Goal: Information Seeking & Learning: Understand process/instructions

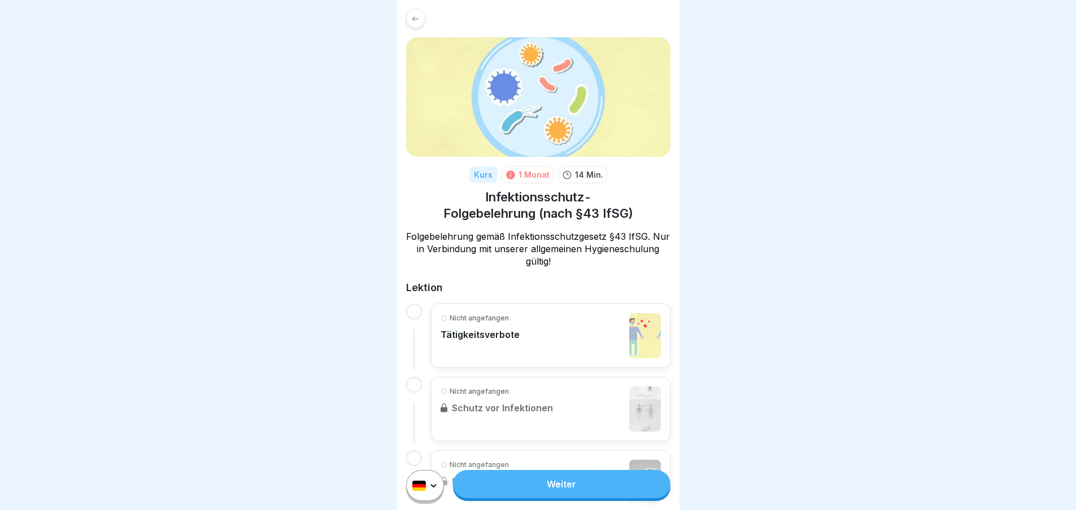
click at [516, 319] on div "Nicht angefangen" at bounding box center [479, 318] width 79 height 10
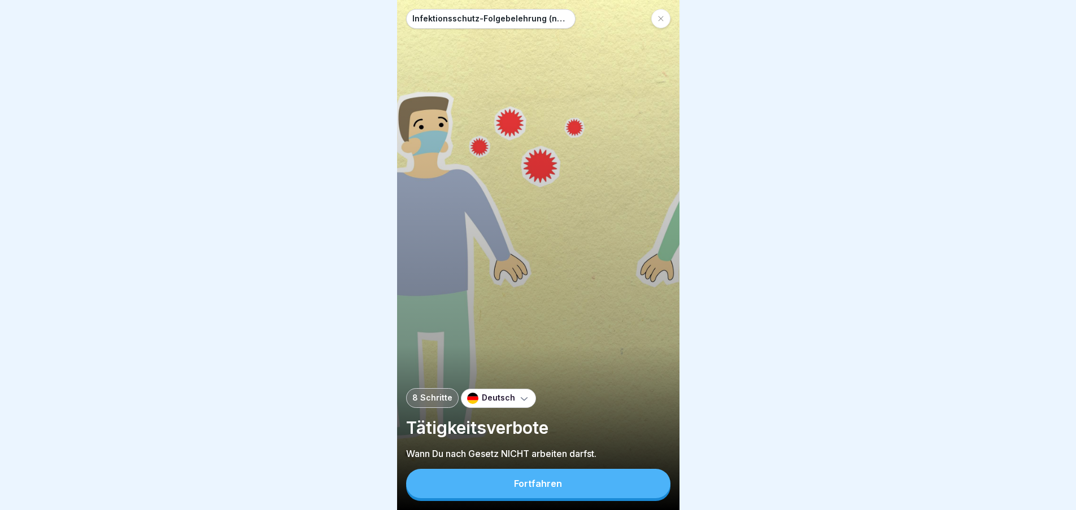
scroll to position [8, 0]
click at [498, 479] on button "Fortfahren" at bounding box center [538, 483] width 264 height 29
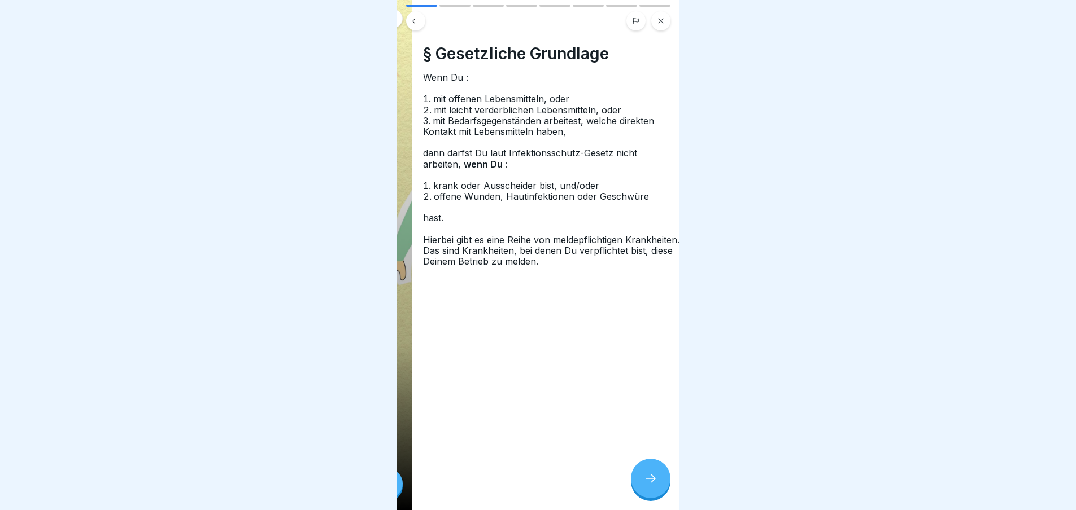
click at [430, 114] on ol "mit offenen Lebensmitteln, oder mit leicht verderblichen Lebensmitteln, oder mi…" at bounding box center [553, 115] width 260 height 43
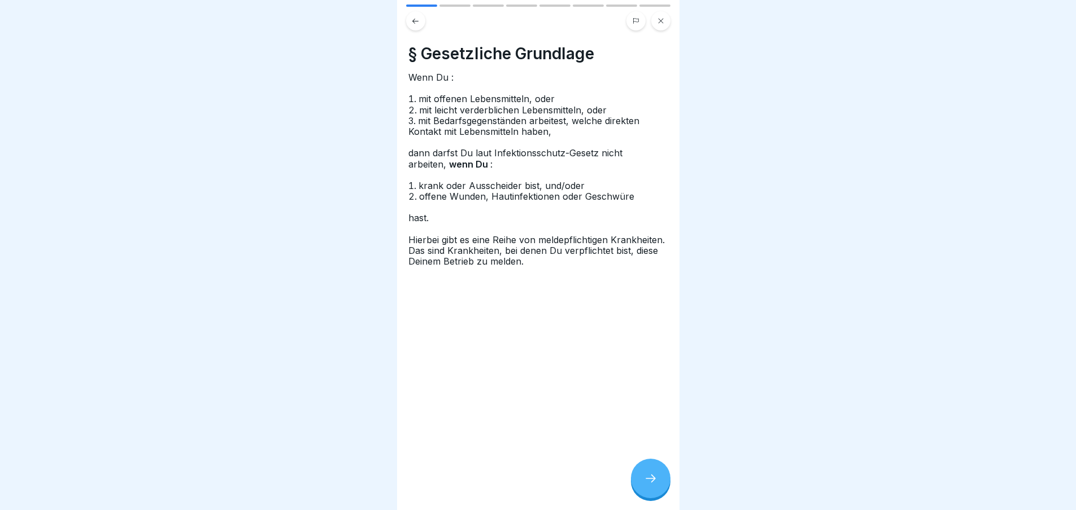
click at [648, 484] on icon at bounding box center [651, 479] width 14 height 14
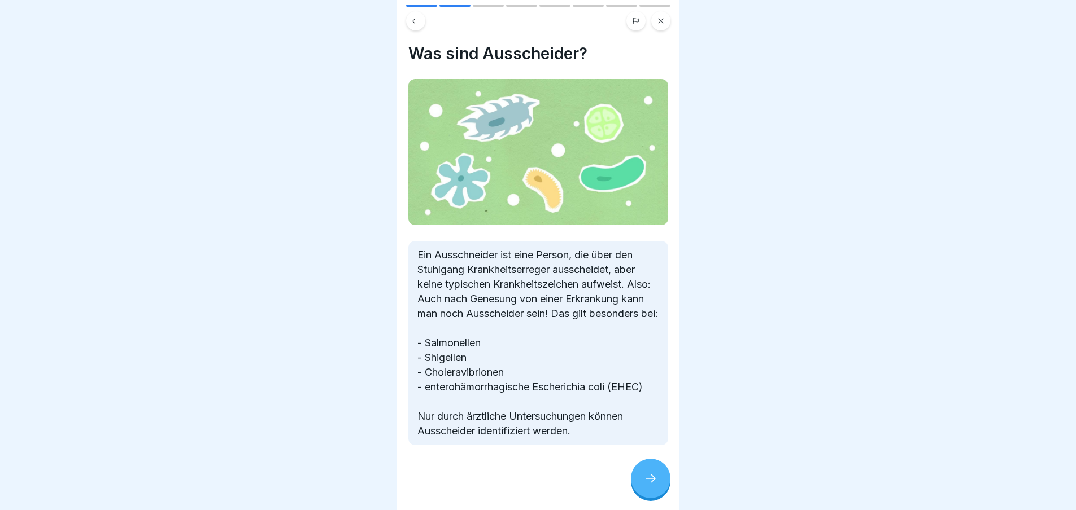
click at [648, 486] on div at bounding box center [651, 479] width 40 height 40
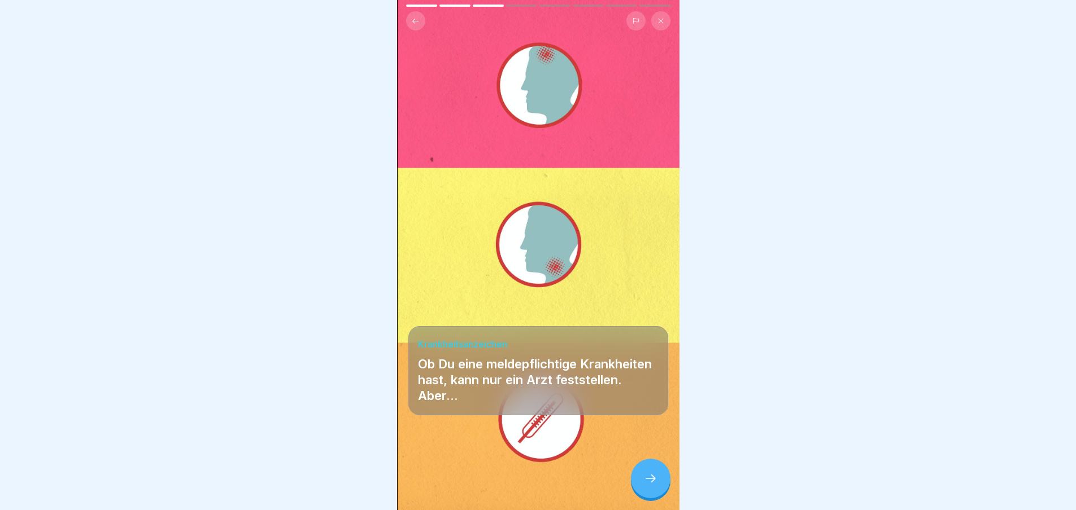
click at [650, 486] on div at bounding box center [651, 479] width 40 height 40
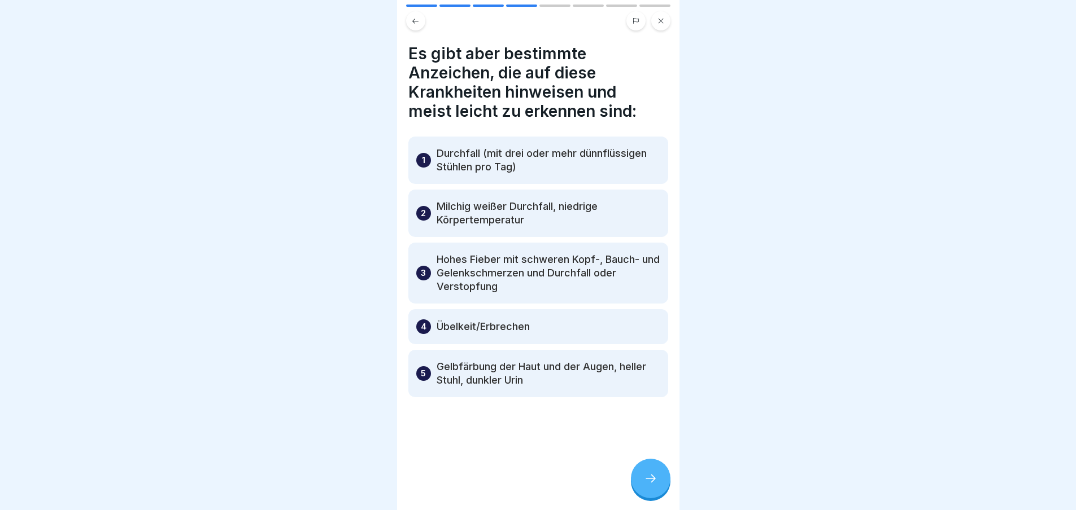
click at [654, 483] on icon at bounding box center [651, 479] width 14 height 14
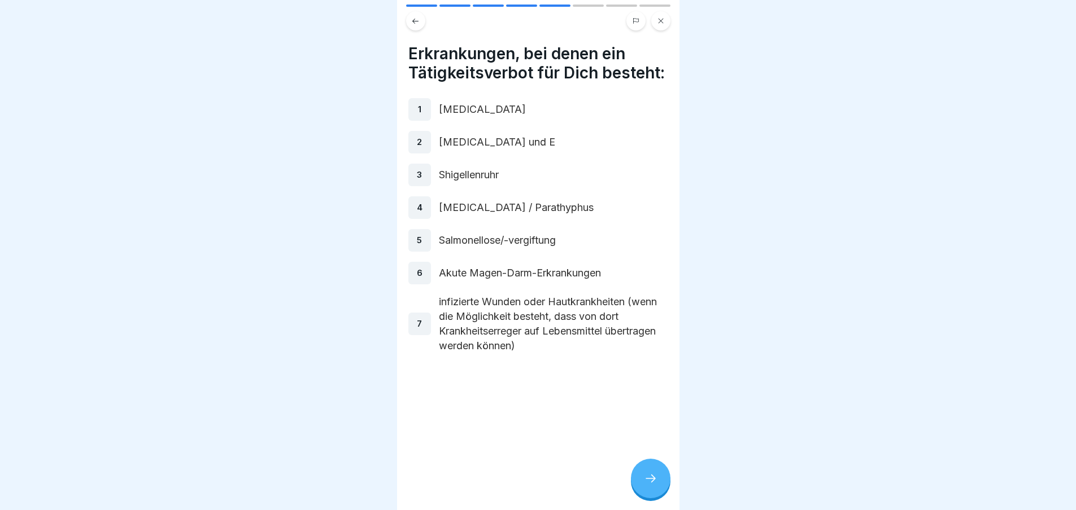
click at [649, 478] on icon at bounding box center [651, 479] width 14 height 14
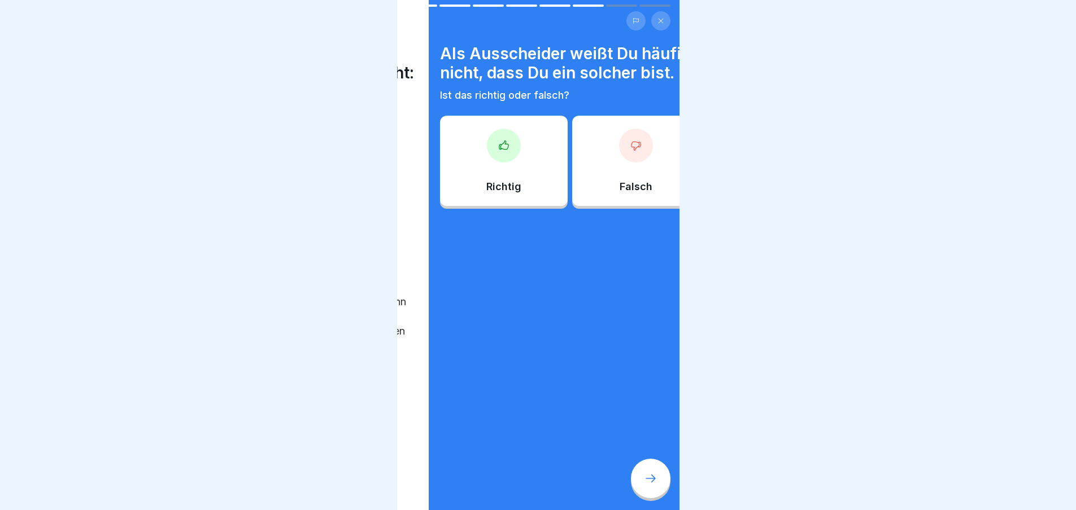
click at [440, 75] on div "Als Ausscheider weißt Du häufig nicht, dass Du ein solcher bist. Ist das richti…" at bounding box center [570, 73] width 260 height 58
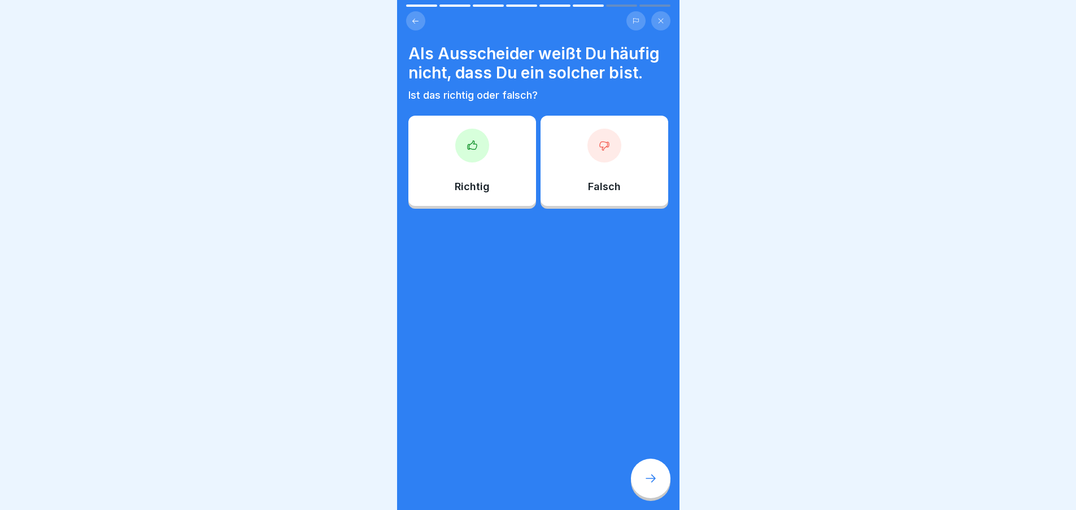
click at [473, 156] on div "Richtig" at bounding box center [472, 161] width 128 height 90
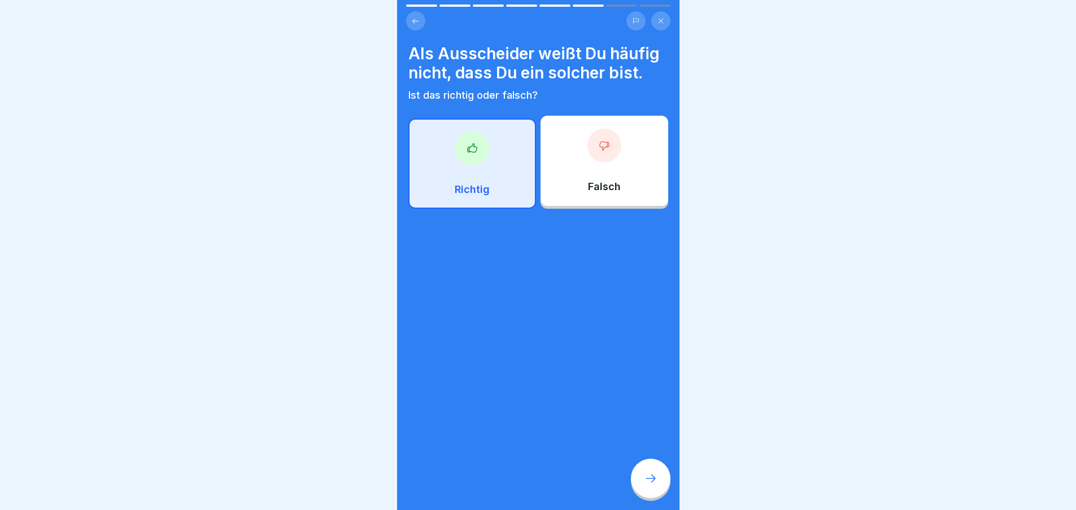
click at [657, 477] on div at bounding box center [651, 479] width 40 height 40
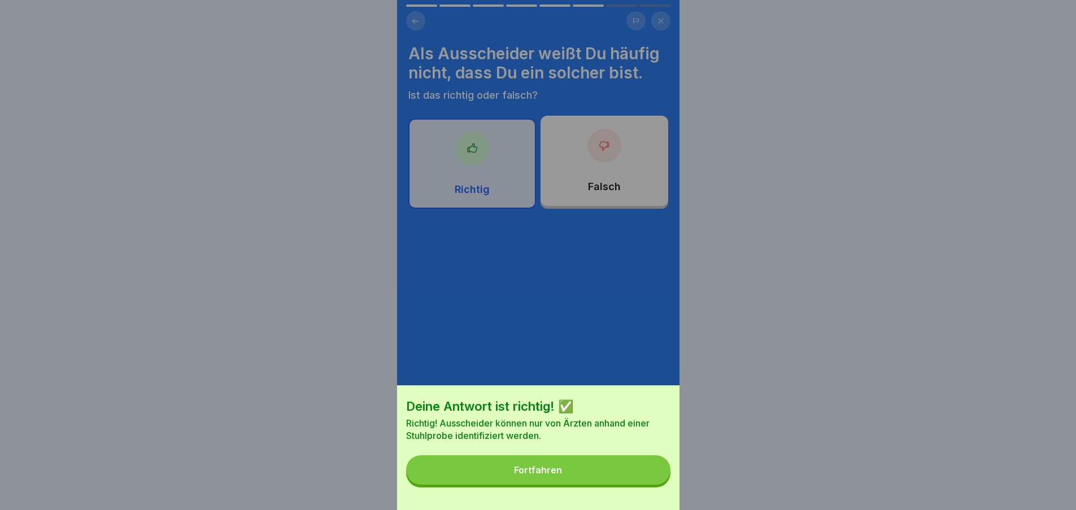
click at [560, 475] on div "Fortfahren" at bounding box center [538, 470] width 48 height 10
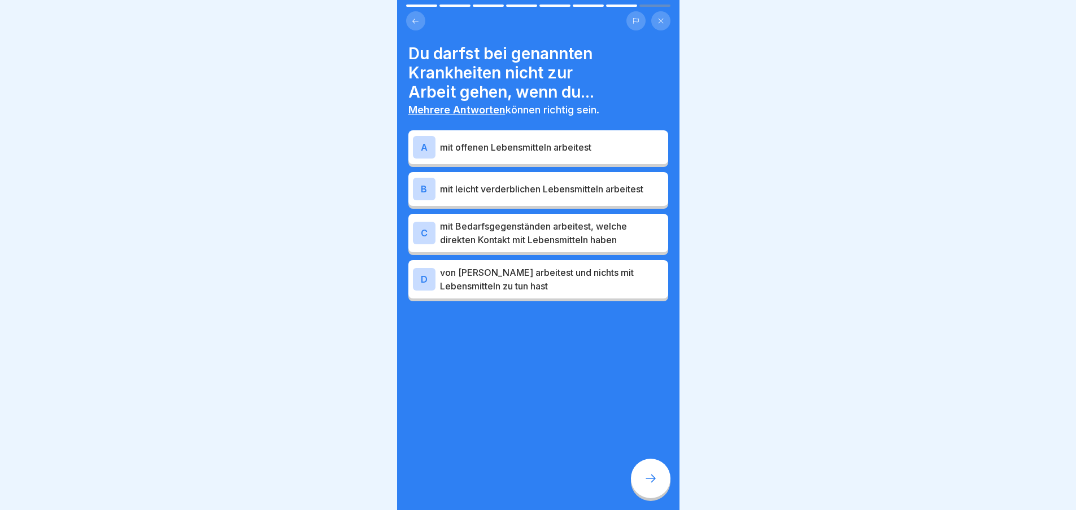
click at [531, 145] on p "mit offenen Lebensmitteln arbeitest" at bounding box center [552, 148] width 224 height 14
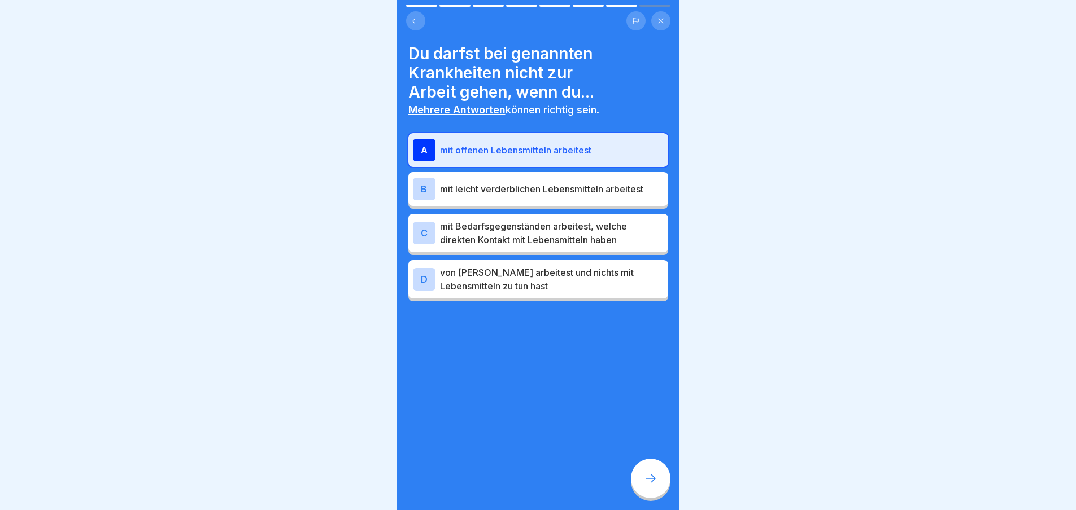
click at [526, 182] on p "mit leicht verderblichen Lebensmitteln arbeitest" at bounding box center [552, 189] width 224 height 14
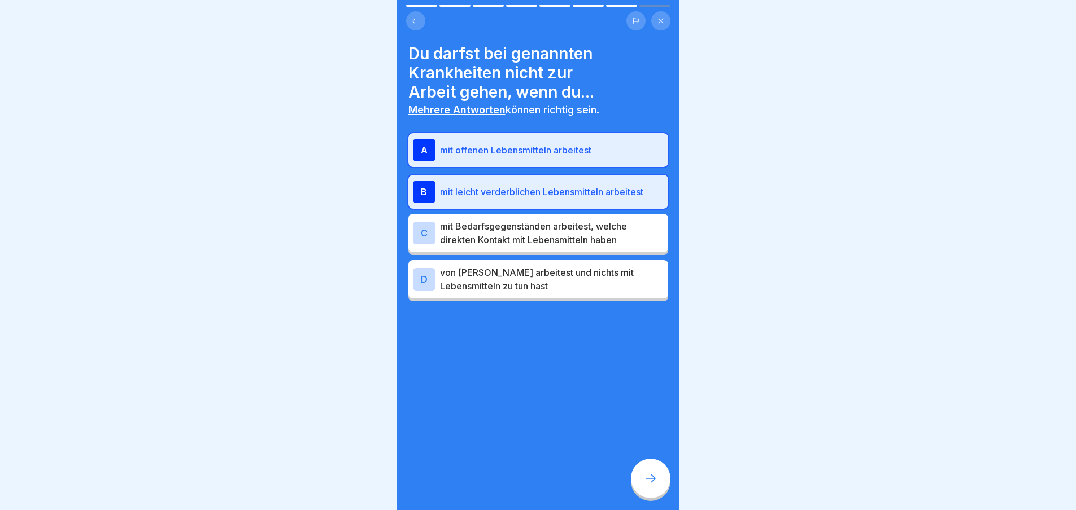
click at [514, 224] on p "mit Bedarfsgegenständen arbeitest, welche direkten Kontakt mit Lebensmitteln ha…" at bounding box center [552, 233] width 224 height 27
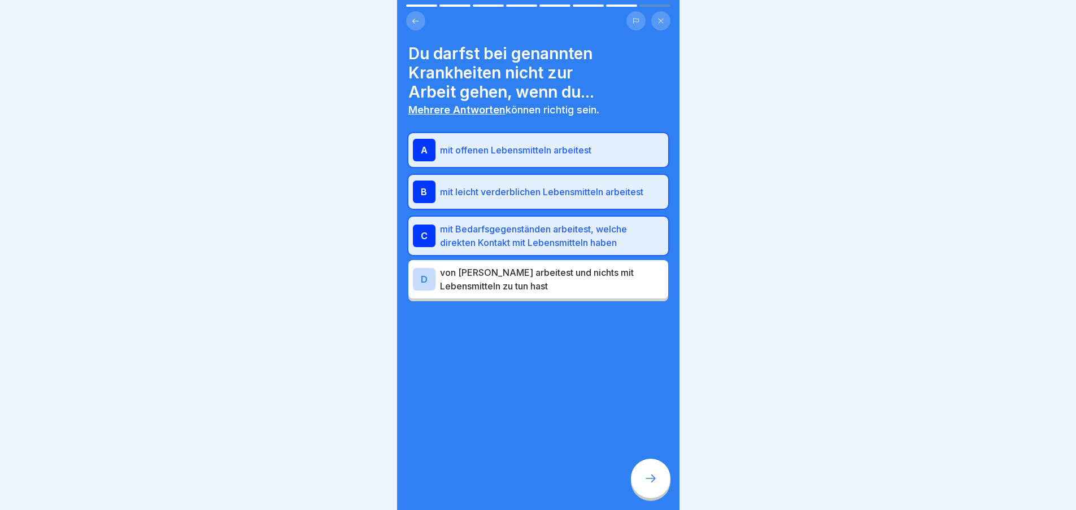
click at [645, 478] on icon at bounding box center [651, 479] width 14 height 14
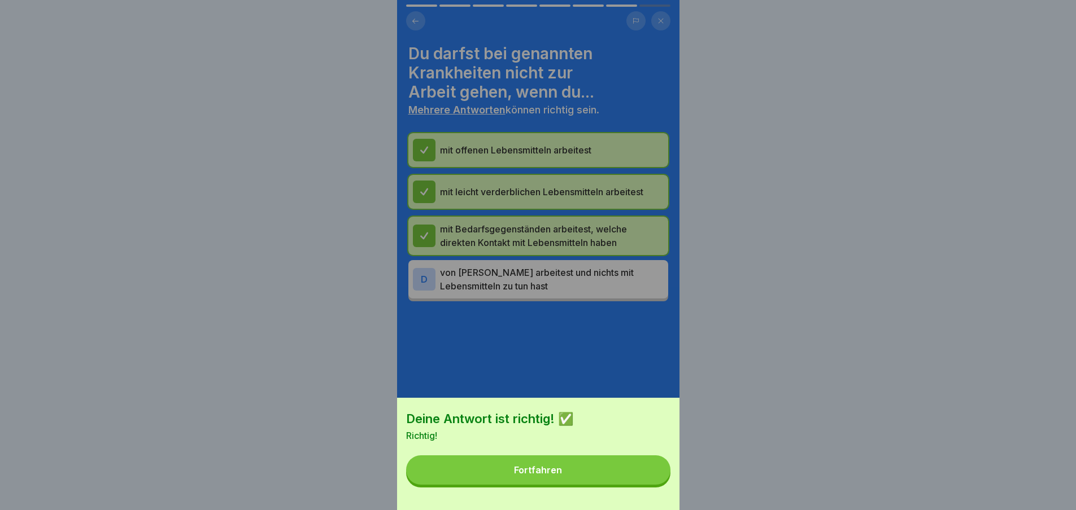
click at [500, 478] on button "Fortfahren" at bounding box center [538, 470] width 264 height 29
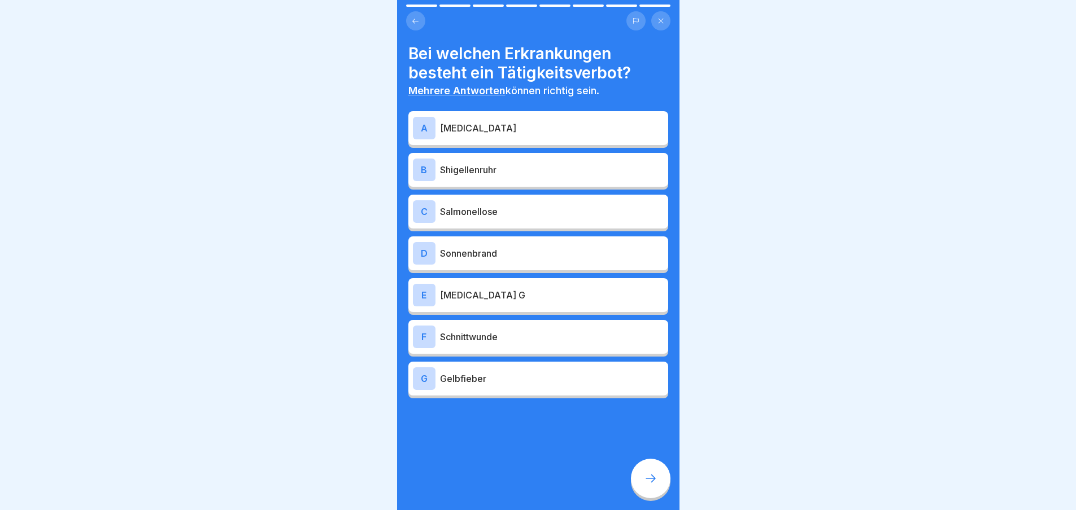
click at [513, 121] on p "[MEDICAL_DATA]" at bounding box center [552, 128] width 224 height 14
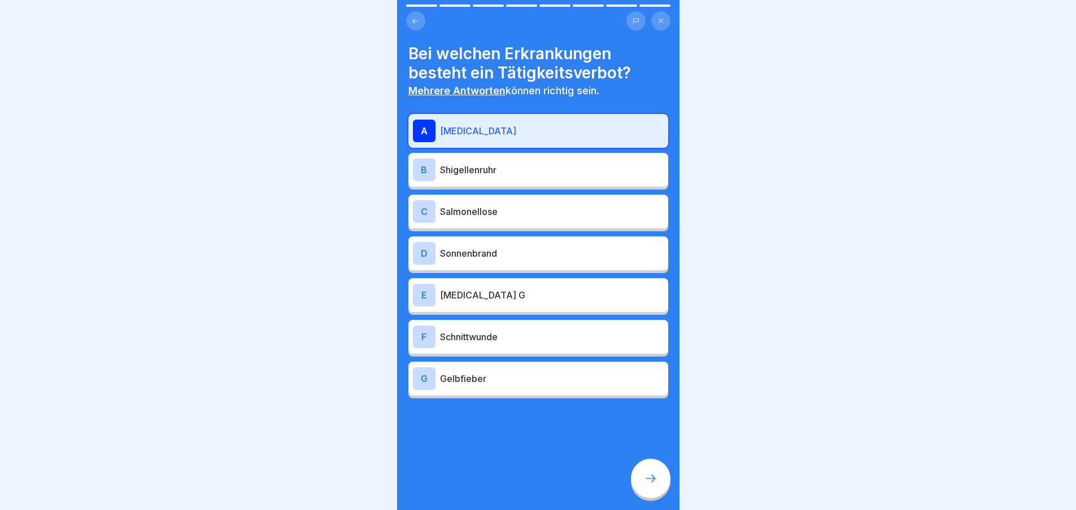
click at [497, 165] on p "Shigellenruhr" at bounding box center [552, 170] width 224 height 14
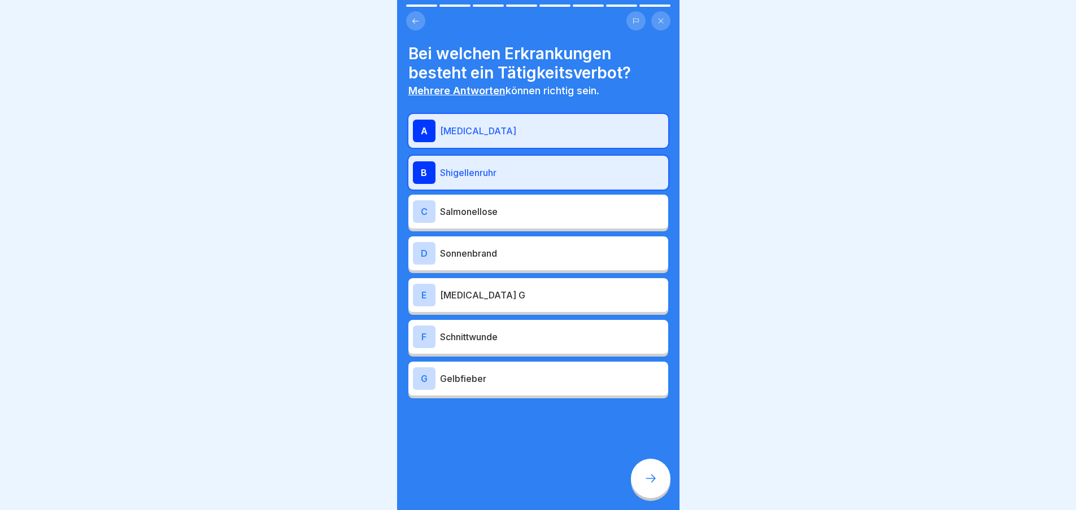
click at [496, 205] on p "Salmonellose" at bounding box center [552, 212] width 224 height 14
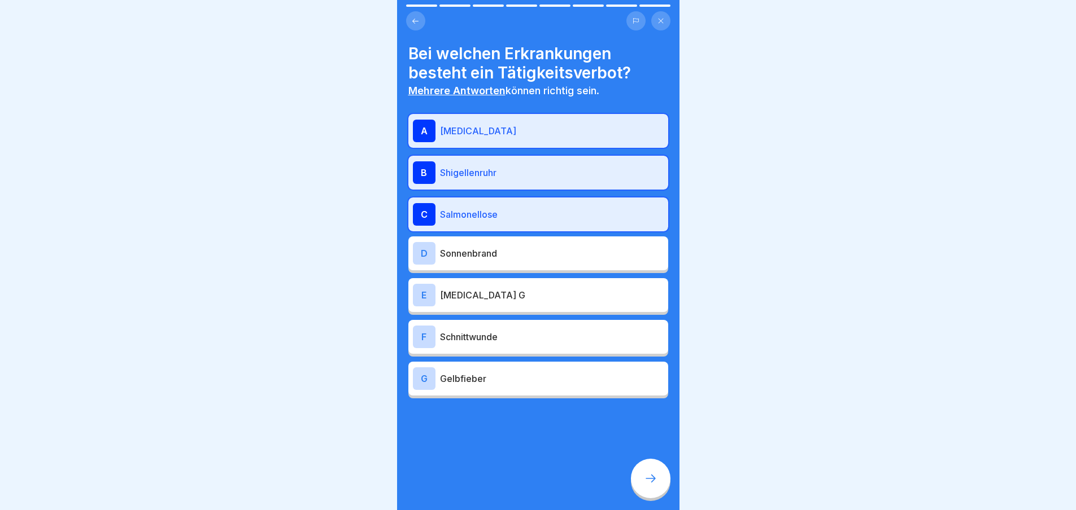
click at [490, 289] on p "[MEDICAL_DATA] G" at bounding box center [552, 296] width 224 height 14
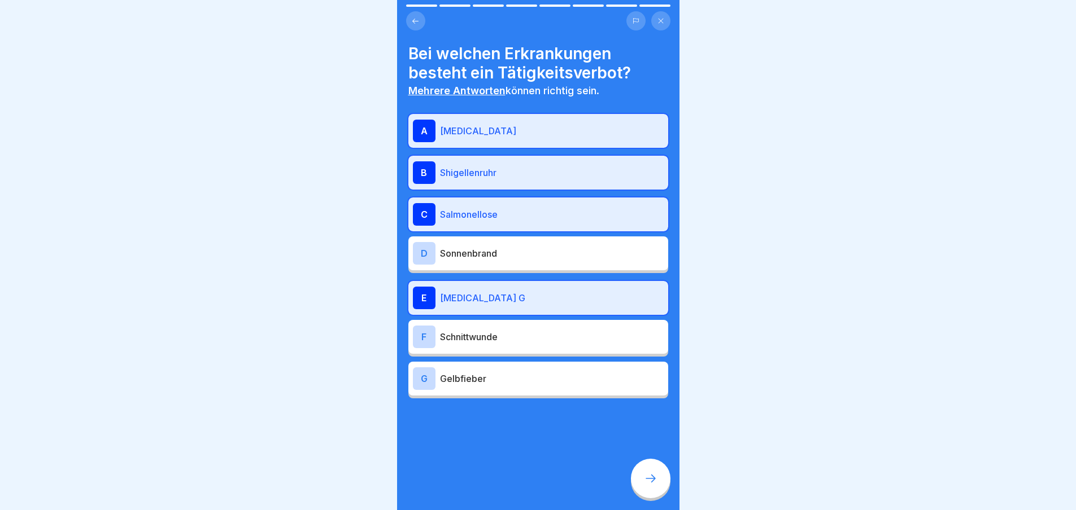
click at [491, 341] on div "F Schnittwunde" at bounding box center [538, 337] width 260 height 34
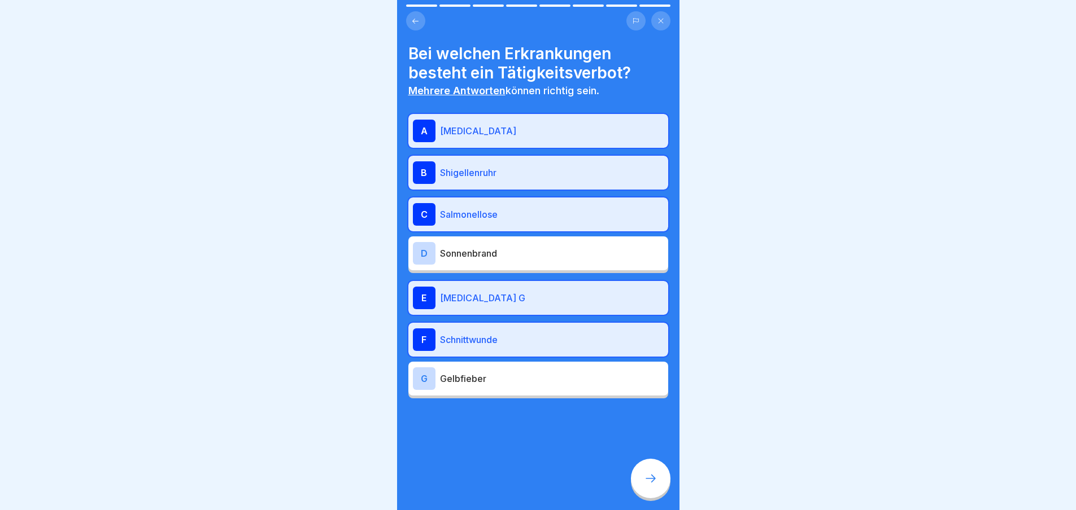
click at [651, 469] on div at bounding box center [651, 479] width 40 height 40
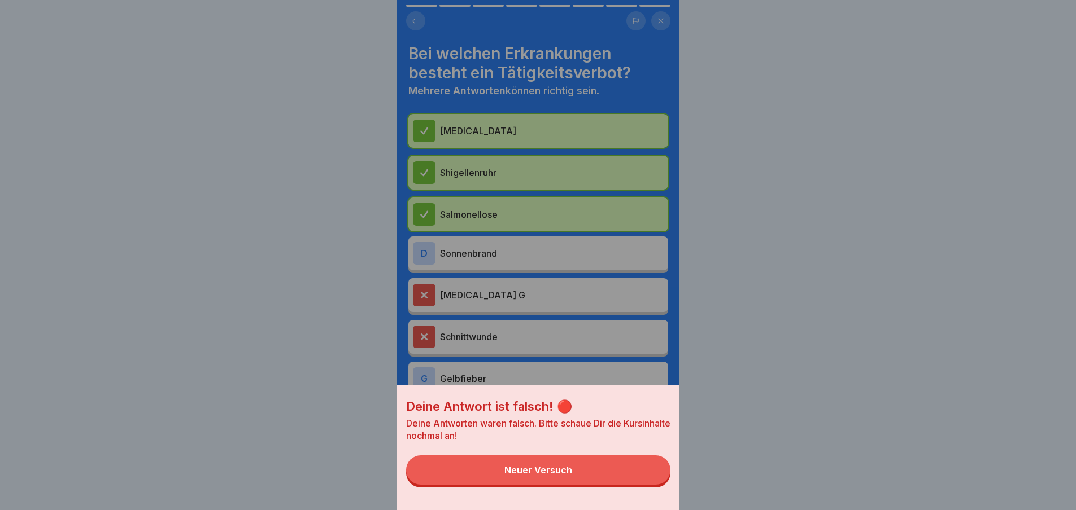
click at [542, 475] on div "Neuer Versuch" at bounding box center [538, 470] width 68 height 10
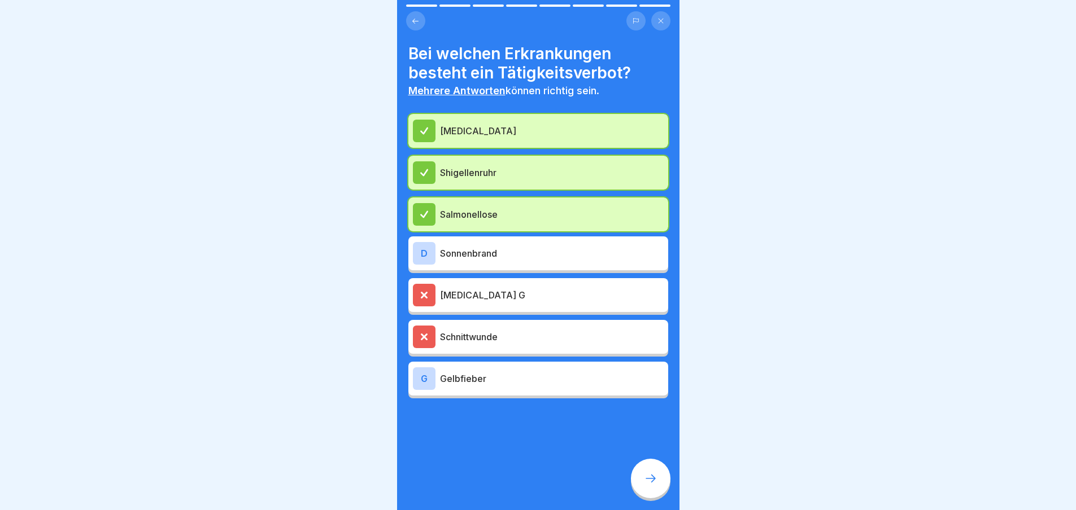
click at [480, 124] on p "[MEDICAL_DATA]" at bounding box center [552, 131] width 224 height 14
click at [473, 289] on p "[MEDICAL_DATA] G" at bounding box center [552, 296] width 224 height 14
click at [647, 486] on div at bounding box center [651, 479] width 40 height 40
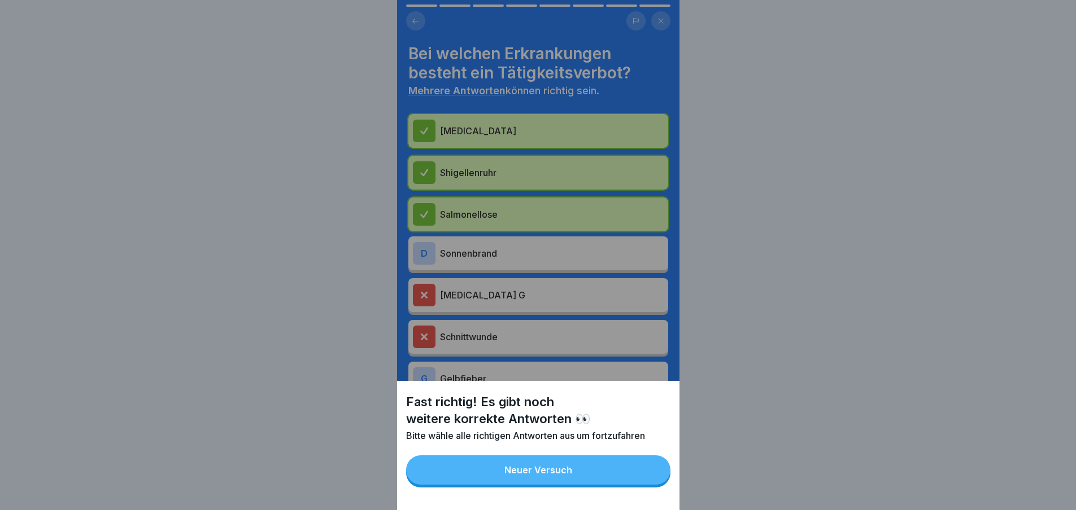
click at [551, 475] on div "Neuer Versuch" at bounding box center [538, 470] width 68 height 10
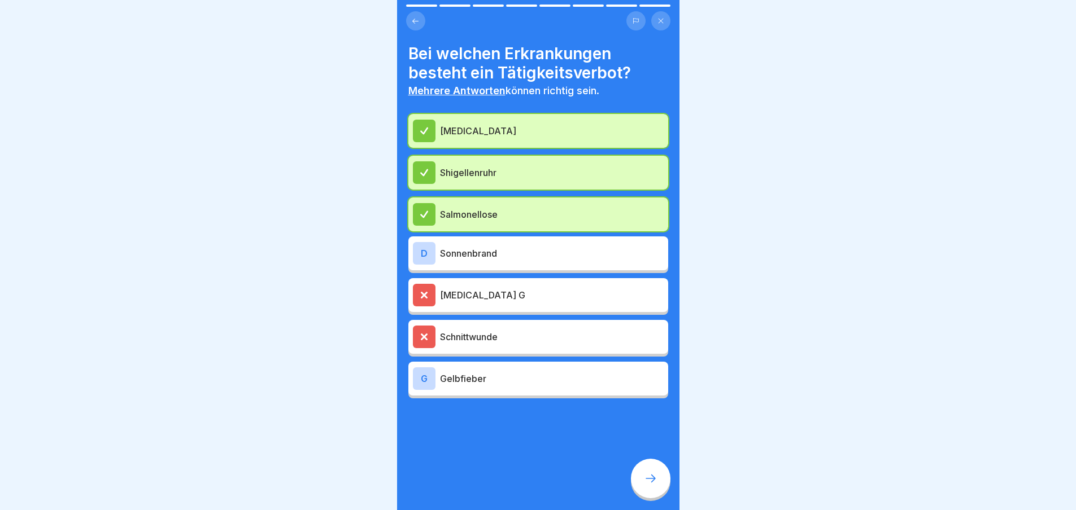
click at [481, 114] on div "[MEDICAL_DATA]" at bounding box center [538, 131] width 260 height 34
click at [486, 372] on p "Gelbfieber" at bounding box center [552, 379] width 224 height 14
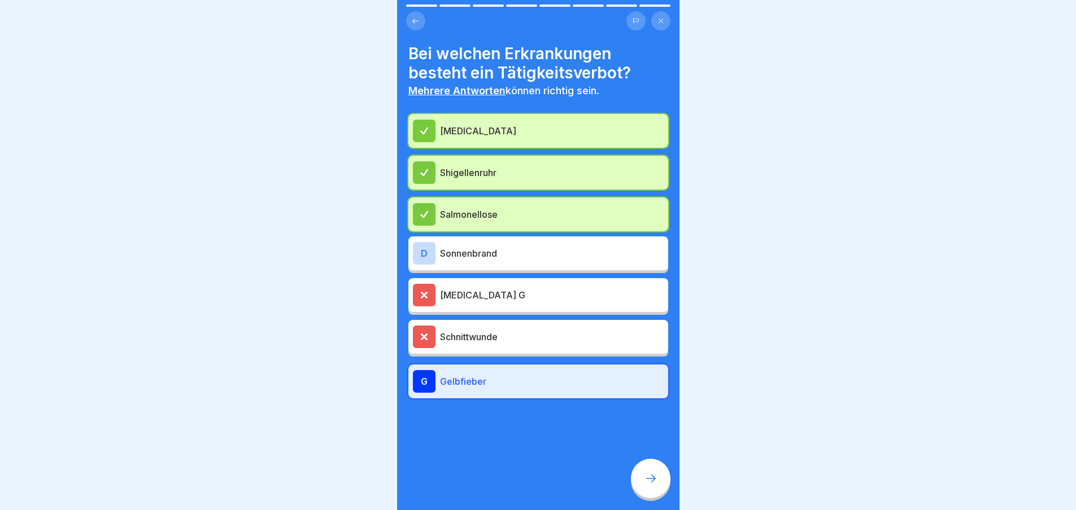
click at [654, 481] on icon at bounding box center [651, 479] width 14 height 14
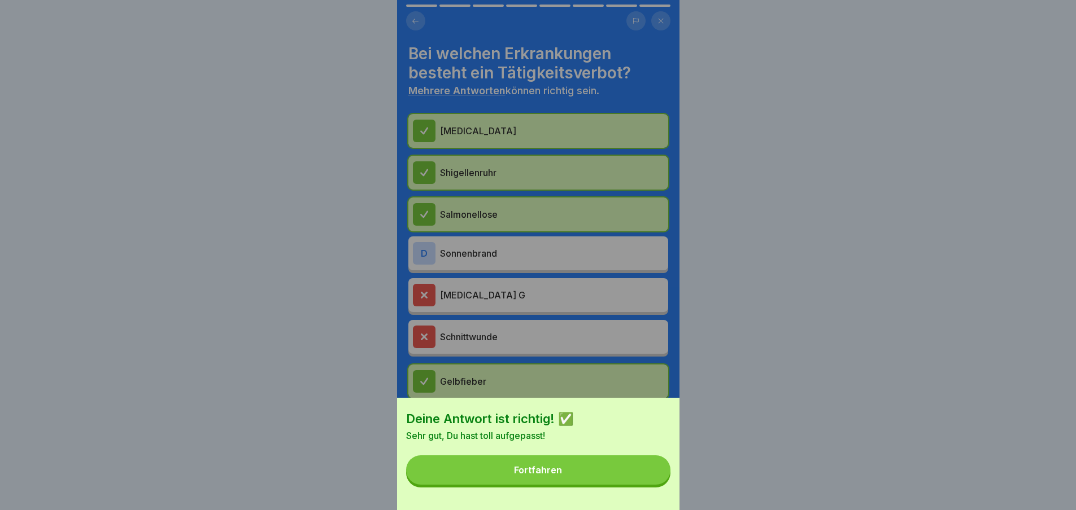
click at [526, 475] on div "Fortfahren" at bounding box center [538, 470] width 48 height 10
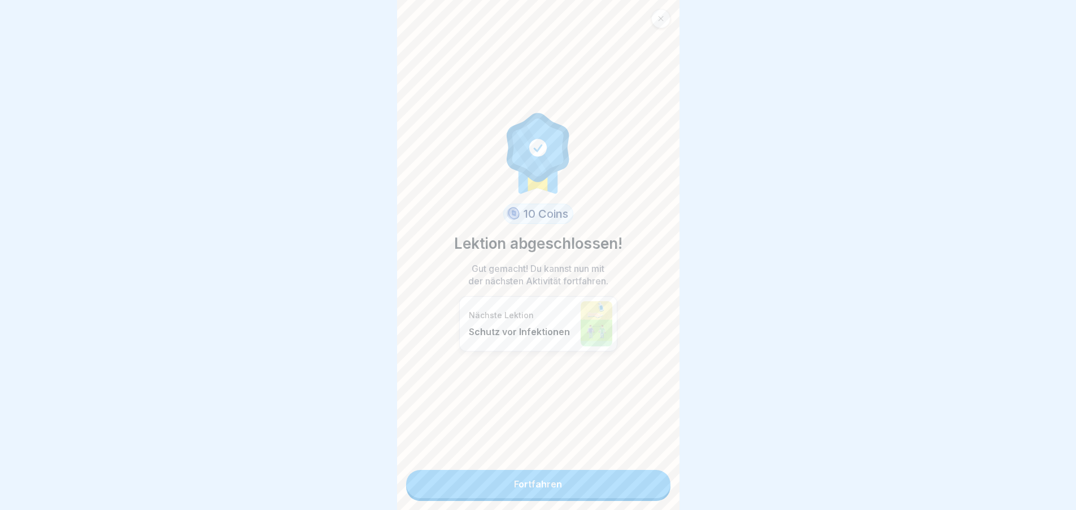
click at [539, 478] on link "Fortfahren" at bounding box center [538, 484] width 264 height 28
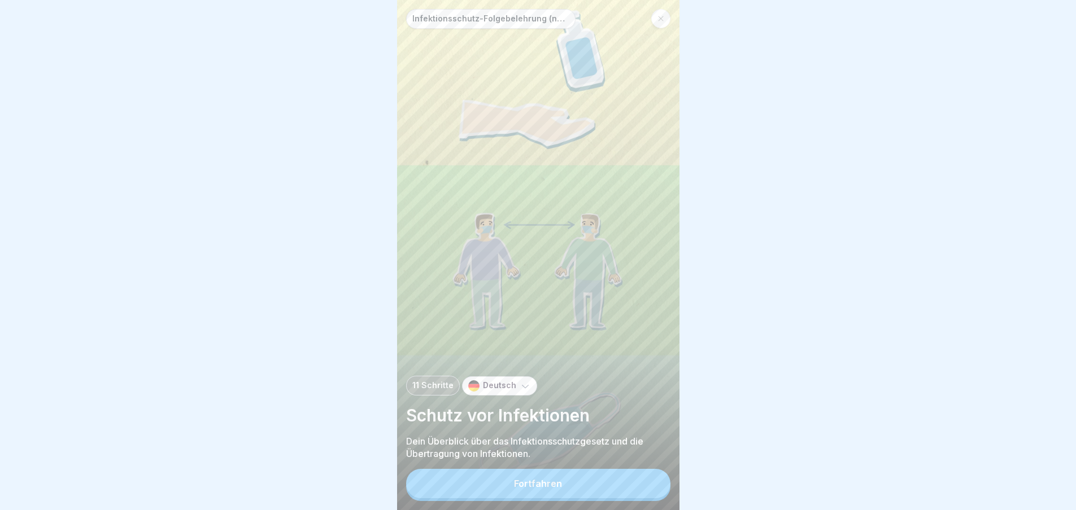
click at [535, 489] on div "Fortfahren" at bounding box center [538, 484] width 48 height 10
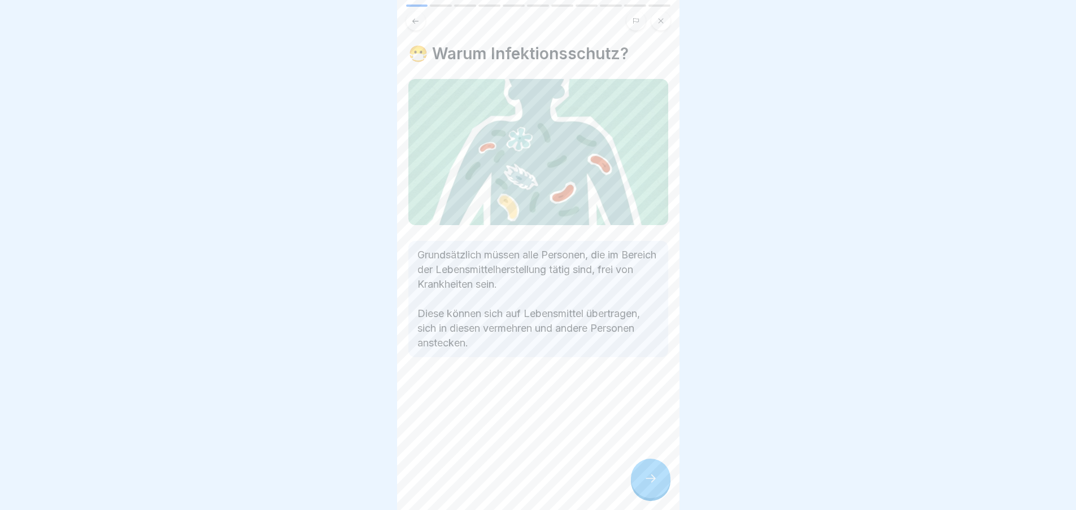
click at [661, 492] on div at bounding box center [651, 479] width 40 height 40
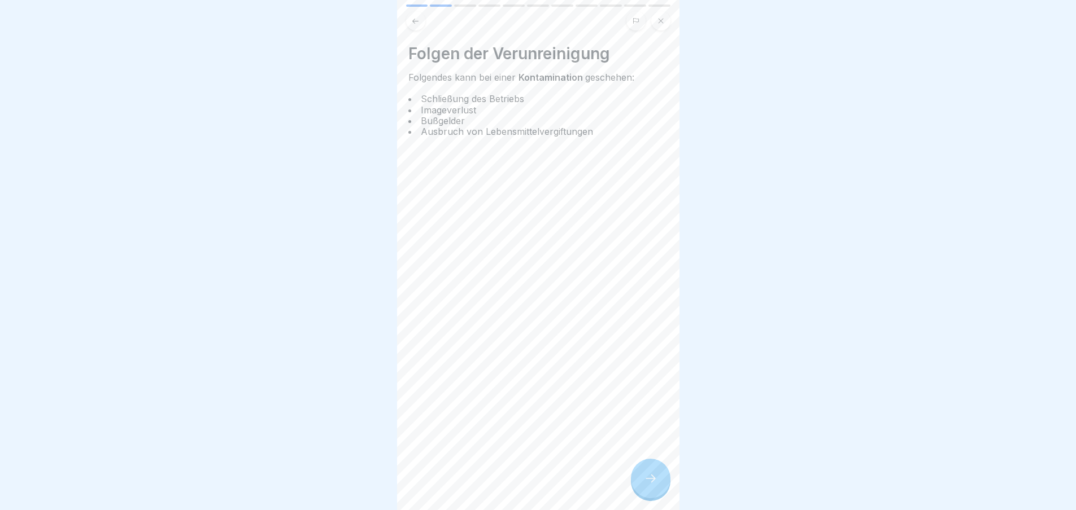
click at [649, 486] on icon at bounding box center [651, 479] width 14 height 14
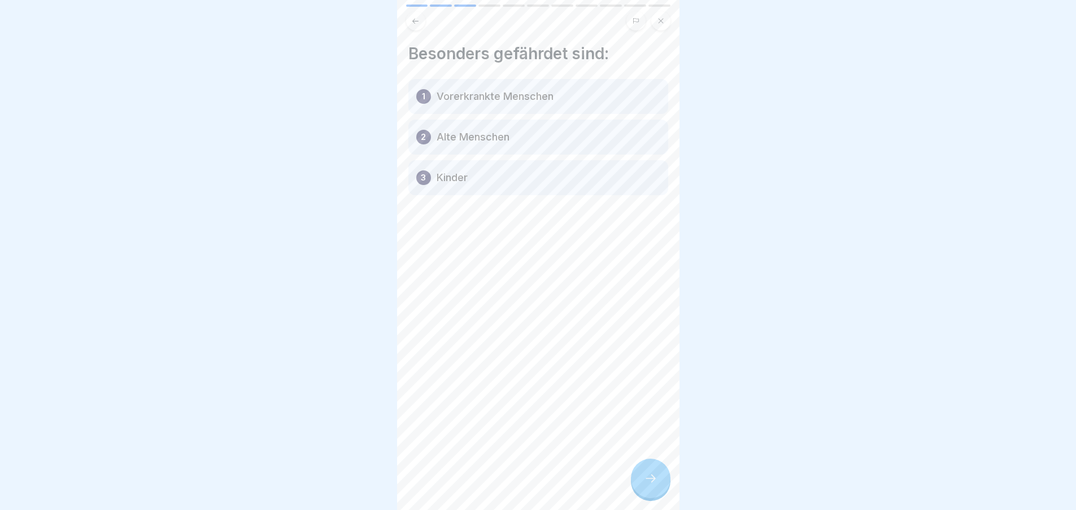
click at [660, 487] on div at bounding box center [651, 479] width 40 height 40
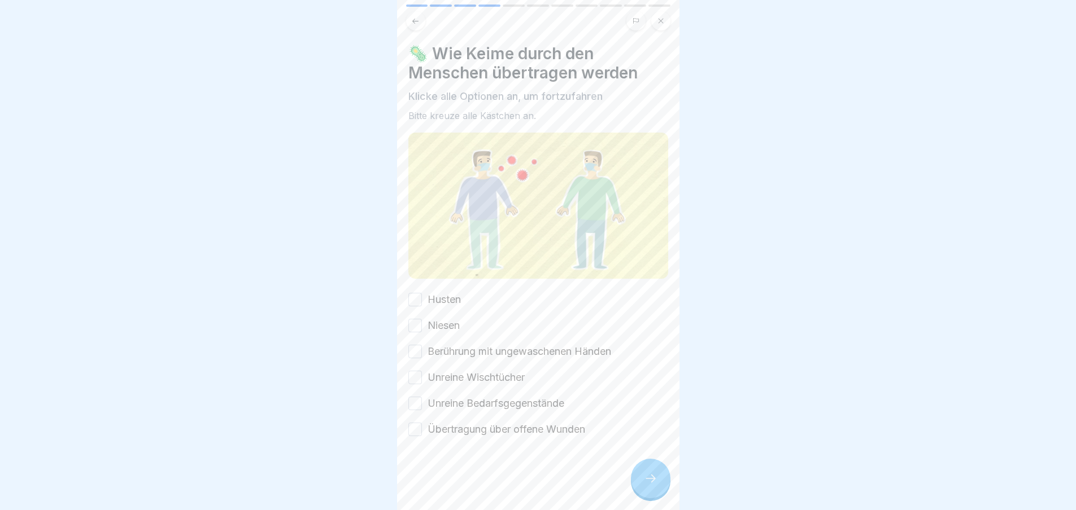
click at [417, 295] on button "Husten" at bounding box center [415, 300] width 14 height 14
click at [413, 324] on button "Niesen" at bounding box center [415, 326] width 14 height 14
click at [417, 359] on div "Husten Niesen Berührung mit ungewaschenen Händen Unreine Wischtücher Unreine Be…" at bounding box center [538, 365] width 260 height 145
click at [415, 348] on button "Berührung mit ungewaschenen Händen" at bounding box center [415, 352] width 14 height 14
click at [417, 373] on button "Unreine Wischtücher" at bounding box center [415, 378] width 14 height 14
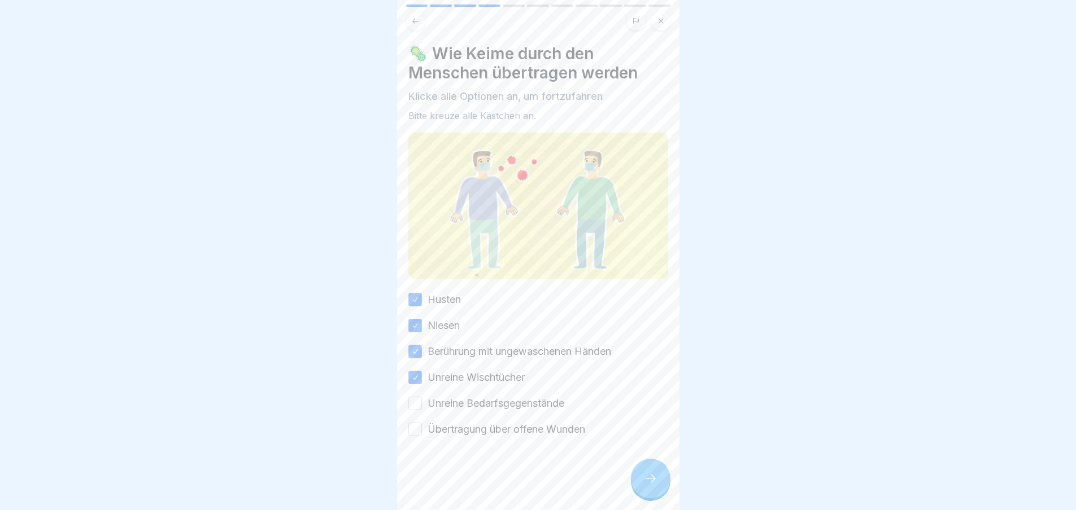
click at [419, 404] on button "Unreine Bedarfsgegenstände" at bounding box center [415, 404] width 14 height 14
click at [413, 429] on button "Übertragung über offene Wunden" at bounding box center [415, 430] width 14 height 14
click at [638, 481] on div at bounding box center [651, 479] width 40 height 40
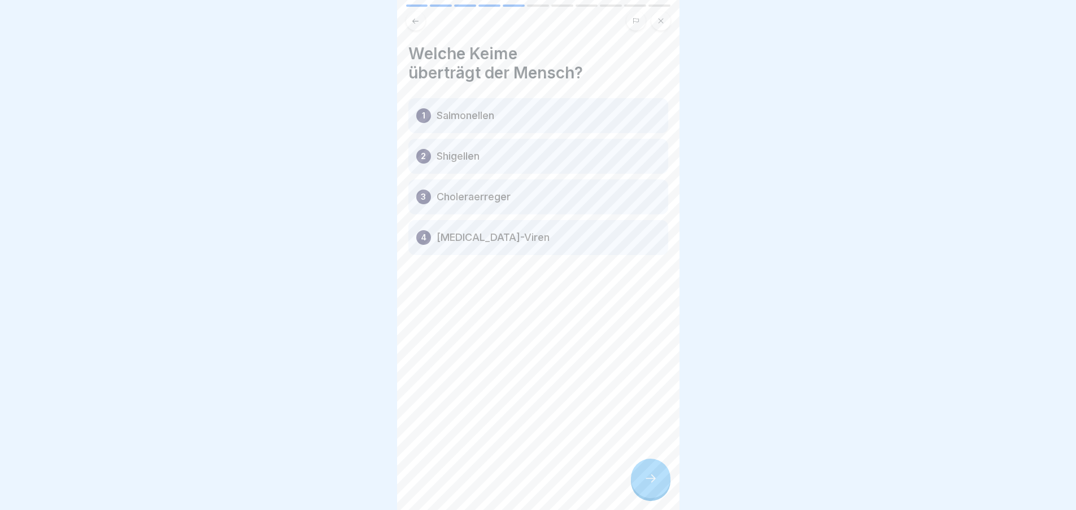
click at [649, 482] on icon at bounding box center [651, 479] width 14 height 14
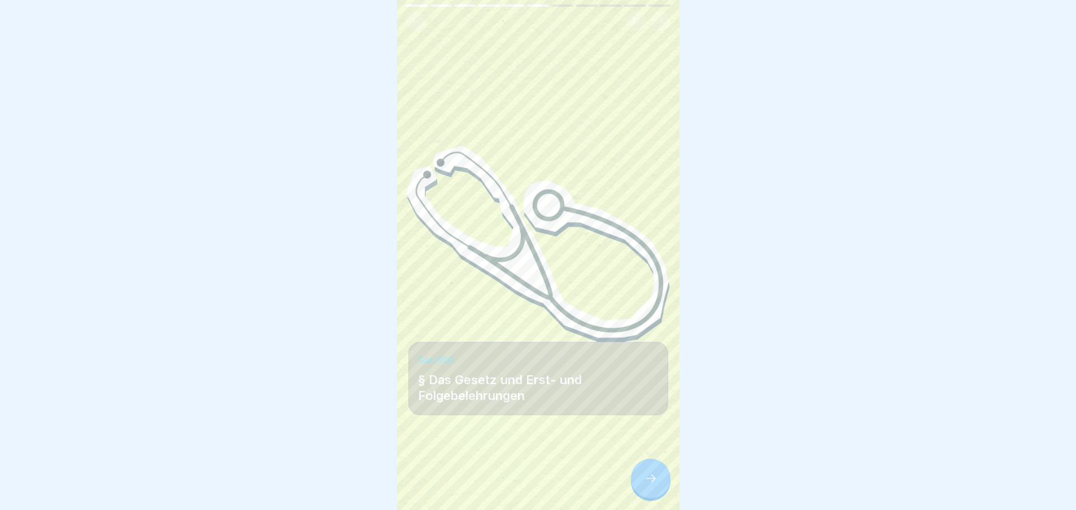
click at [643, 490] on div at bounding box center [651, 479] width 40 height 40
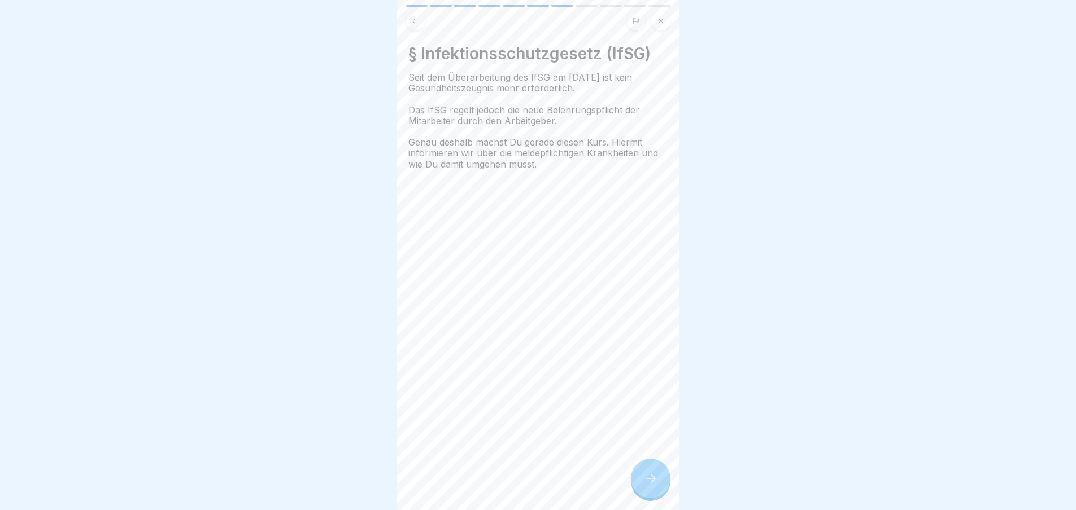
click at [645, 482] on div at bounding box center [651, 479] width 40 height 40
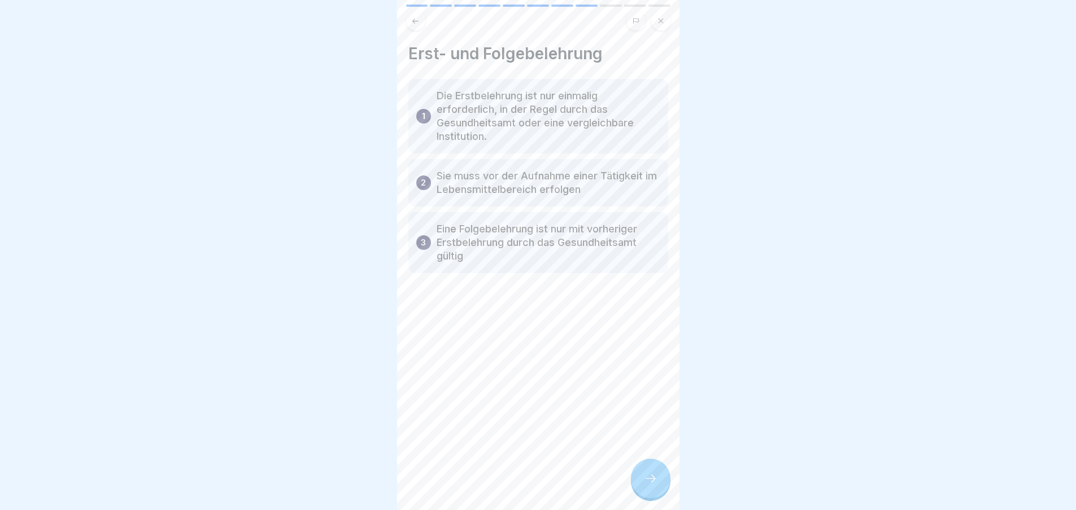
click at [647, 486] on icon at bounding box center [651, 479] width 14 height 14
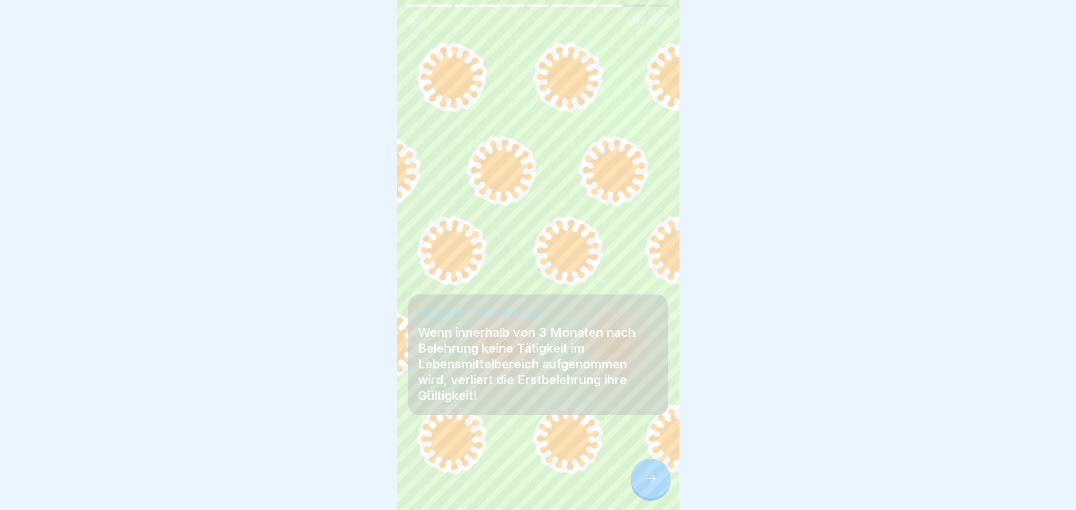
click at [651, 486] on icon at bounding box center [651, 479] width 14 height 14
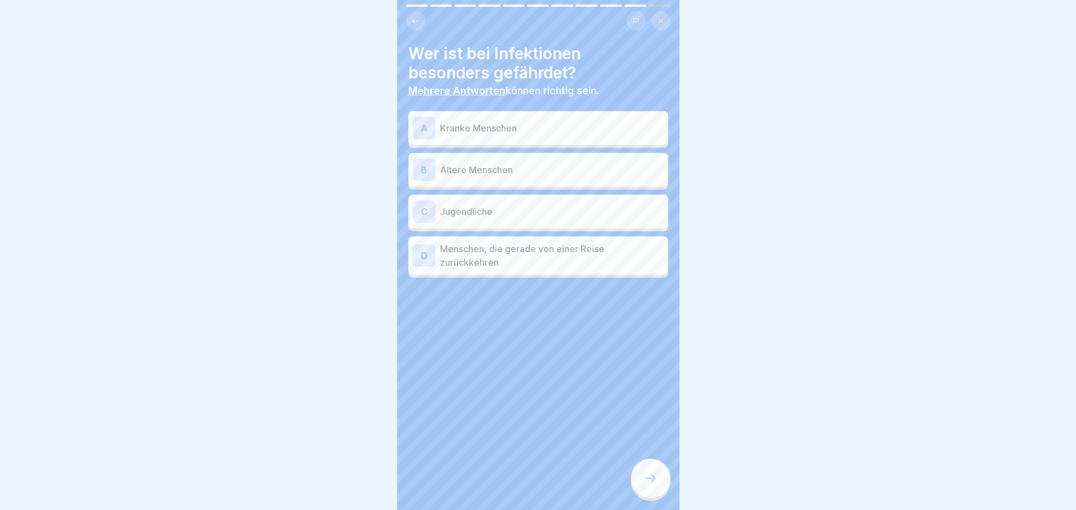
click at [474, 129] on p "Kranke Menschen" at bounding box center [552, 128] width 224 height 14
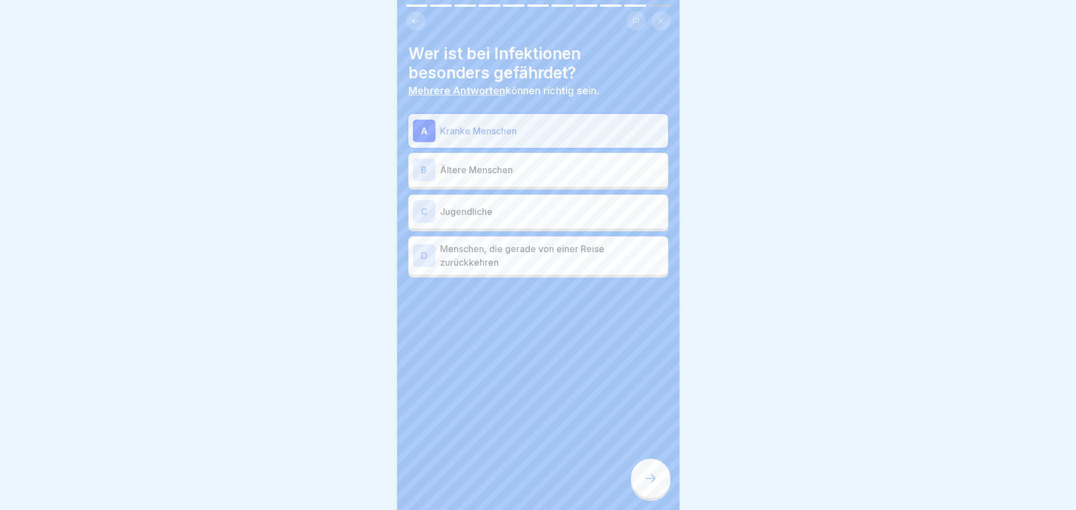
click at [472, 169] on p "Ältere Menschen" at bounding box center [552, 170] width 224 height 14
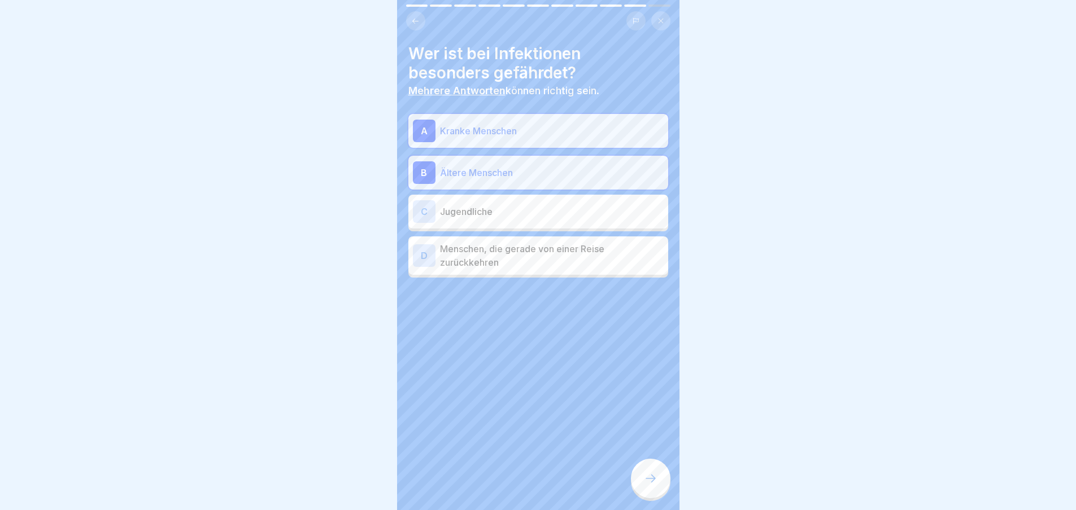
click at [652, 486] on icon at bounding box center [651, 479] width 14 height 14
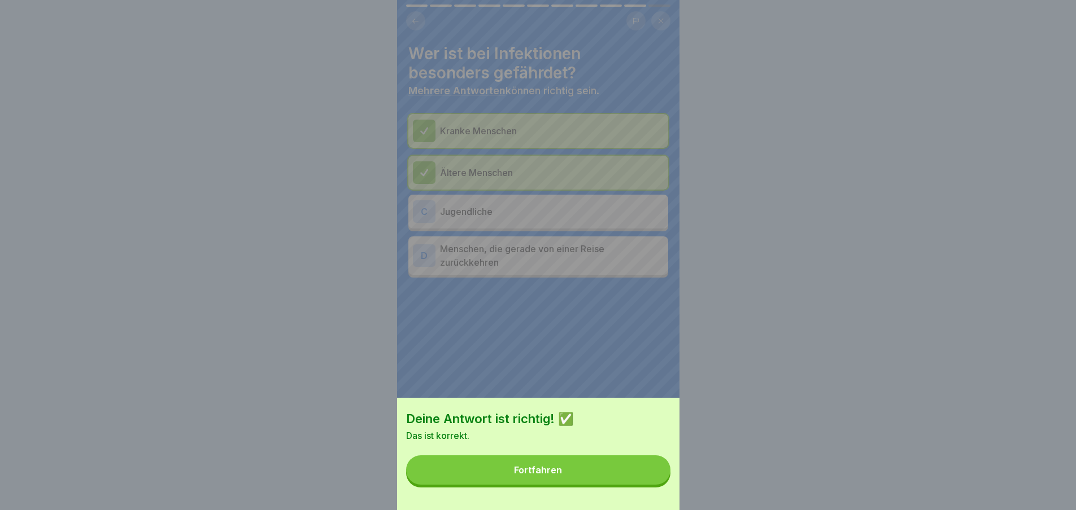
click at [521, 472] on button "Fortfahren" at bounding box center [538, 470] width 264 height 29
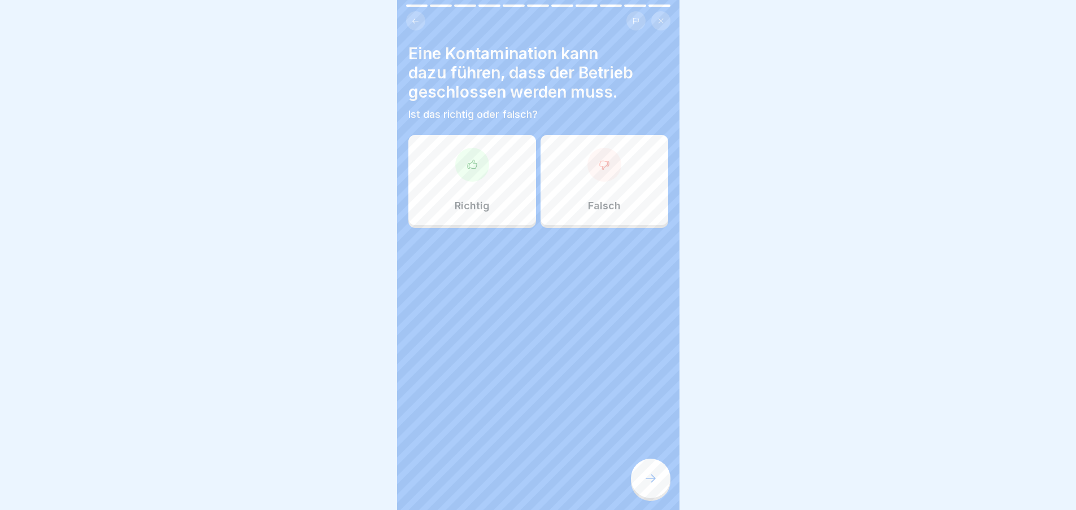
click at [460, 171] on div at bounding box center [472, 165] width 34 height 34
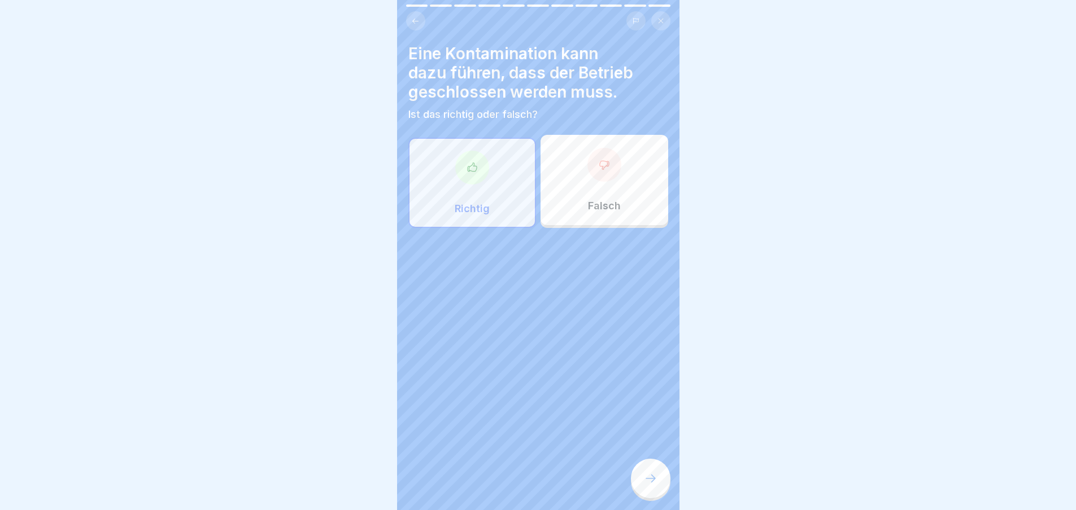
click at [642, 499] on div at bounding box center [651, 479] width 40 height 40
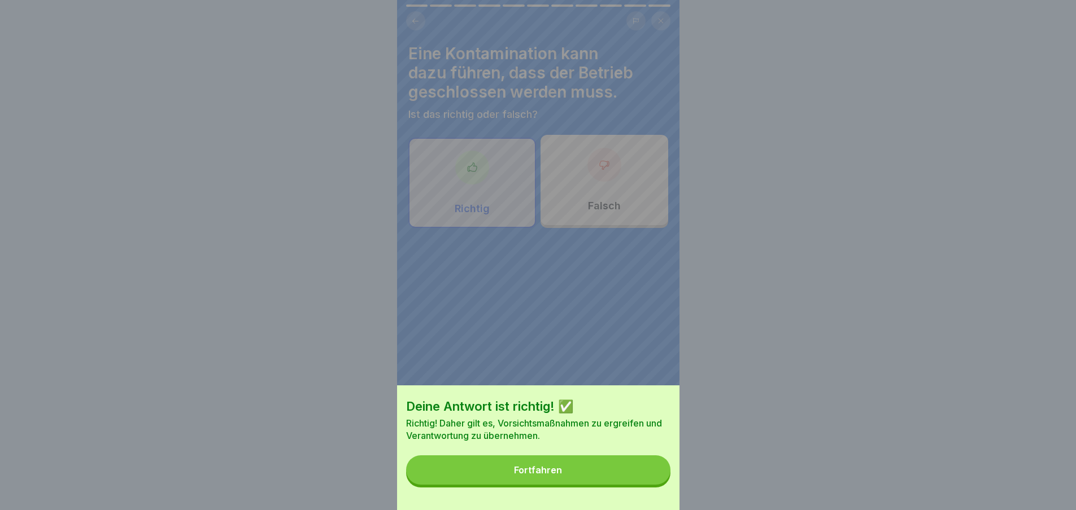
click at [516, 477] on button "Fortfahren" at bounding box center [538, 470] width 264 height 29
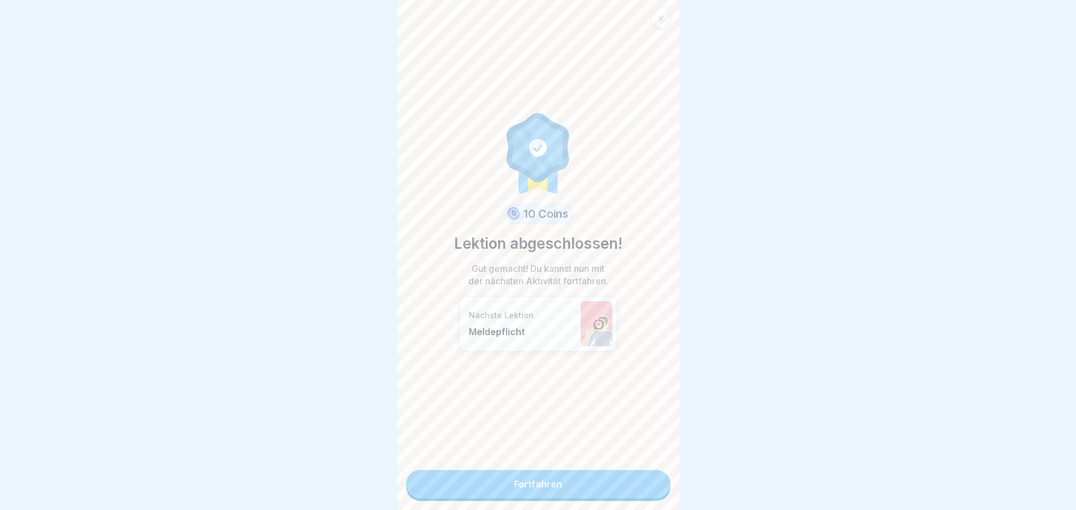
click at [525, 492] on link "Fortfahren" at bounding box center [538, 484] width 264 height 28
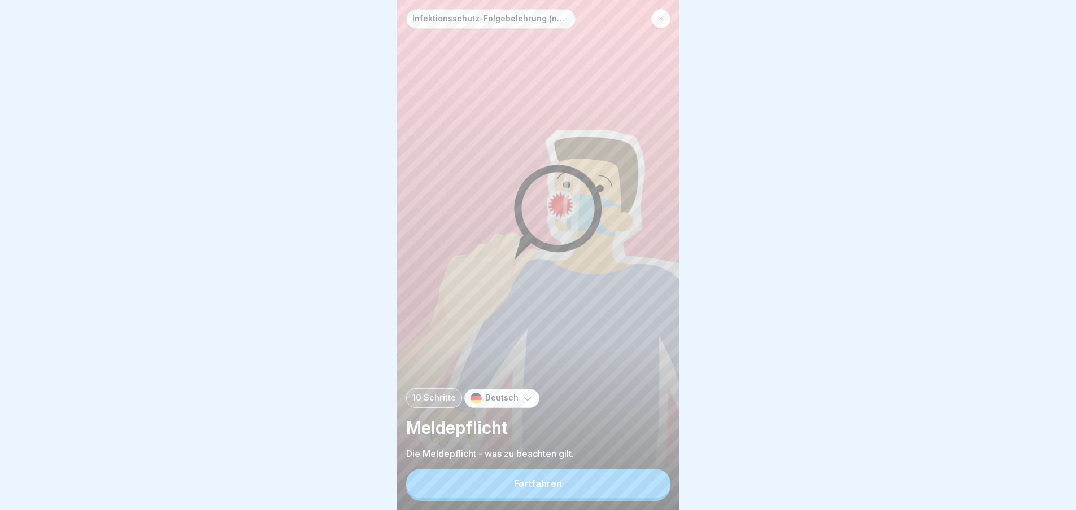
click at [514, 495] on button "Fortfahren" at bounding box center [538, 483] width 264 height 29
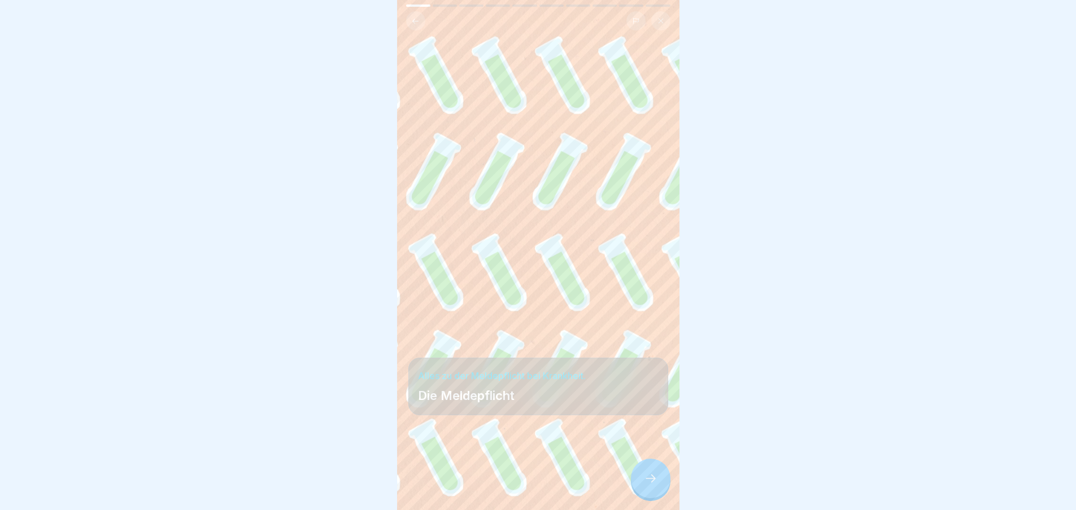
drag, startPoint x: 667, startPoint y: 496, endPoint x: 656, endPoint y: 494, distance: 11.0
click at [666, 496] on div at bounding box center [651, 479] width 40 height 40
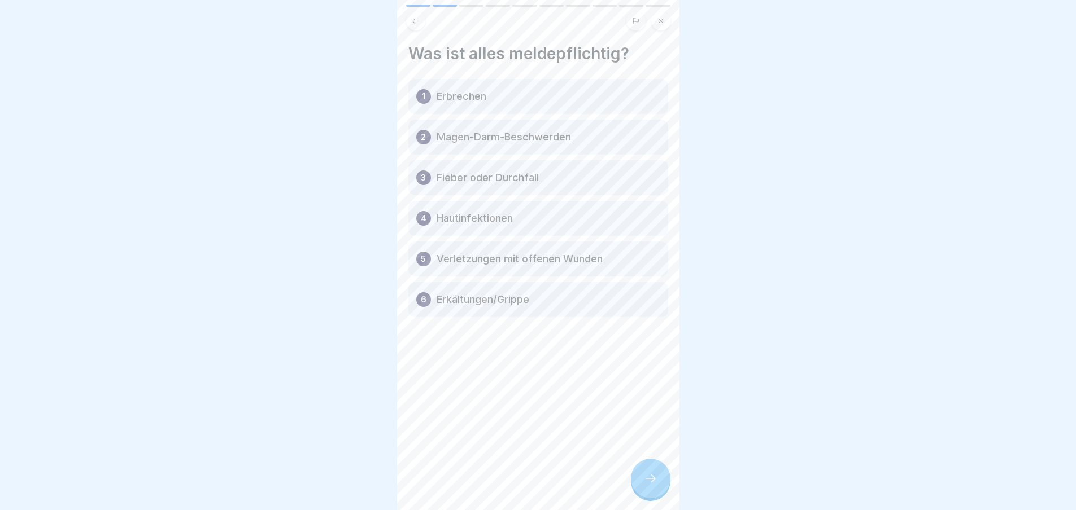
click at [649, 485] on icon at bounding box center [651, 479] width 14 height 14
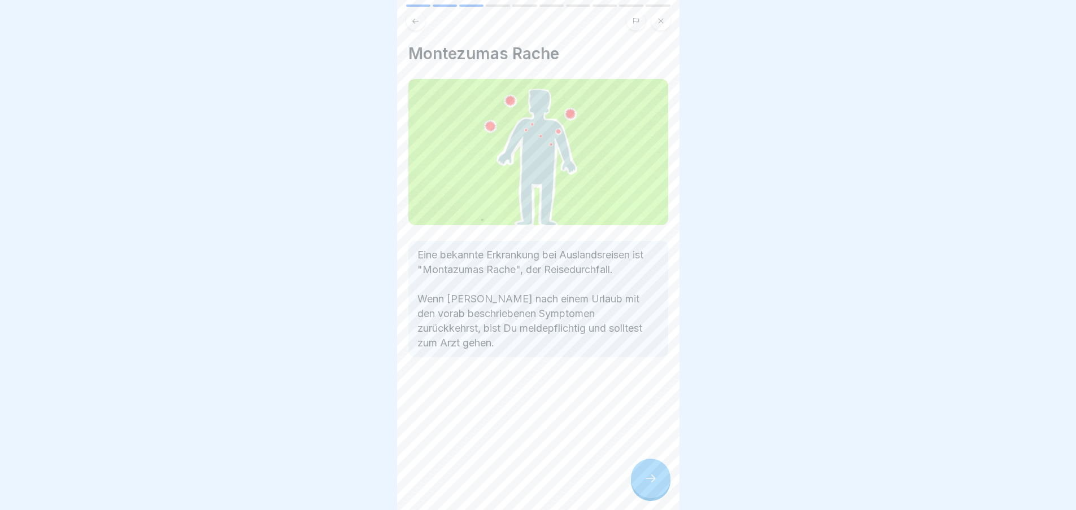
click at [654, 486] on icon at bounding box center [651, 479] width 14 height 14
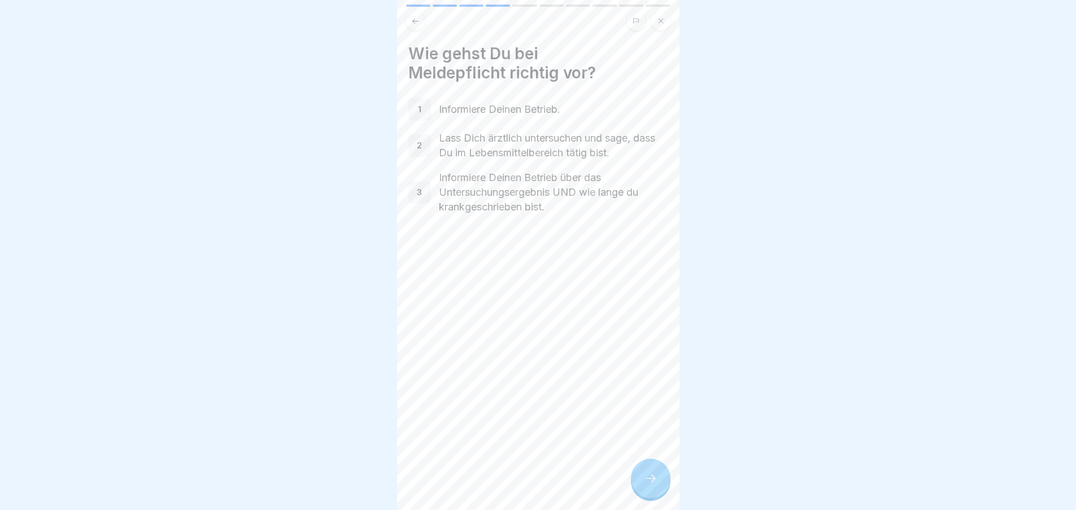
click at [649, 486] on icon at bounding box center [651, 479] width 14 height 14
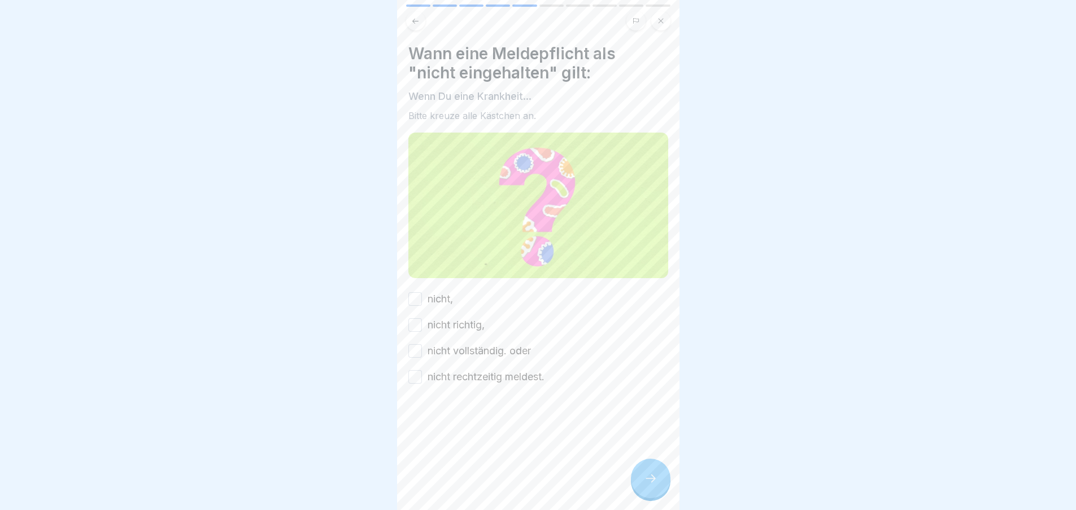
click at [413, 298] on button "nicht," at bounding box center [415, 300] width 14 height 14
click at [414, 324] on button "nicht richtig," at bounding box center [415, 325] width 14 height 14
click at [415, 344] on button "nicht vollständig. oder" at bounding box center [415, 351] width 14 height 14
click at [419, 375] on button "nicht rechtzeitig meldest." at bounding box center [415, 377] width 14 height 14
click at [642, 485] on div at bounding box center [651, 479] width 40 height 40
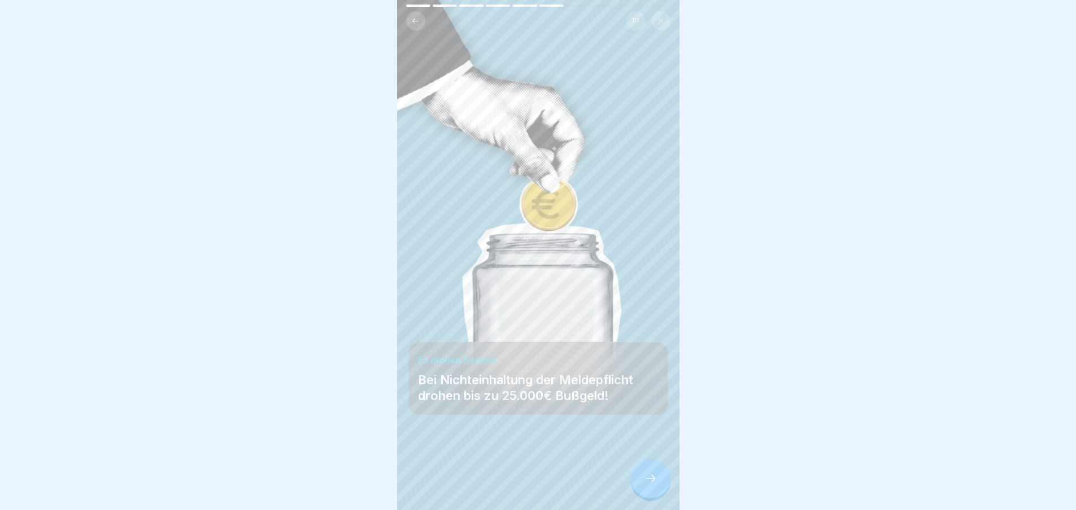
click at [647, 486] on icon at bounding box center [651, 479] width 14 height 14
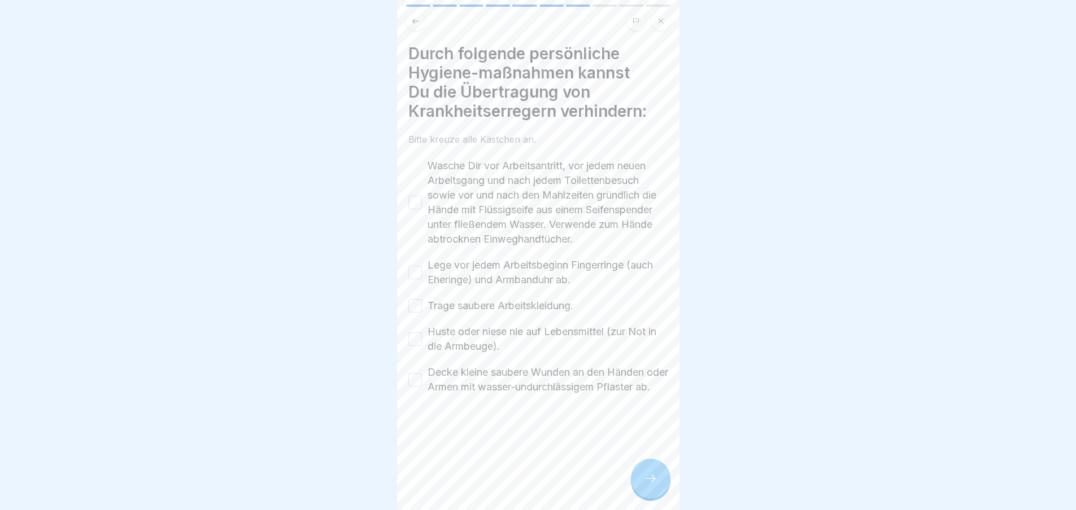
click at [416, 206] on button "Wasche Dir vor Arbeitsantritt, vor jedem neuen Arbeitsgang und nach jedem Toile…" at bounding box center [415, 203] width 14 height 14
click at [415, 280] on button "Lege vor jedem Arbeitsbeginn Fingerringe (auch Eheringe) und Armbanduhr ab." at bounding box center [415, 273] width 14 height 14
click at [414, 313] on div "Trage saubere Arbeitskleidung." at bounding box center [490, 306] width 165 height 15
click at [414, 313] on button "Trage saubere Arbeitskleidung." at bounding box center [415, 306] width 14 height 14
click at [417, 346] on button "Huste oder niese nie auf Lebensmittel (zur Not in die Armbeuge)." at bounding box center [415, 340] width 14 height 14
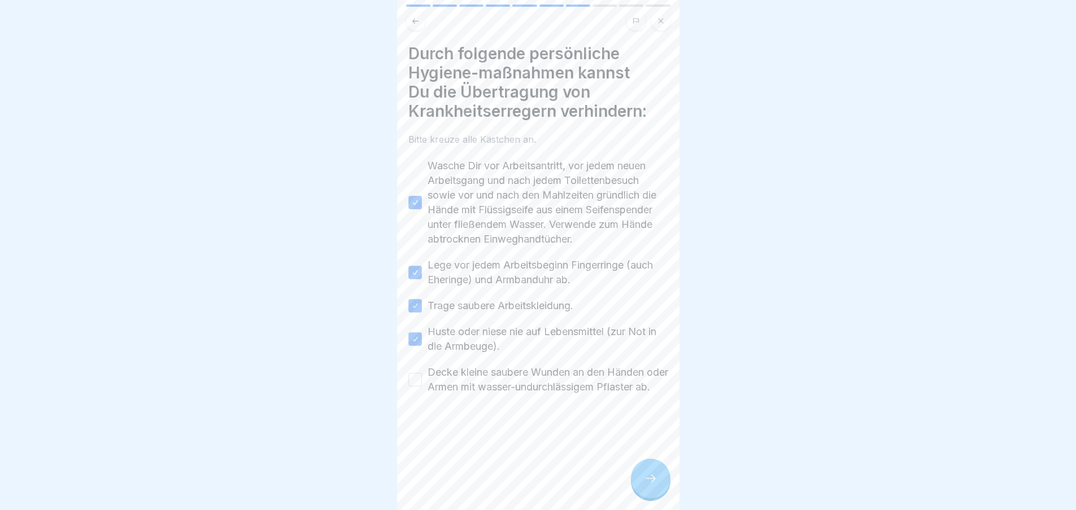
click at [416, 387] on button "Decke kleine saubere Wunden an den Händen oder Armen mit wasser-undurchlässigem…" at bounding box center [415, 380] width 14 height 14
click at [662, 499] on div at bounding box center [651, 479] width 40 height 40
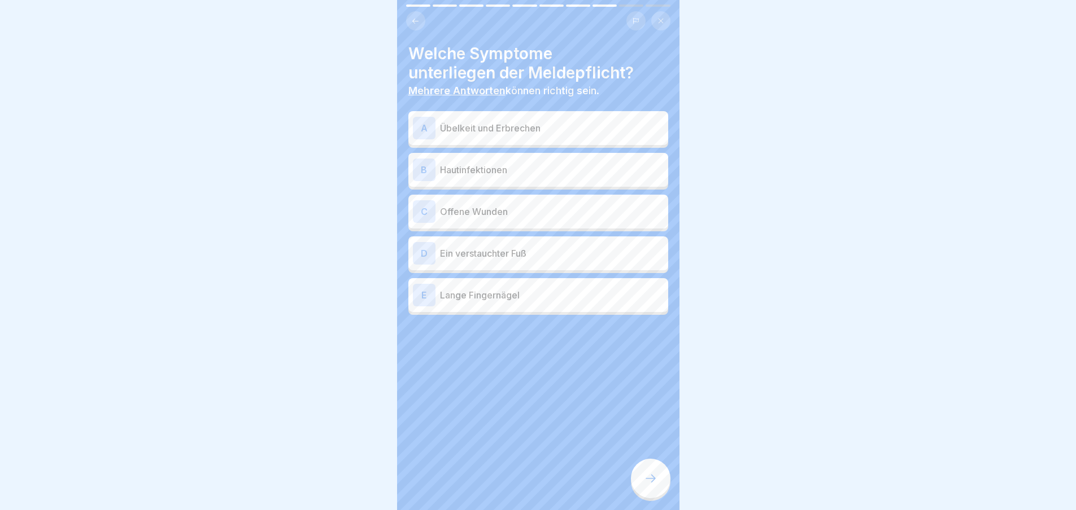
click at [488, 121] on p "Übelkeit und Erbrechen" at bounding box center [552, 128] width 224 height 14
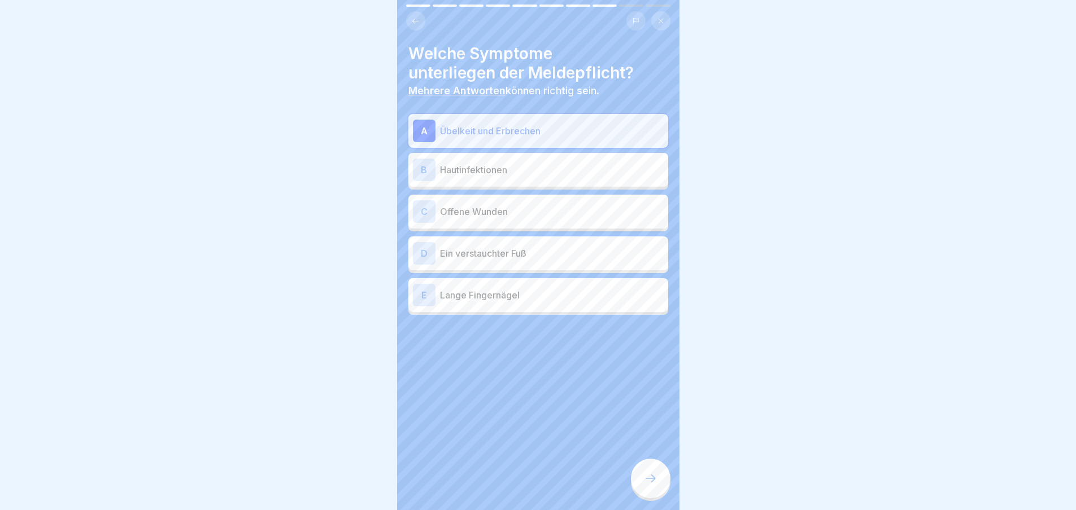
click at [483, 217] on p "Offene Wunden" at bounding box center [552, 212] width 224 height 14
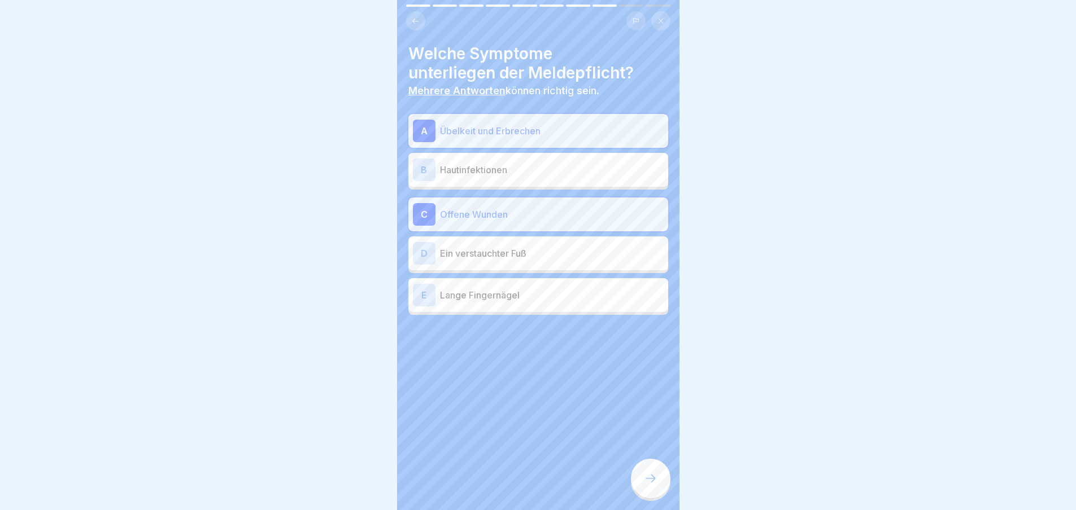
click at [485, 180] on div "B Hautinfektionen" at bounding box center [538, 170] width 251 height 23
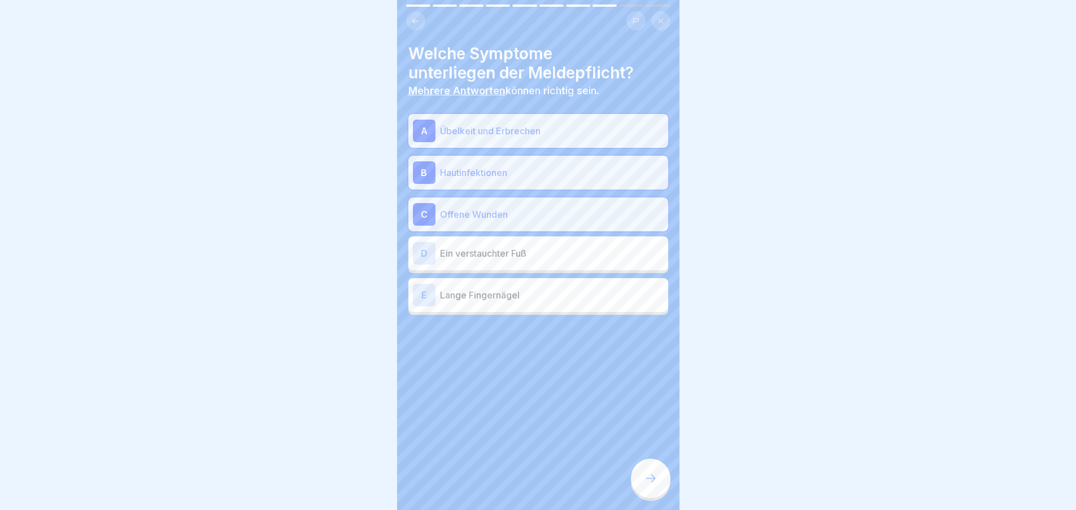
click at [652, 482] on icon at bounding box center [651, 479] width 14 height 14
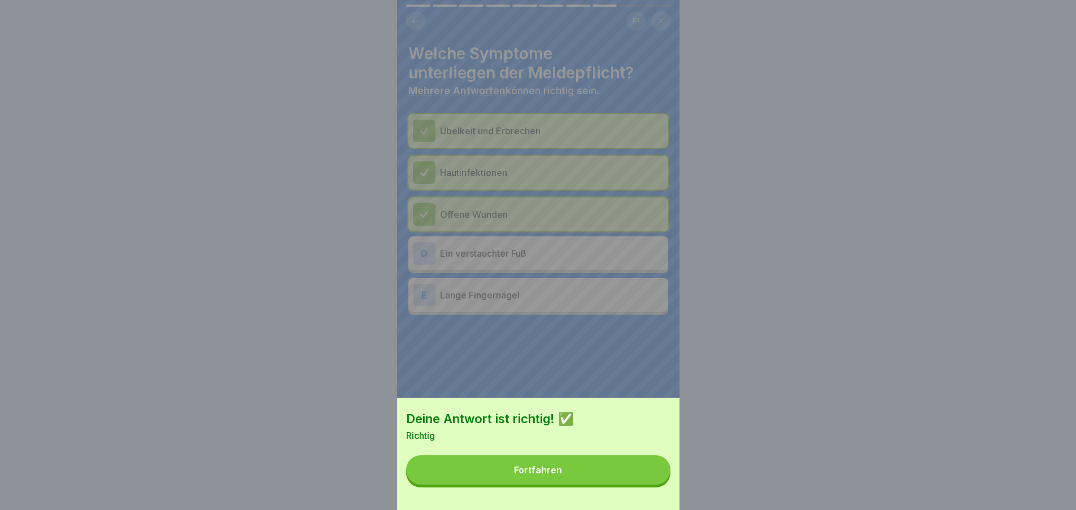
click at [536, 473] on button "Fortfahren" at bounding box center [538, 470] width 264 height 29
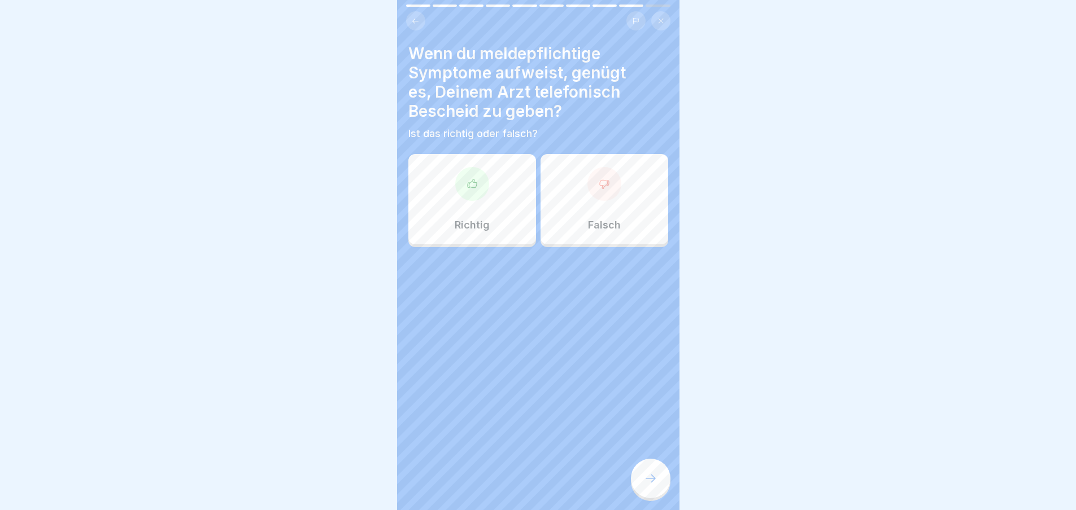
click at [468, 189] on icon at bounding box center [471, 183] width 11 height 11
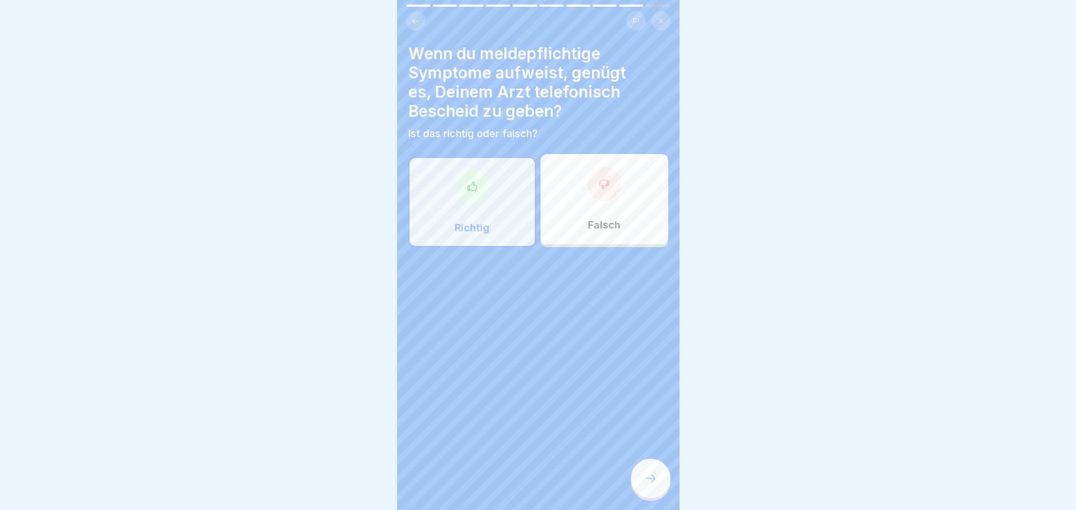
click at [640, 487] on div at bounding box center [651, 479] width 40 height 40
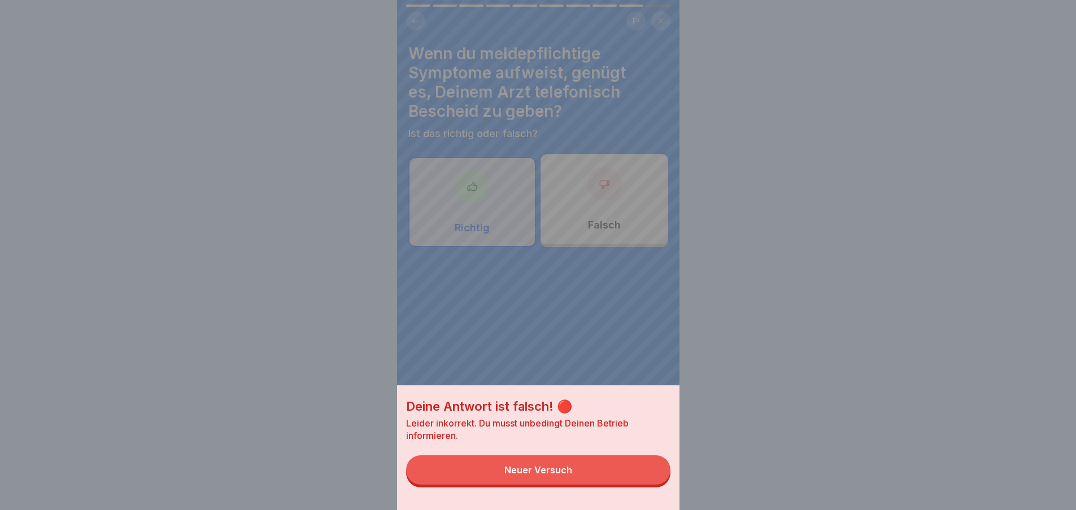
click at [584, 485] on button "Neuer Versuch" at bounding box center [538, 470] width 264 height 29
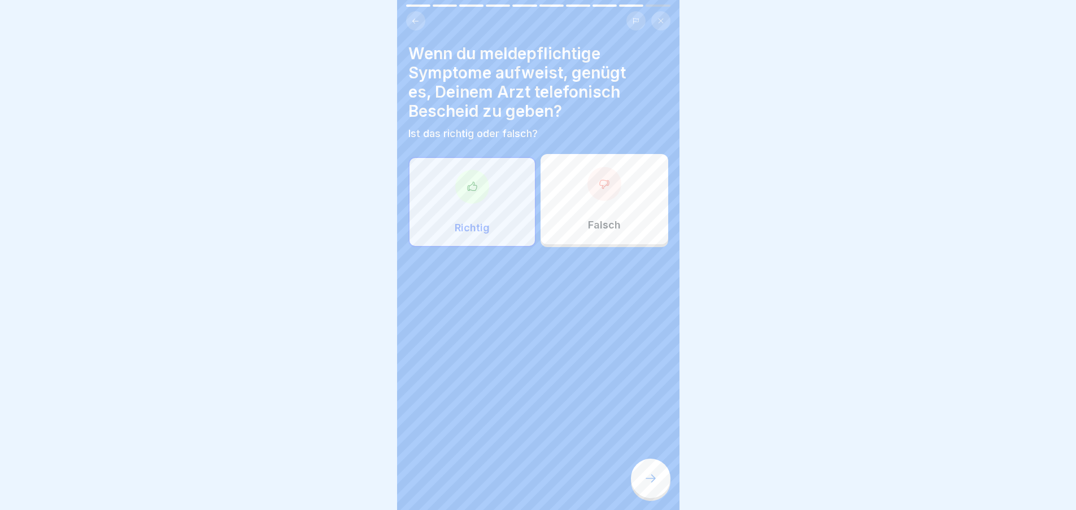
click at [574, 212] on div "Falsch" at bounding box center [604, 199] width 128 height 90
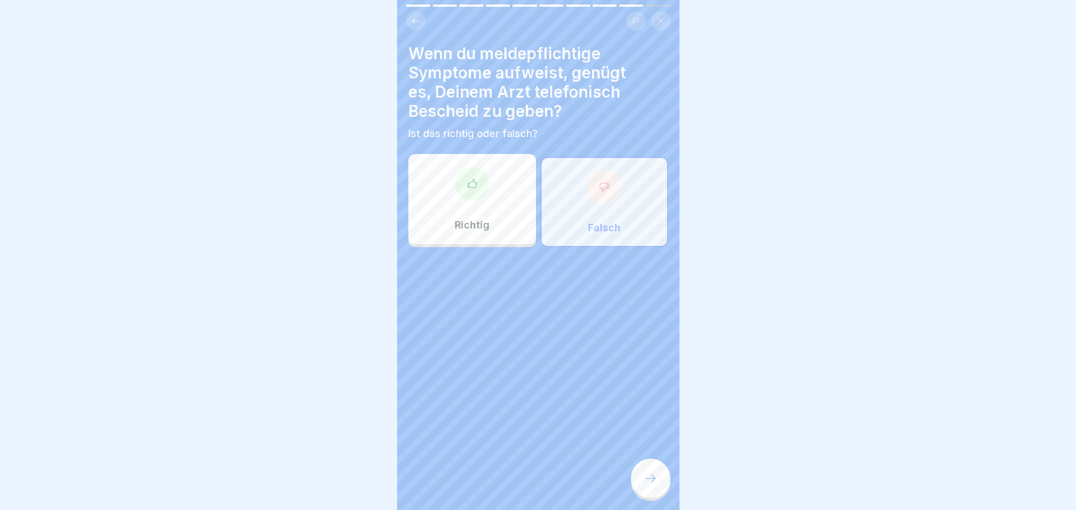
click at [659, 499] on div at bounding box center [651, 479] width 40 height 40
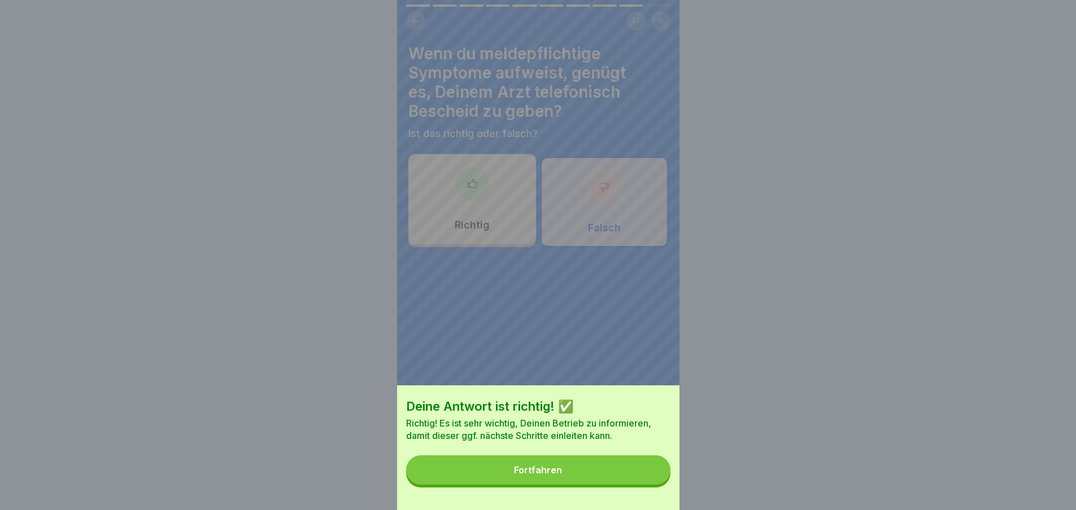
click at [542, 485] on button "Fortfahren" at bounding box center [538, 470] width 264 height 29
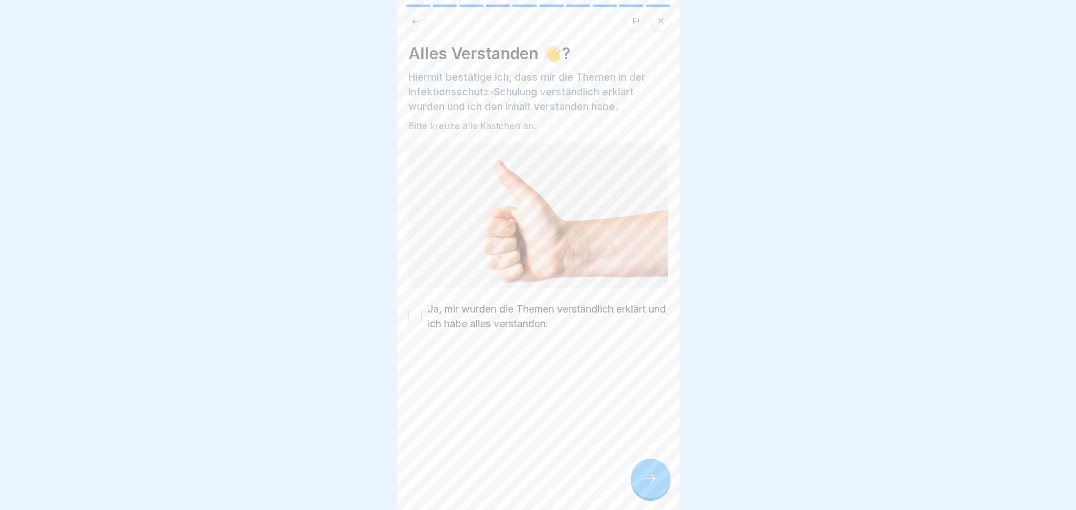
click at [455, 316] on label "Ja, mir wurden die Themen verständlich erklärt und ich habe alles verstanden." at bounding box center [547, 316] width 241 height 29
click at [422, 316] on button "Ja, mir wurden die Themen verständlich erklärt und ich habe alles verstanden." at bounding box center [415, 317] width 14 height 14
click at [642, 497] on div at bounding box center [651, 479] width 40 height 40
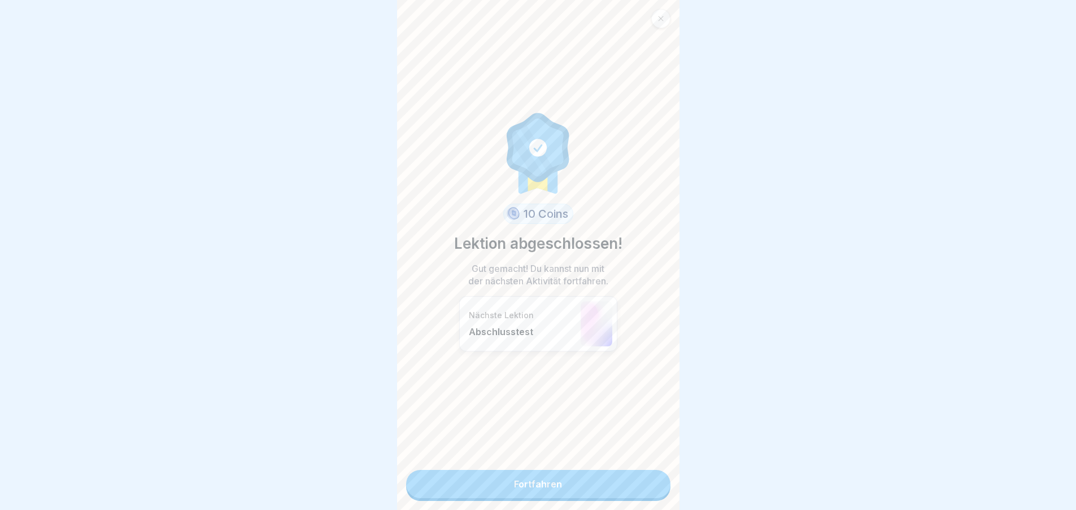
click at [514, 483] on link "Fortfahren" at bounding box center [538, 484] width 264 height 28
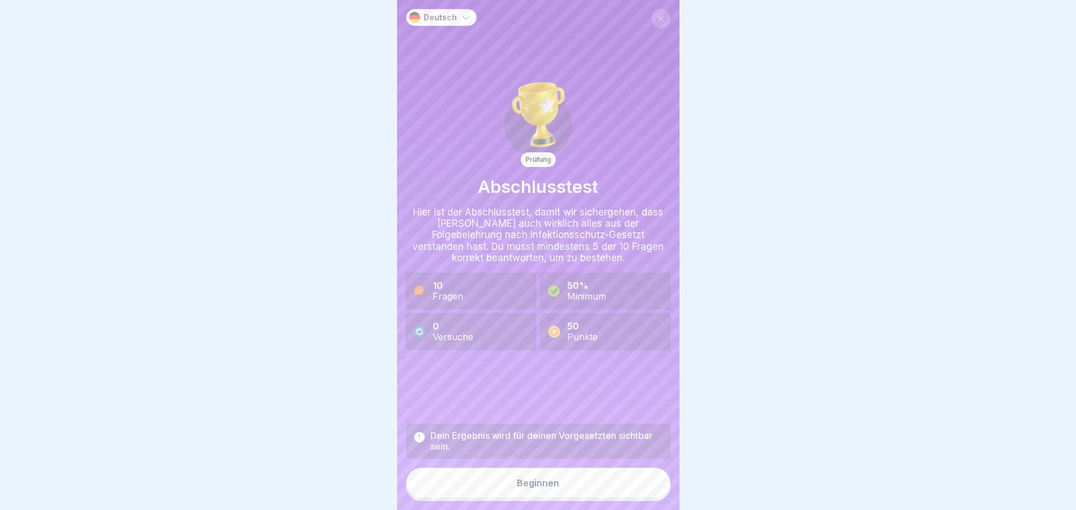
click at [535, 488] on div "Beginnen" at bounding box center [538, 483] width 42 height 10
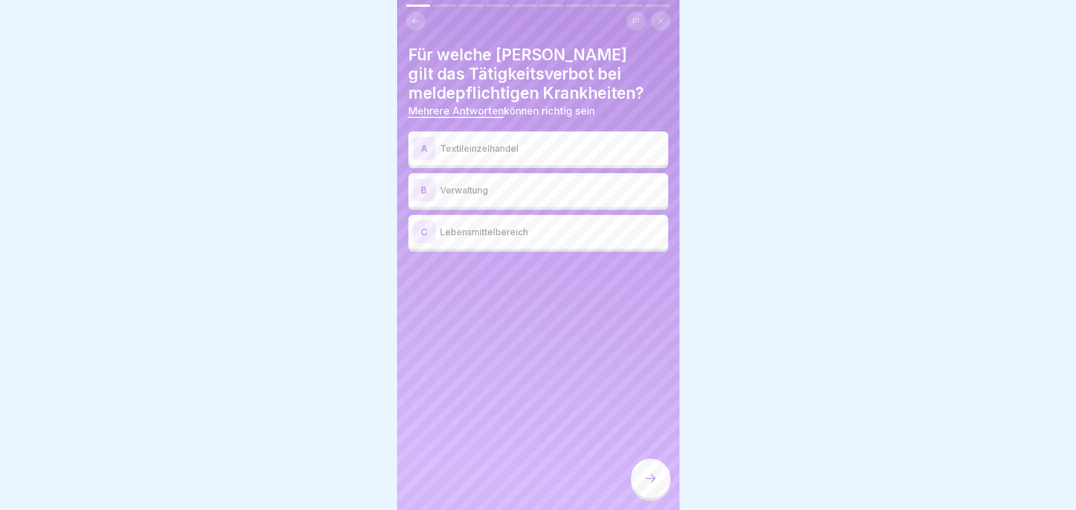
click at [481, 234] on p "Lebensmittelbereich" at bounding box center [552, 232] width 224 height 14
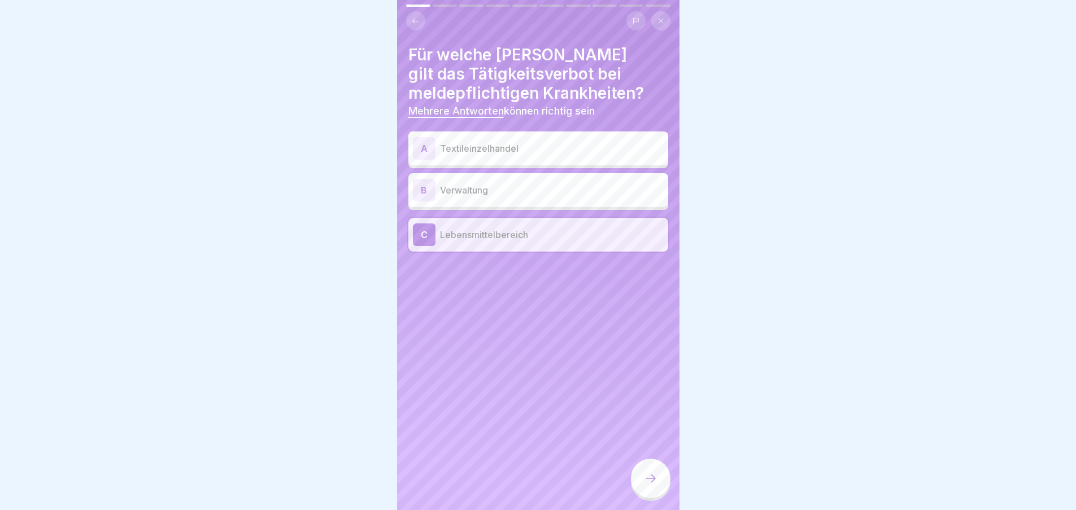
click at [656, 486] on icon at bounding box center [651, 479] width 14 height 14
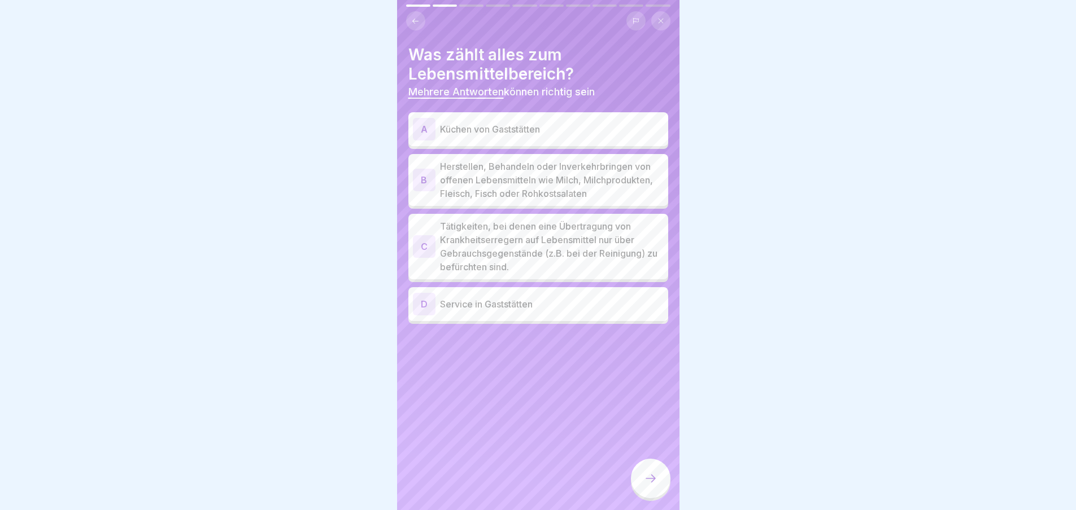
click at [499, 119] on div "A Küchen von Gaststätten" at bounding box center [538, 129] width 251 height 23
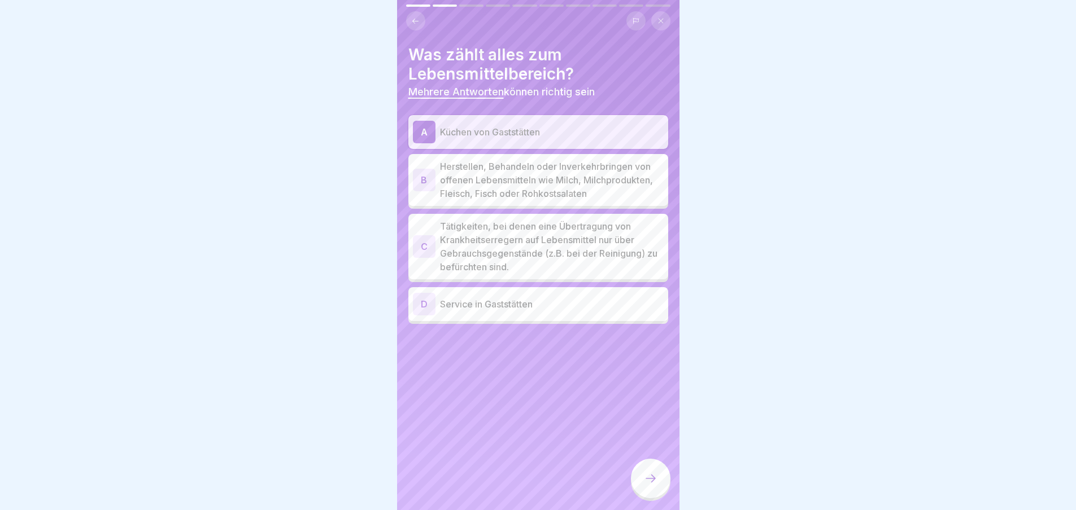
click at [516, 183] on p "Herstellen, Behandeln oder Inverkehrbringen von offenen Lebensmitteln wie Milch…" at bounding box center [552, 180] width 224 height 41
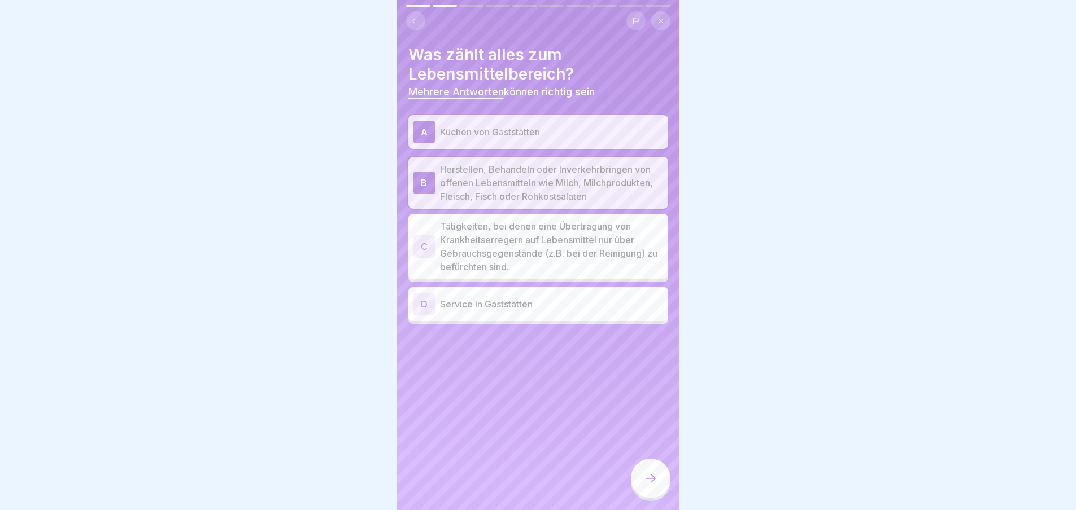
click at [540, 260] on p "Tätigkeiten, bei denen eine Übertragung von Krankheitserregern auf Lebensmittel…" at bounding box center [552, 247] width 224 height 54
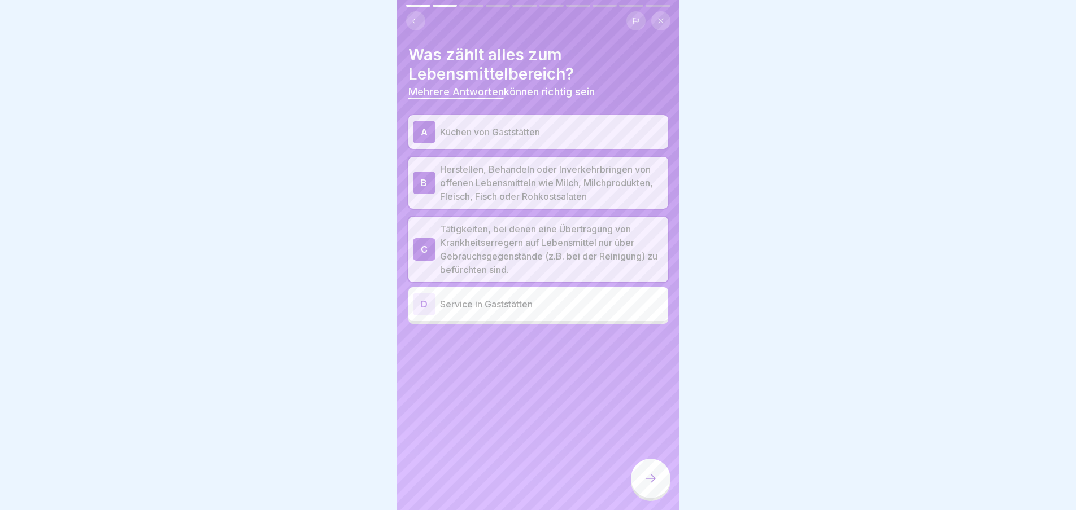
click at [546, 341] on div "Was zählt alles zum Lebensmittelbereich? Mehrere Antworten können richtig sein …" at bounding box center [538, 255] width 282 height 510
click at [545, 311] on p "Service in Gaststätten" at bounding box center [552, 305] width 224 height 14
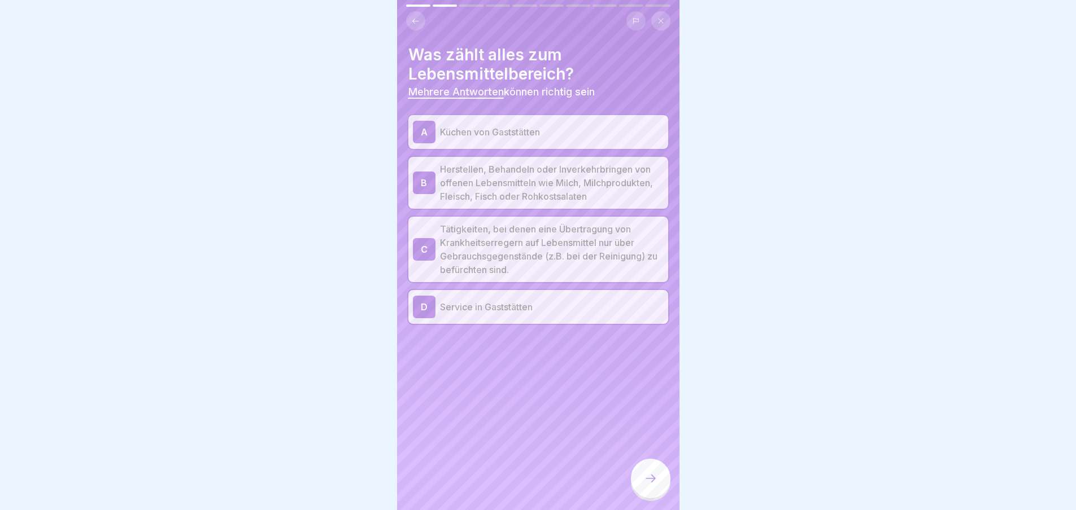
click at [656, 486] on icon at bounding box center [651, 479] width 14 height 14
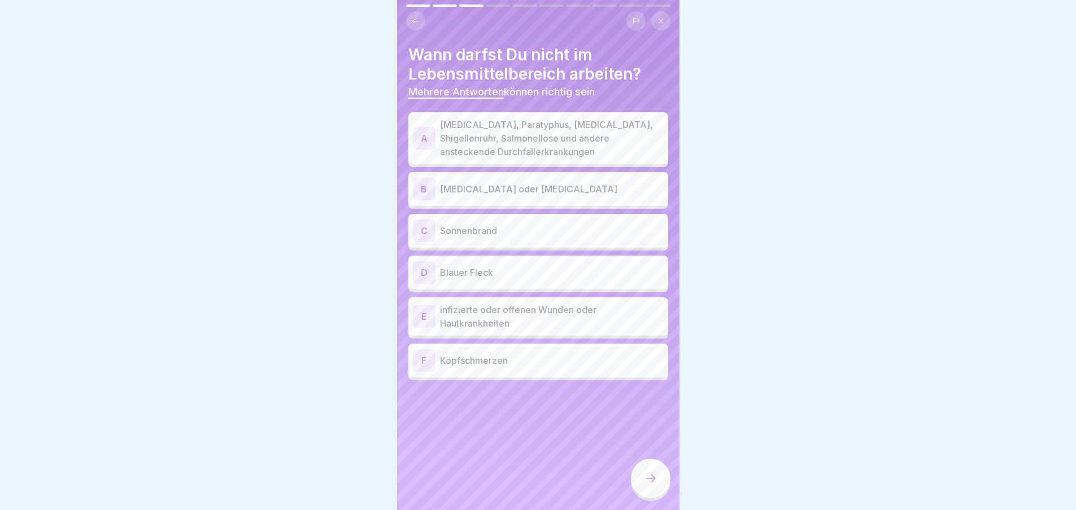
click at [545, 129] on p "[MEDICAL_DATA], Paratyphus, [MEDICAL_DATA], Shigellenruhr, Salmonellose und and…" at bounding box center [552, 138] width 224 height 41
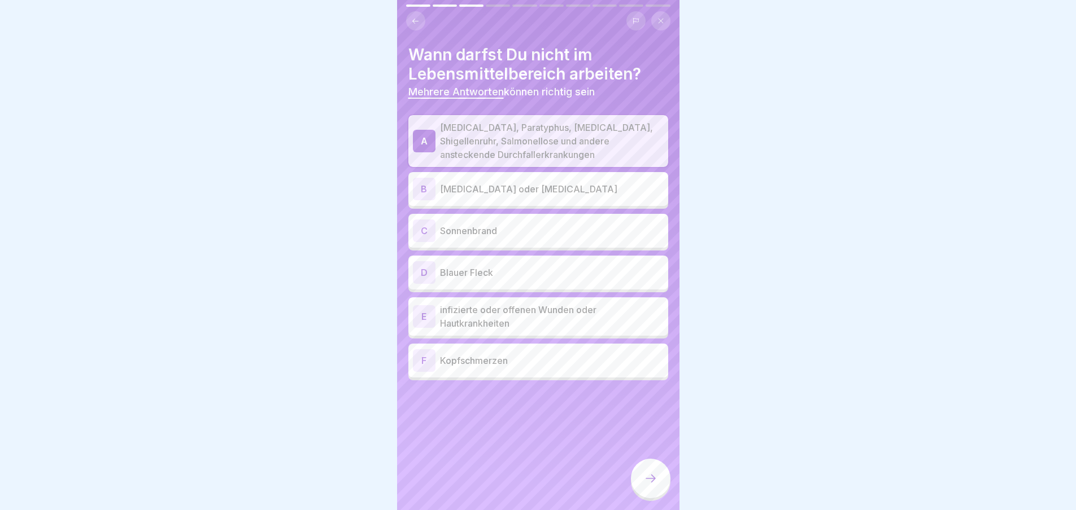
click at [523, 316] on p "infizierte oder offenen Wunden oder Hautkrankheiten" at bounding box center [552, 316] width 224 height 27
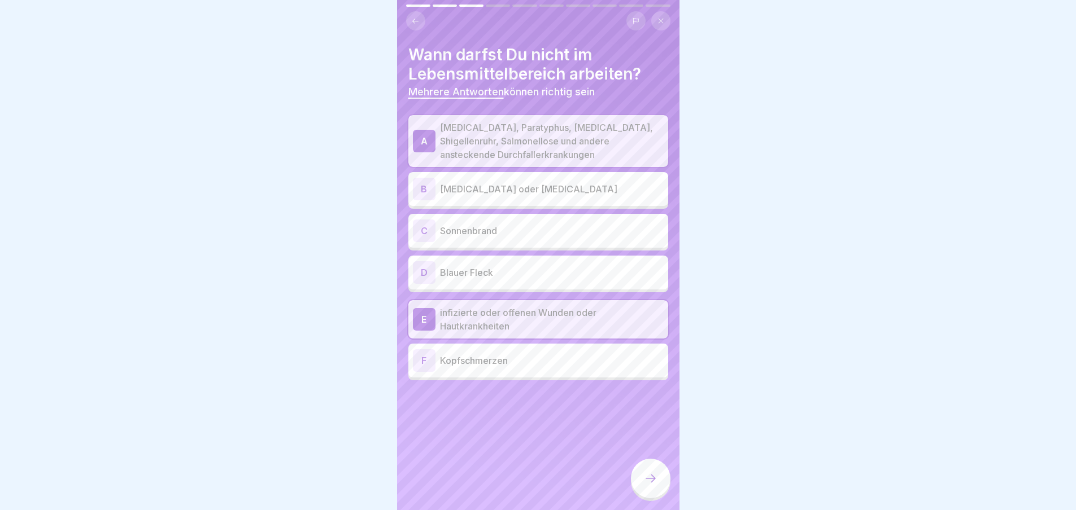
click at [521, 186] on p "[MEDICAL_DATA] oder [MEDICAL_DATA]" at bounding box center [552, 189] width 224 height 14
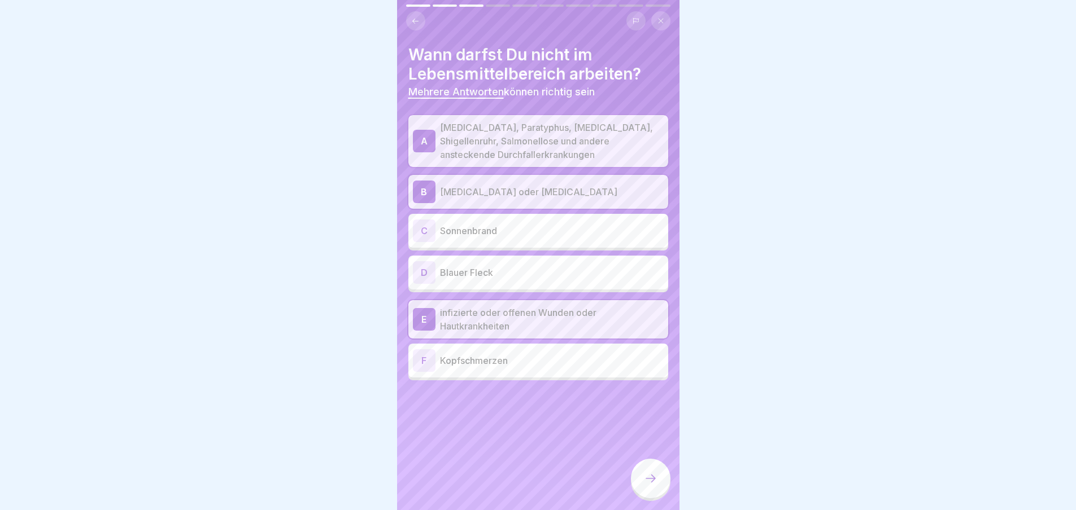
click at [650, 486] on icon at bounding box center [651, 479] width 14 height 14
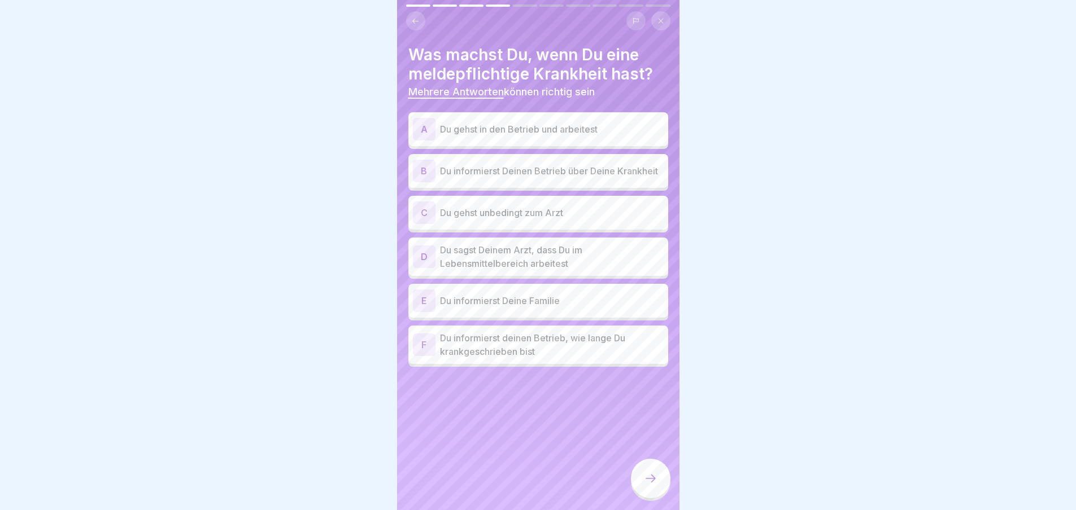
click at [515, 168] on p "Du informierst Deinen Betrieb über Deine Krankheit" at bounding box center [552, 171] width 224 height 14
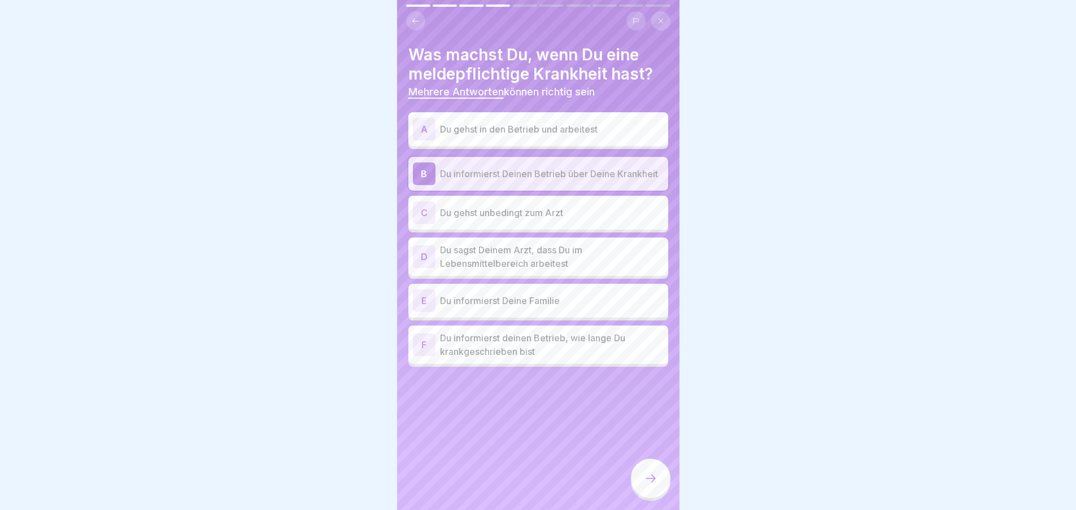
click at [525, 215] on p "Du gehst unbedingt zum Arzt" at bounding box center [552, 213] width 224 height 14
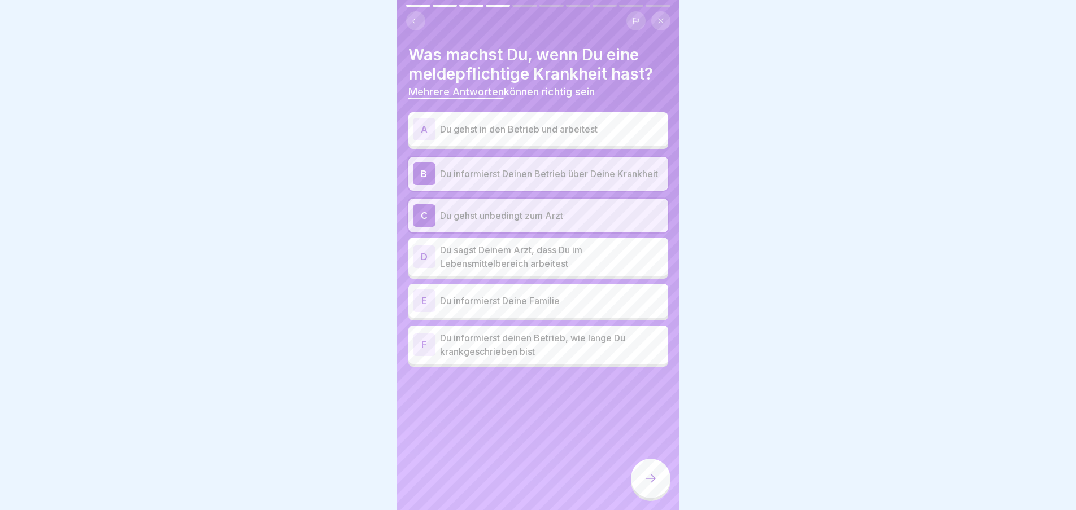
click at [525, 266] on p "Du sagst Deinem Arzt, dass Du im Lebensmittelbereich arbeitest" at bounding box center [552, 256] width 224 height 27
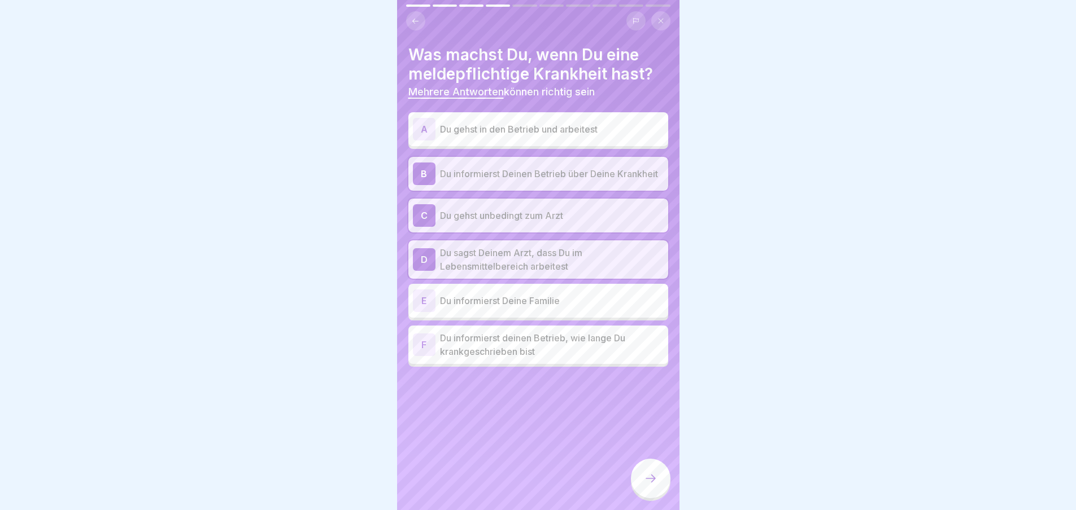
click at [528, 342] on p "Du informierst deinen Betrieb, wie lange Du krankgeschrieben bist" at bounding box center [552, 344] width 224 height 27
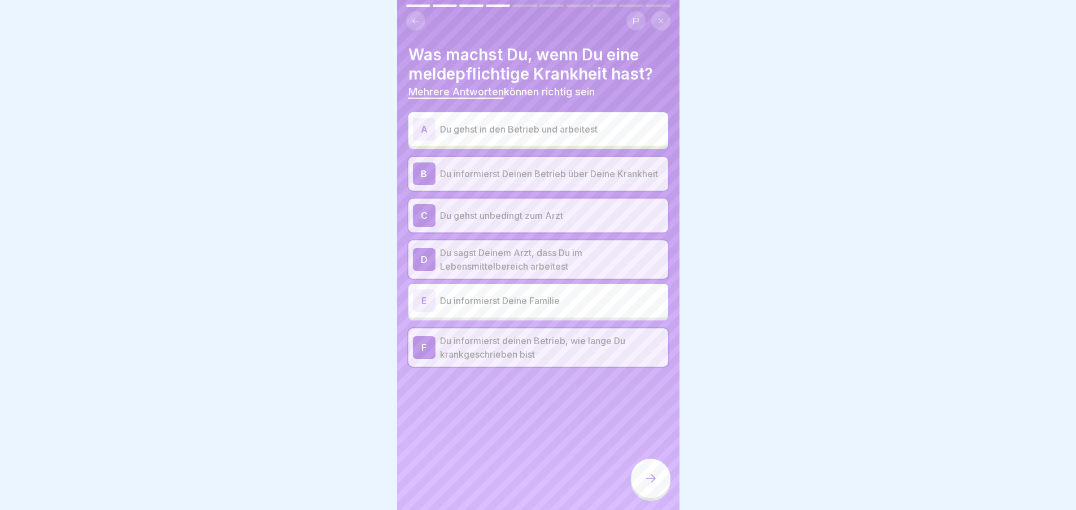
click at [643, 478] on div at bounding box center [651, 479] width 40 height 40
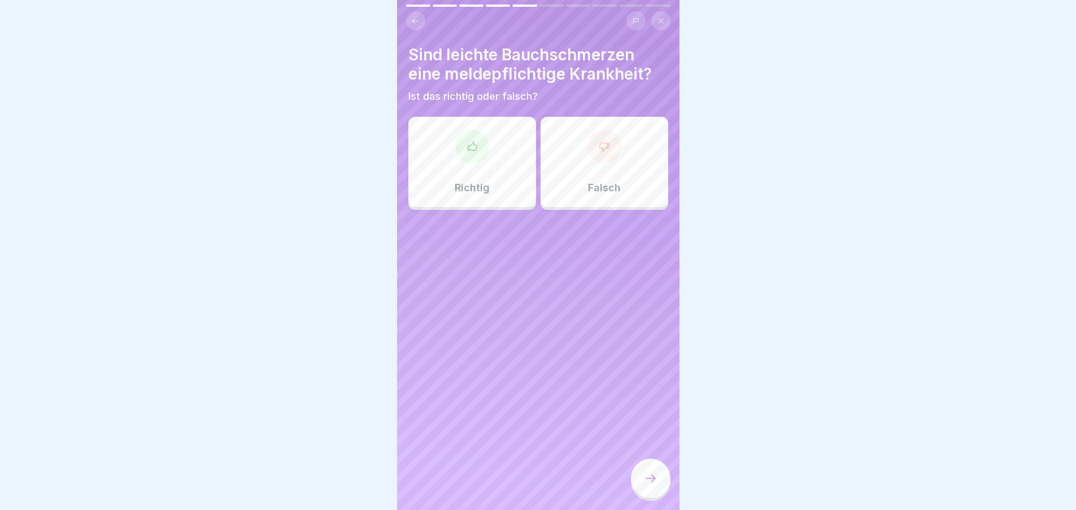
click at [599, 151] on icon at bounding box center [604, 146] width 11 height 11
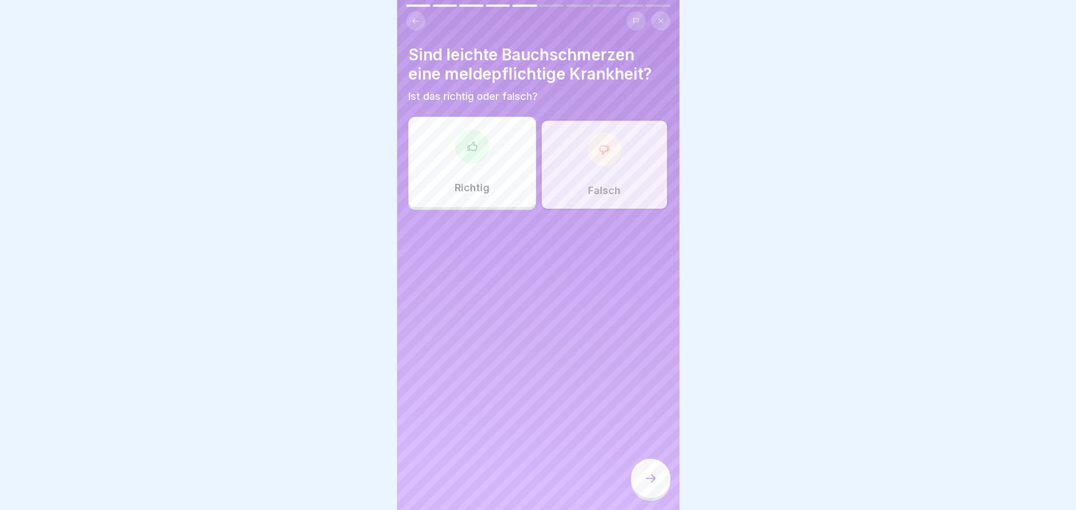
click at [658, 495] on div at bounding box center [651, 479] width 40 height 40
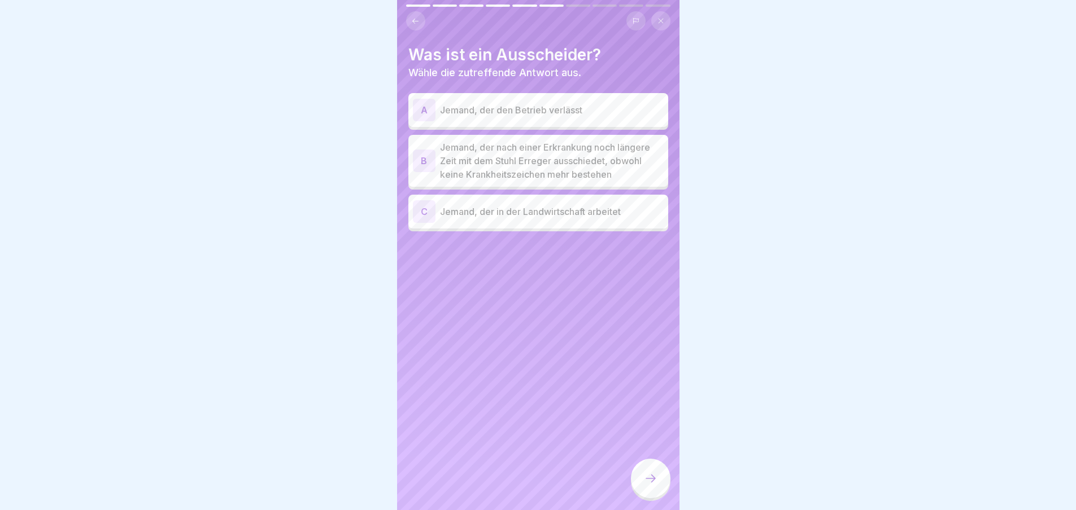
click at [520, 158] on p "Jemand, der nach einer Erkrankung noch längere Zeit mit dem Stuhl Erreger aussc…" at bounding box center [552, 161] width 224 height 41
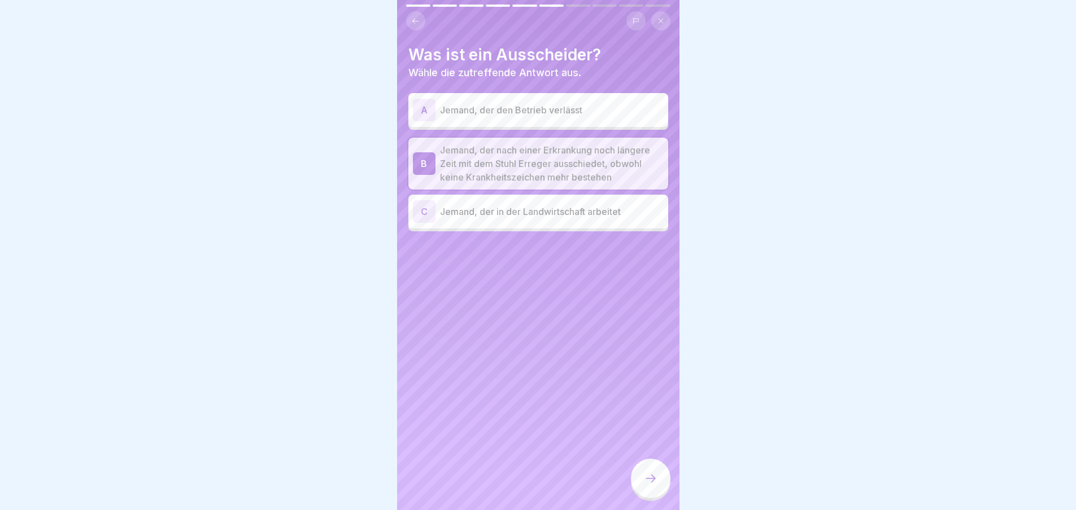
click at [657, 486] on icon at bounding box center [651, 479] width 14 height 14
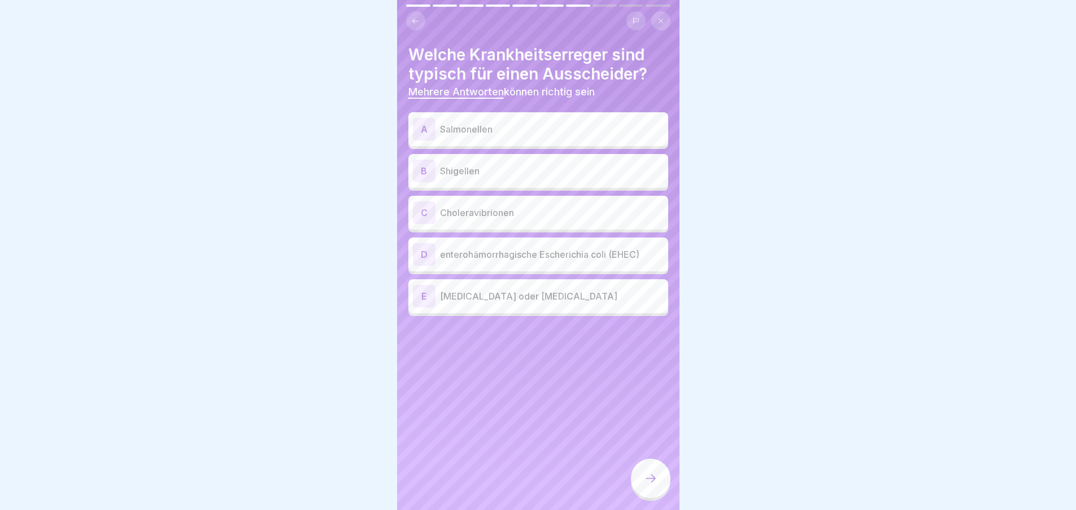
click at [518, 124] on p "Salmonellen" at bounding box center [552, 130] width 224 height 14
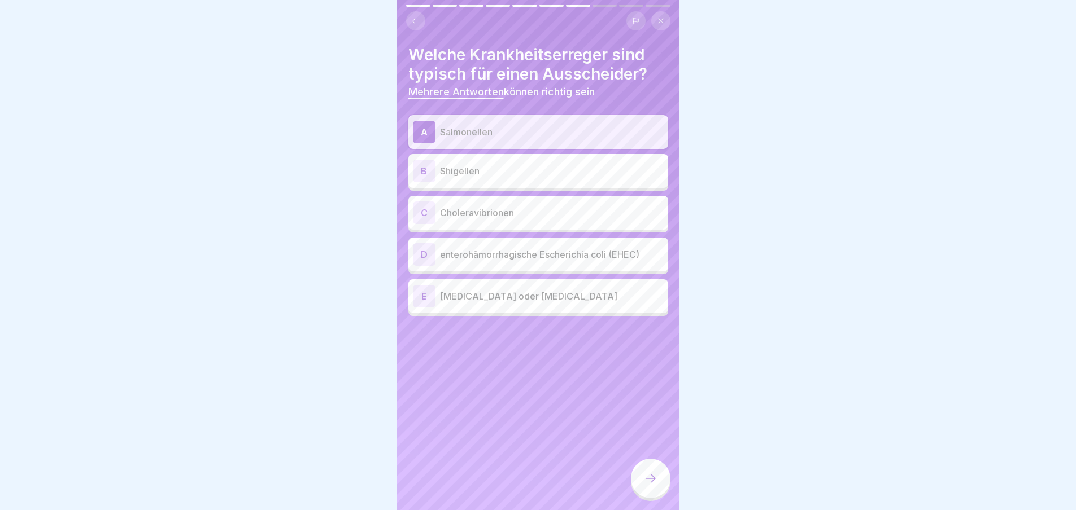
click at [504, 167] on p "Shigellen" at bounding box center [552, 171] width 224 height 14
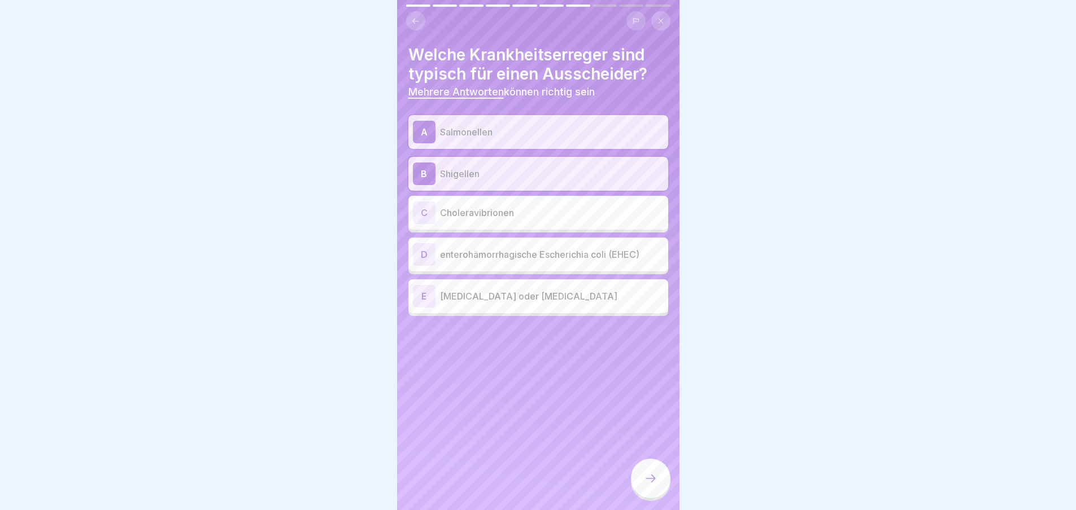
click at [511, 217] on p "Choleravibrionen" at bounding box center [552, 213] width 224 height 14
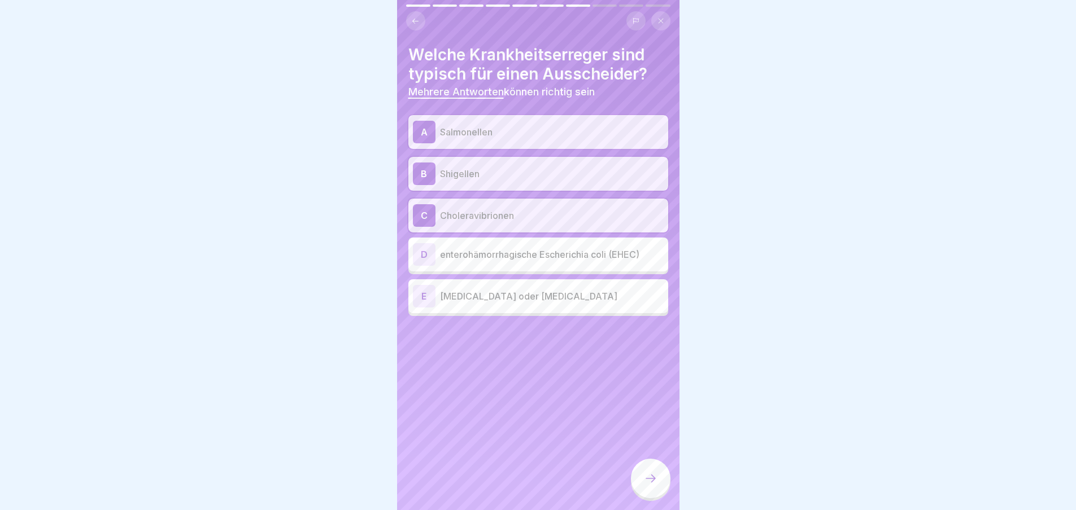
click at [551, 256] on p "enterohämorrhagische Escherichia coli (EHEC)" at bounding box center [552, 255] width 224 height 14
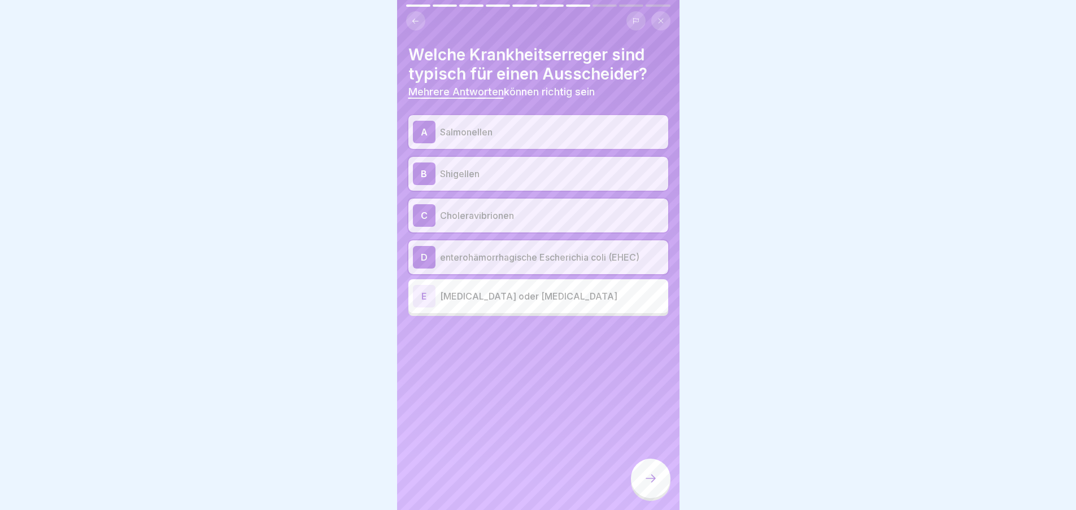
click at [653, 486] on icon at bounding box center [651, 479] width 14 height 14
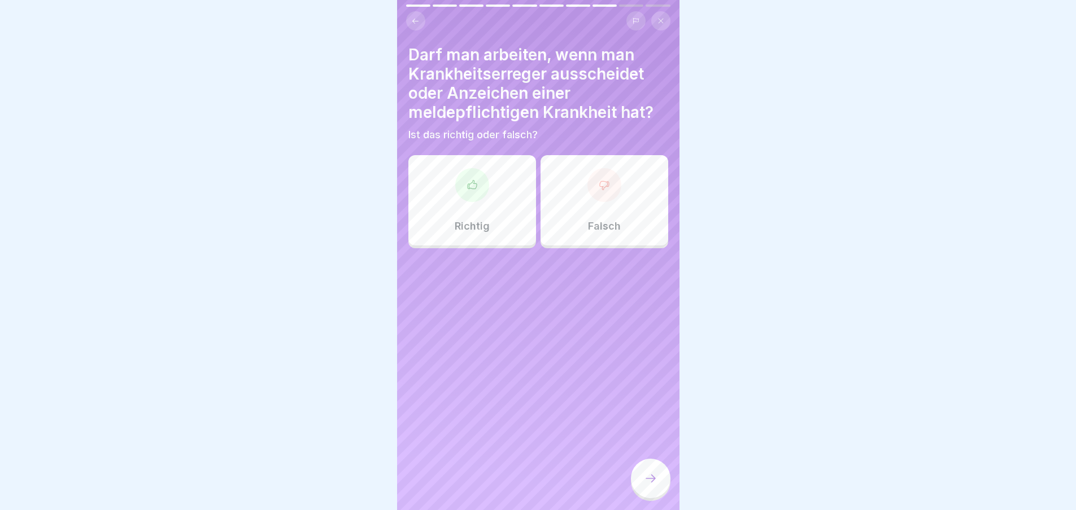
click at [606, 195] on div at bounding box center [604, 185] width 34 height 34
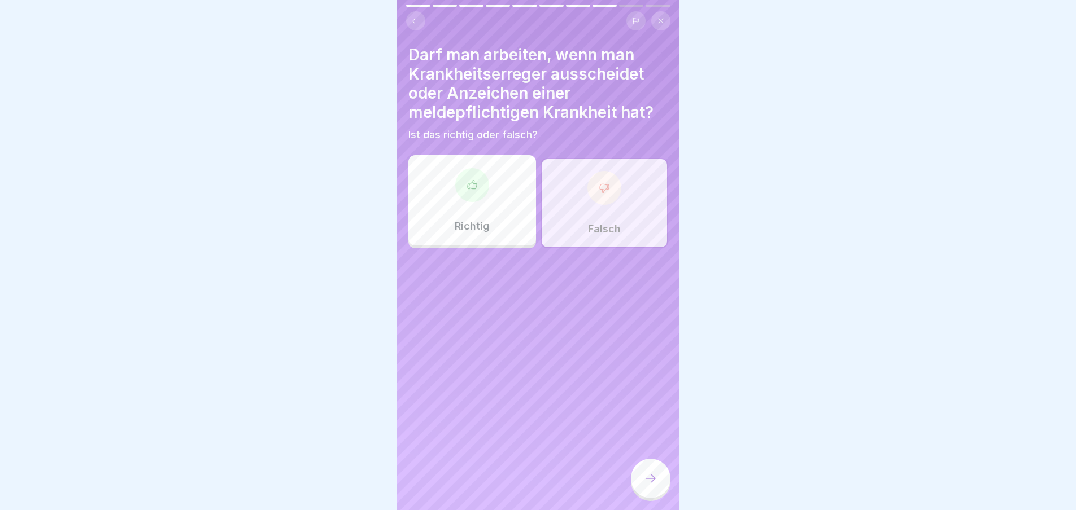
click at [657, 487] on div at bounding box center [651, 479] width 40 height 40
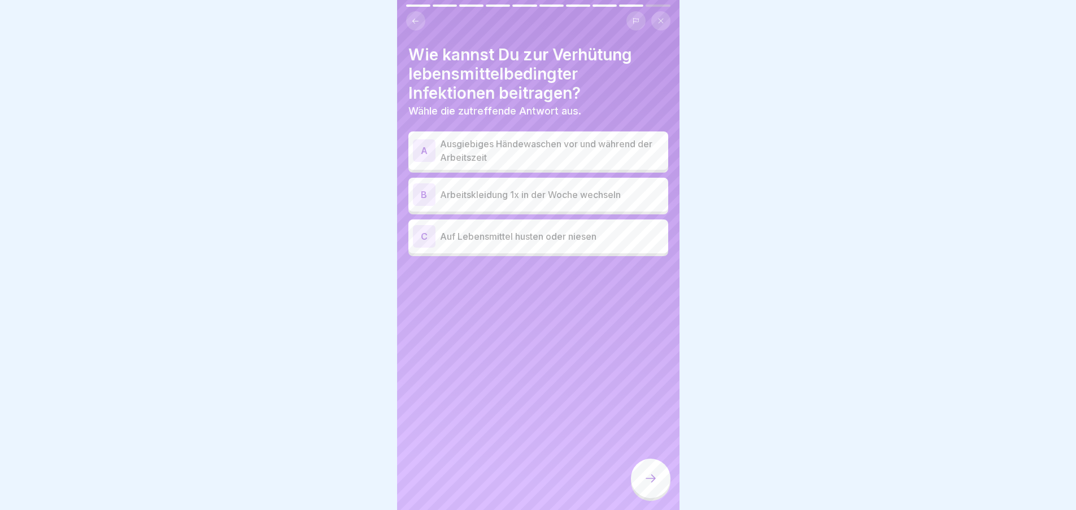
click at [524, 151] on p "Ausgiebiges Händewaschen vor und während der Arbeitszeit" at bounding box center [552, 150] width 224 height 27
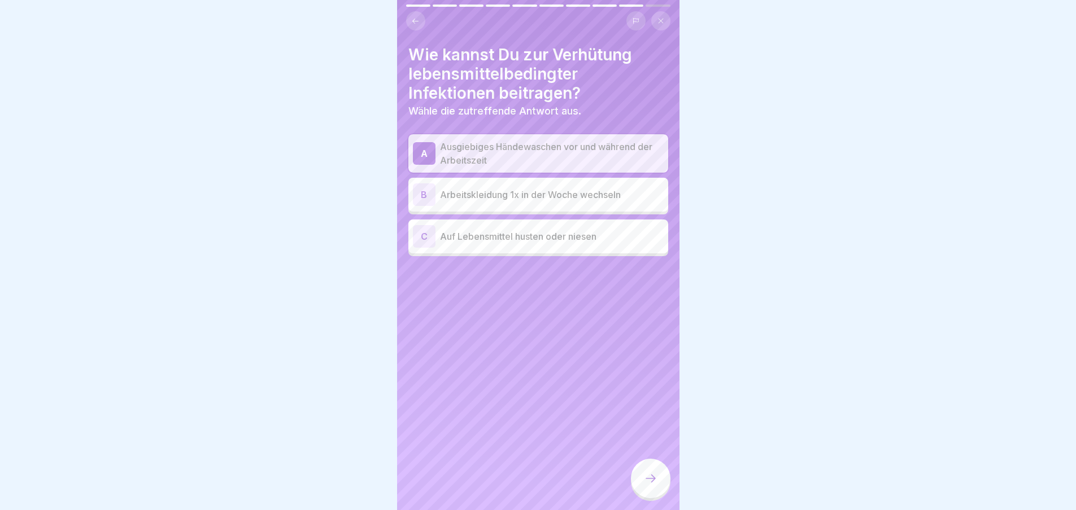
click at [519, 197] on p "Arbeitskleidung 1x in der Woche wechseln" at bounding box center [552, 195] width 224 height 14
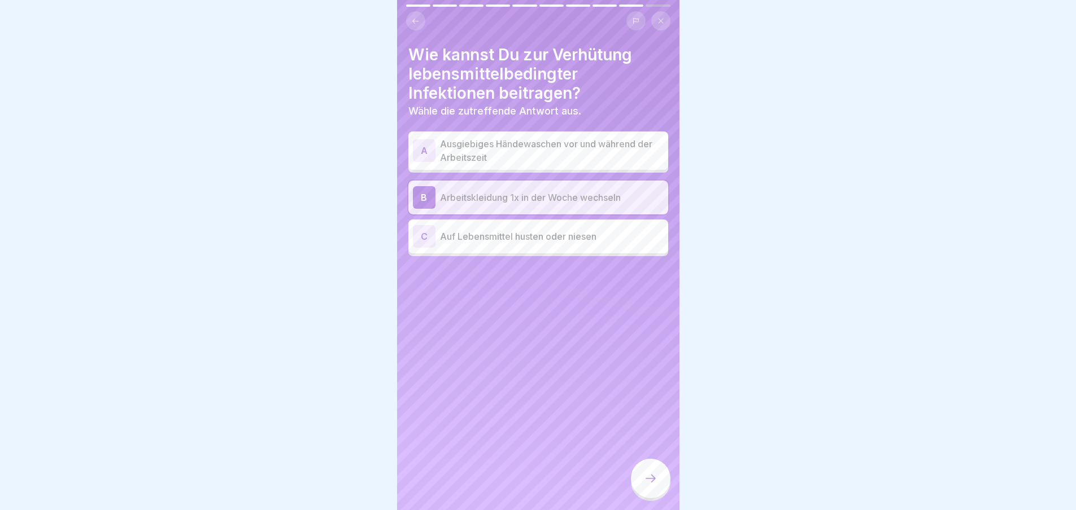
click at [531, 151] on p "Ausgiebiges Händewaschen vor und während der Arbeitszeit" at bounding box center [552, 150] width 224 height 27
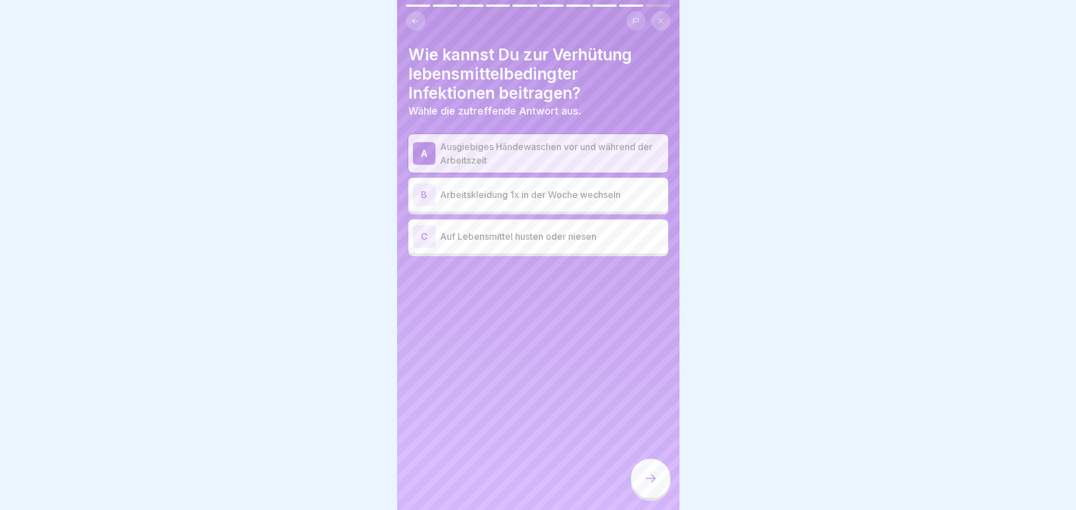
click at [657, 496] on div at bounding box center [651, 479] width 40 height 40
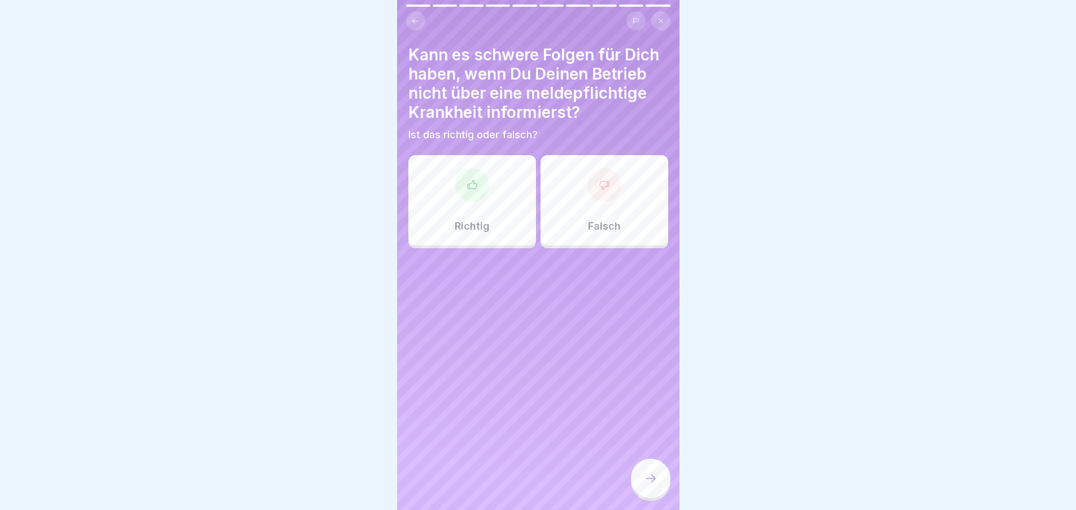
click at [482, 180] on div at bounding box center [472, 185] width 34 height 34
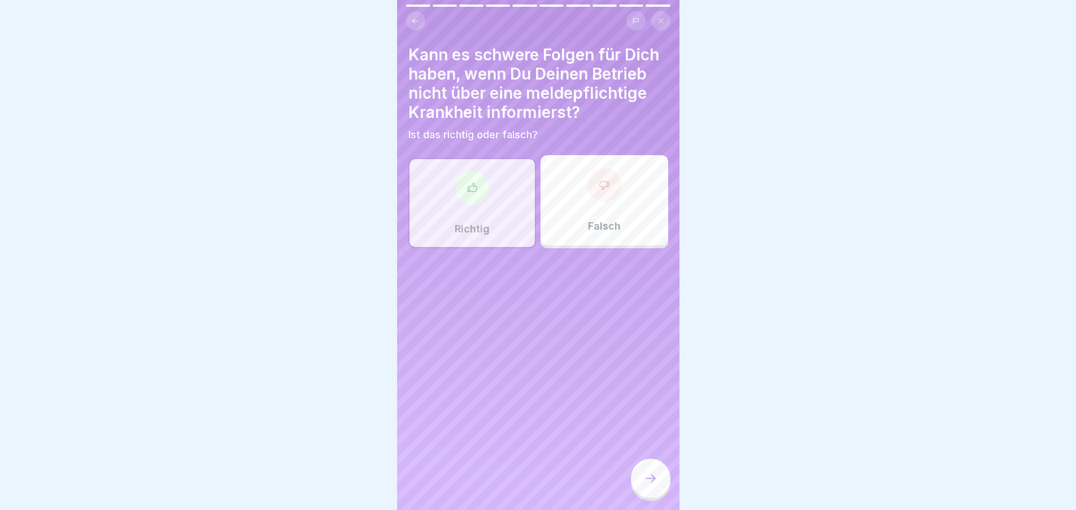
click at [655, 494] on div at bounding box center [651, 479] width 40 height 40
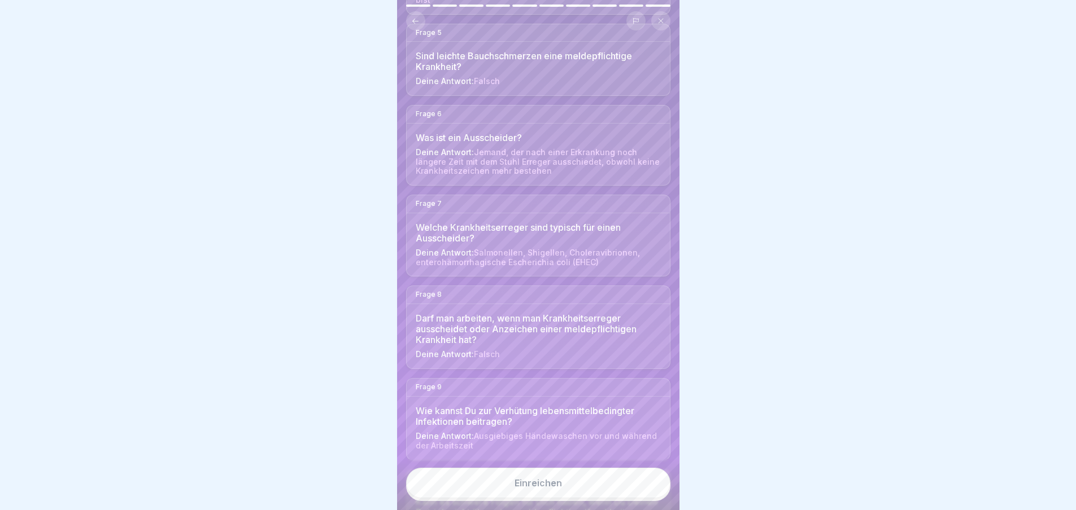
scroll to position [615, 0]
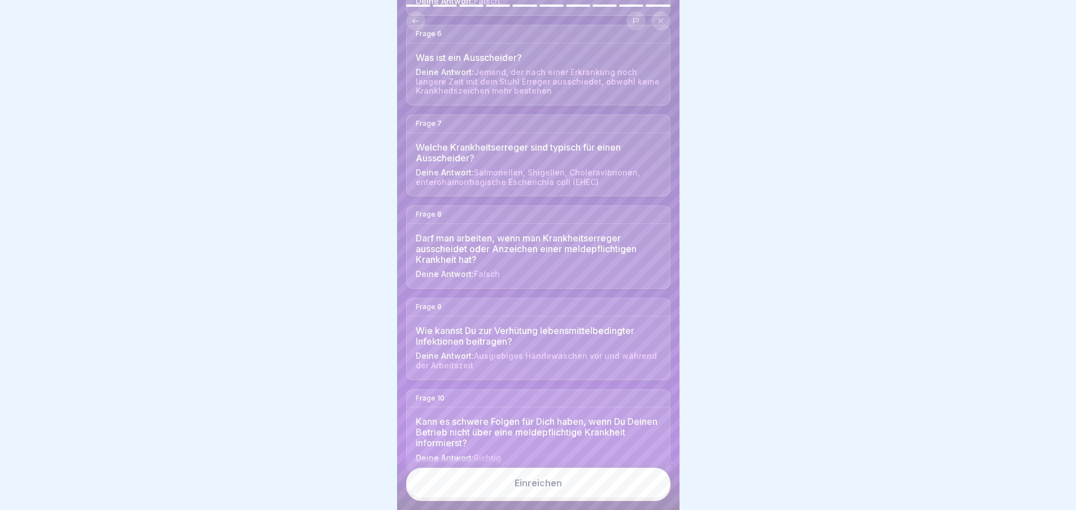
click at [533, 486] on button "Einreichen" at bounding box center [538, 483] width 264 height 30
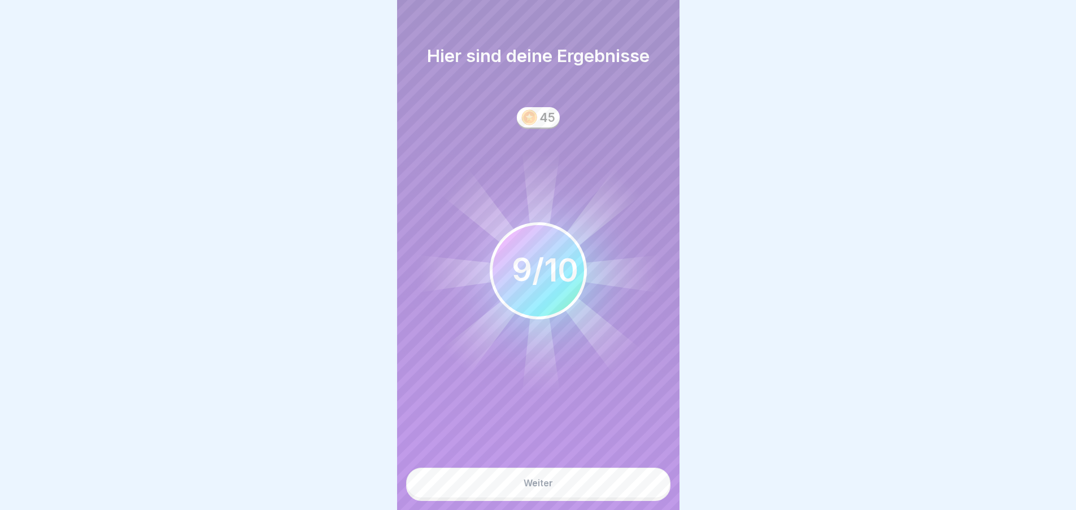
click at [535, 488] on div "Weiter" at bounding box center [537, 483] width 29 height 10
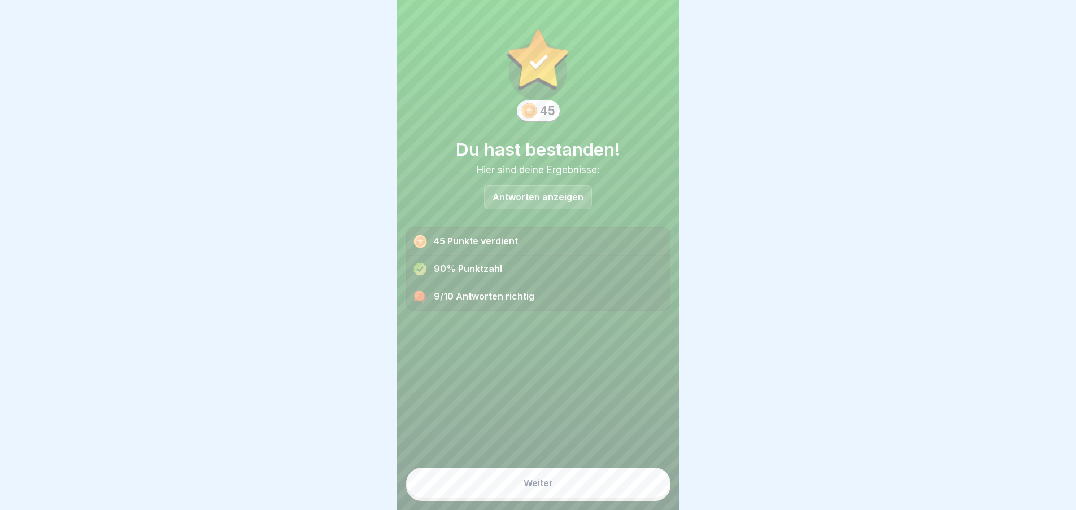
click at [540, 497] on button "Weiter" at bounding box center [538, 483] width 264 height 30
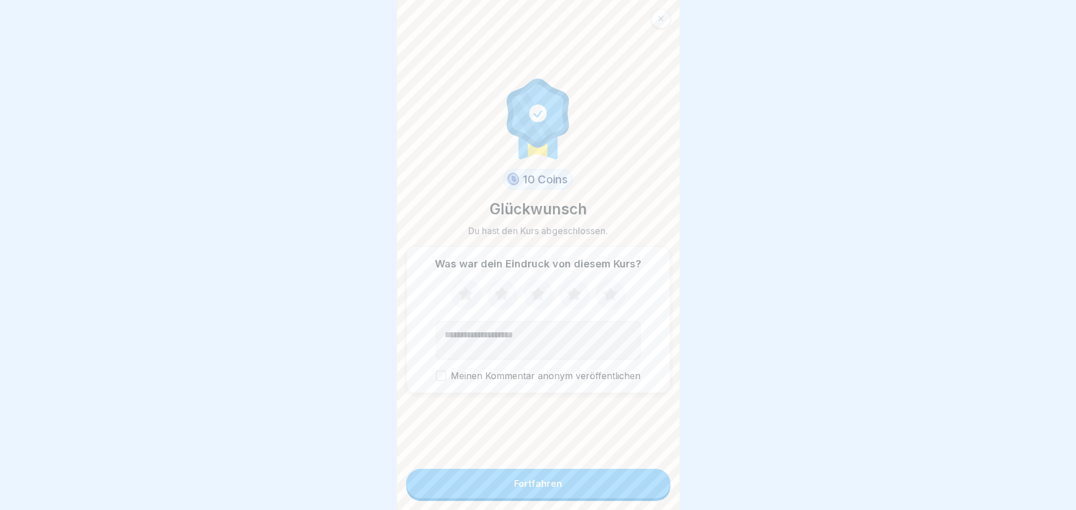
click at [544, 489] on div "Fortfahren" at bounding box center [538, 484] width 48 height 10
click at [556, 489] on div "Fortfahren" at bounding box center [538, 484] width 48 height 10
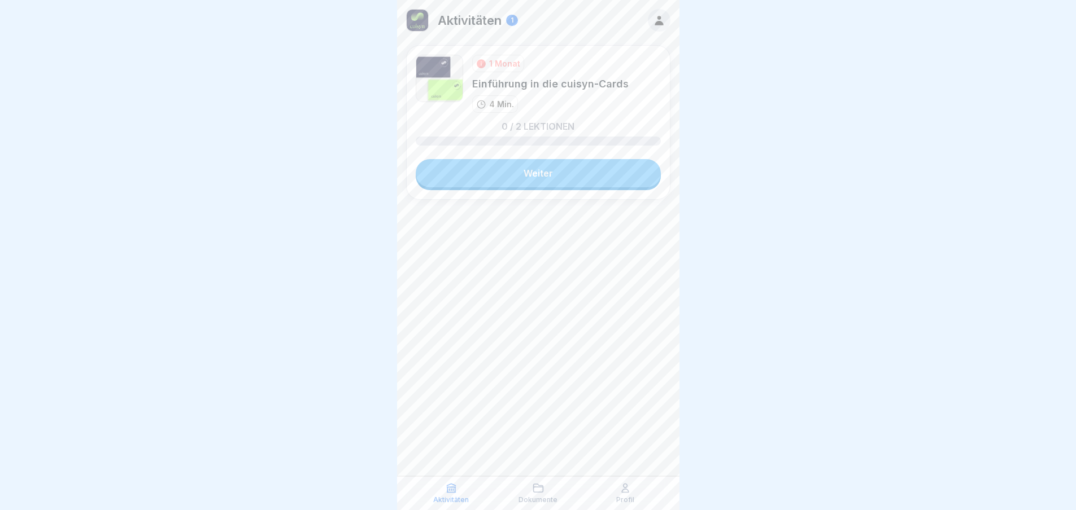
click at [522, 168] on link "Weiter" at bounding box center [538, 173] width 245 height 28
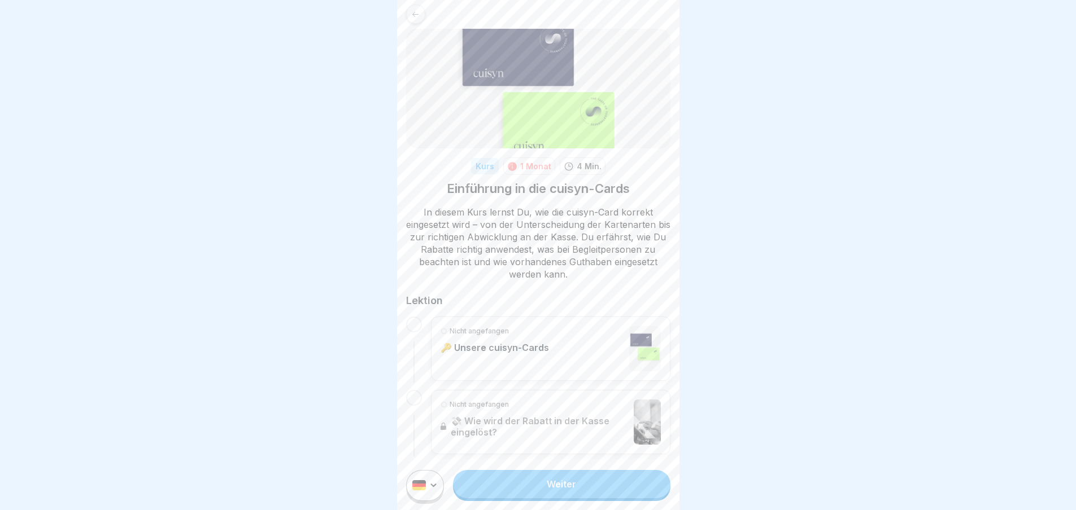
scroll to position [11, 0]
click at [551, 483] on link "Weiter" at bounding box center [561, 484] width 217 height 28
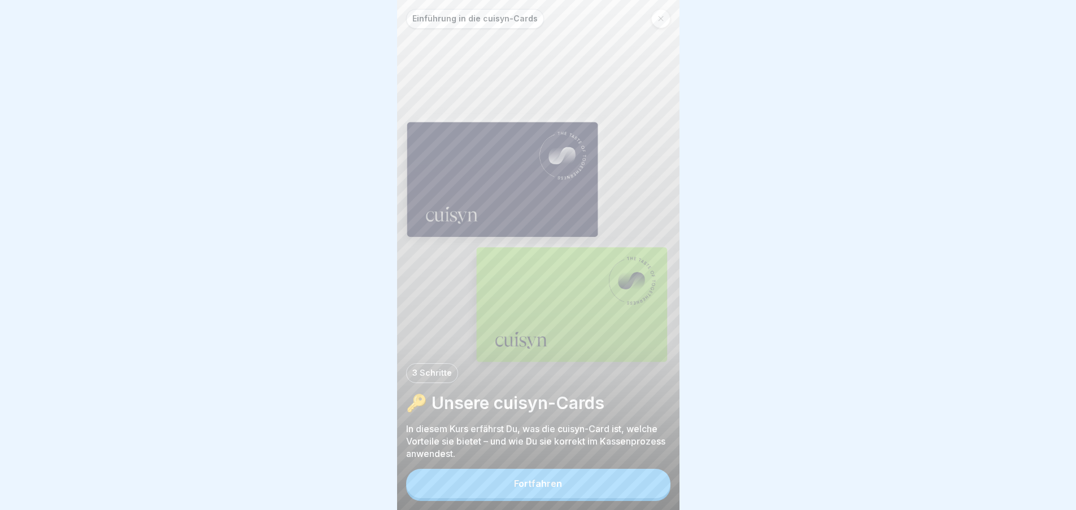
click at [529, 489] on div "Fortfahren" at bounding box center [538, 484] width 48 height 10
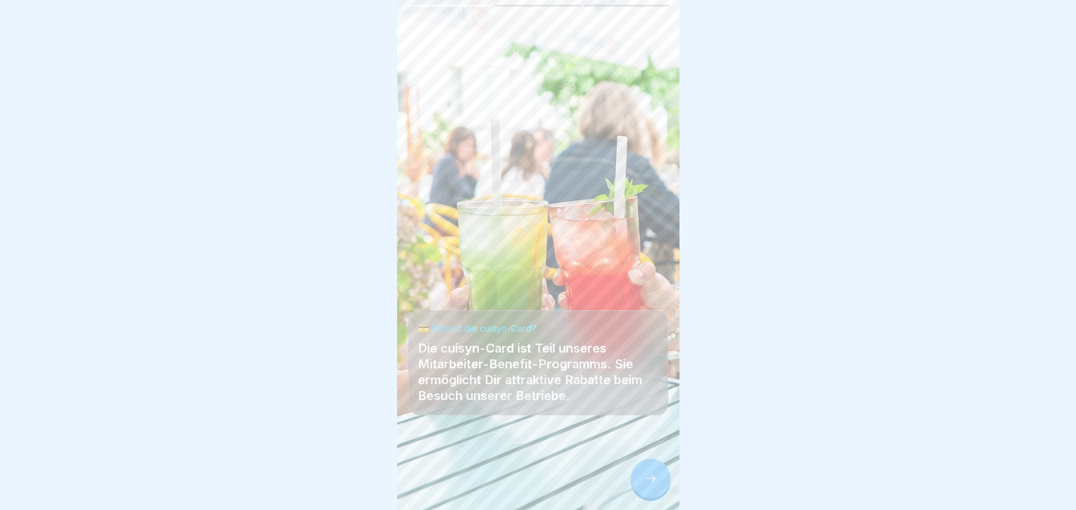
click at [653, 486] on icon at bounding box center [651, 479] width 14 height 14
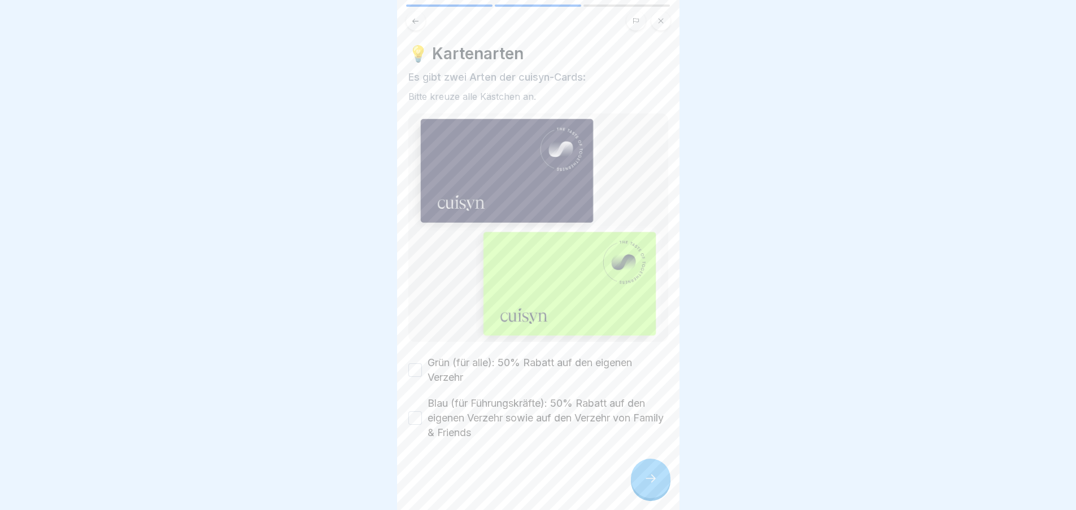
drag, startPoint x: 433, startPoint y: 360, endPoint x: 426, endPoint y: 363, distance: 7.1
click at [433, 361] on label "Grün (für alle): 50% Rabatt auf den eigenen Verzehr" at bounding box center [547, 370] width 241 height 29
click at [422, 364] on button "Grün (für alle): 50% Rabatt auf den eigenen Verzehr" at bounding box center [415, 371] width 14 height 14
click at [416, 412] on button "Blau (für Führungskräfte): 50% Rabatt auf den eigenen Verzehr sowie auf den Ver…" at bounding box center [415, 419] width 14 height 14
click at [646, 486] on icon at bounding box center [651, 479] width 14 height 14
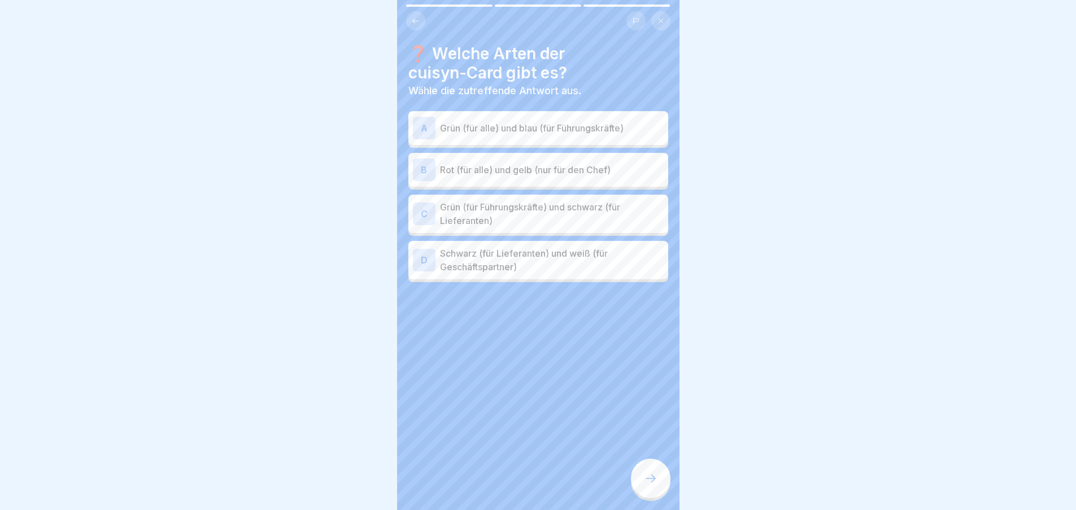
click at [492, 124] on p "Grün (für alle) und blau (für Führungskräfte)" at bounding box center [552, 128] width 224 height 14
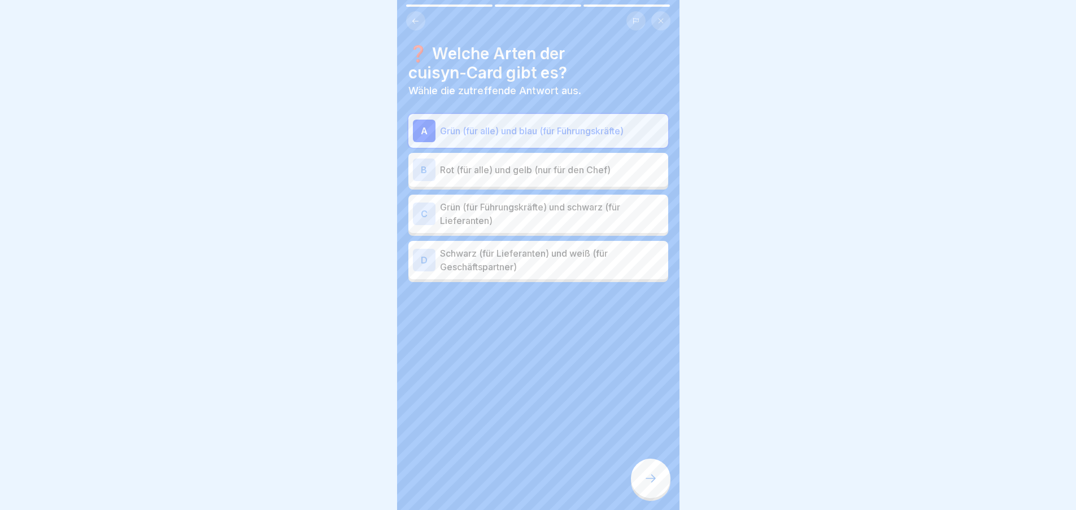
click at [652, 486] on icon at bounding box center [651, 479] width 14 height 14
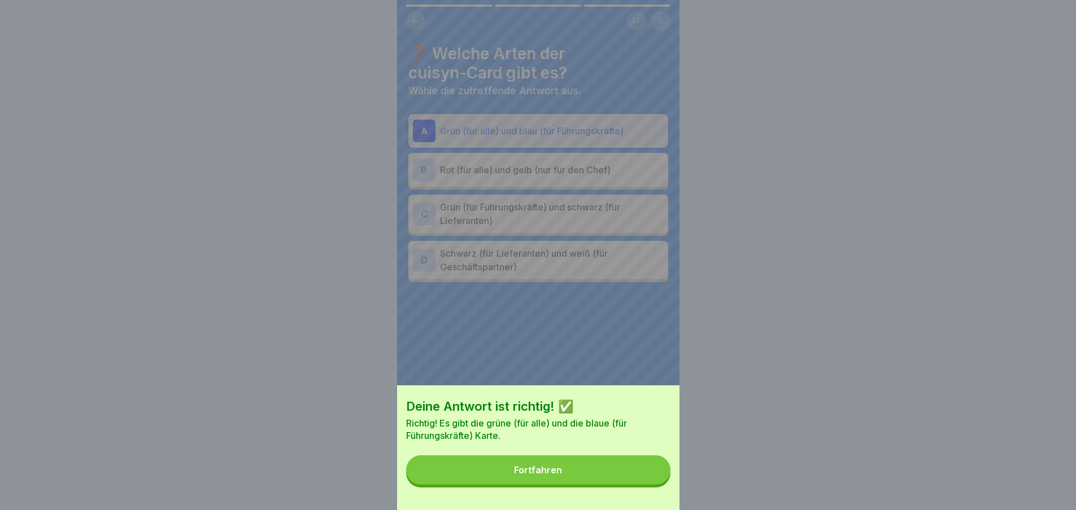
click at [536, 485] on button "Fortfahren" at bounding box center [538, 470] width 264 height 29
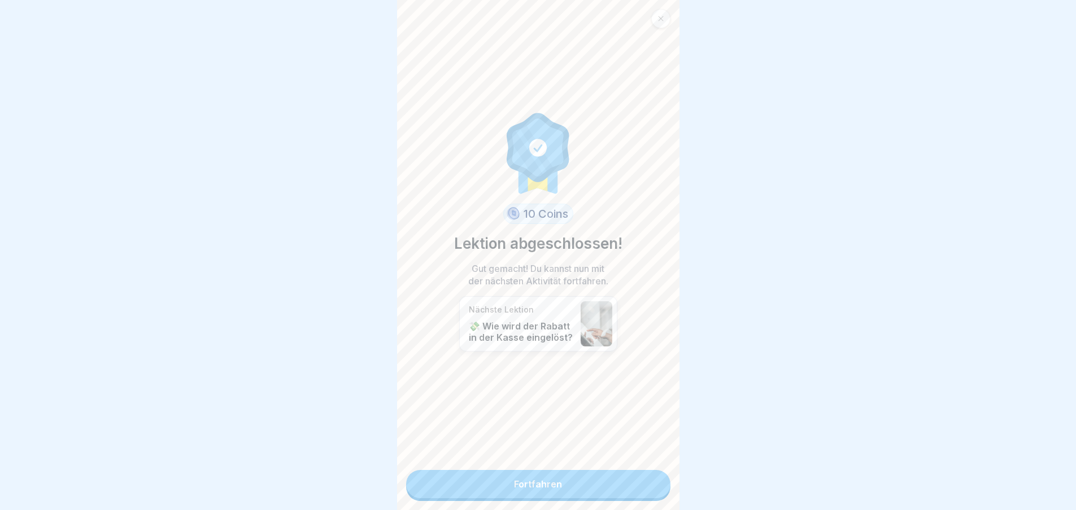
click at [534, 490] on link "Fortfahren" at bounding box center [538, 484] width 264 height 28
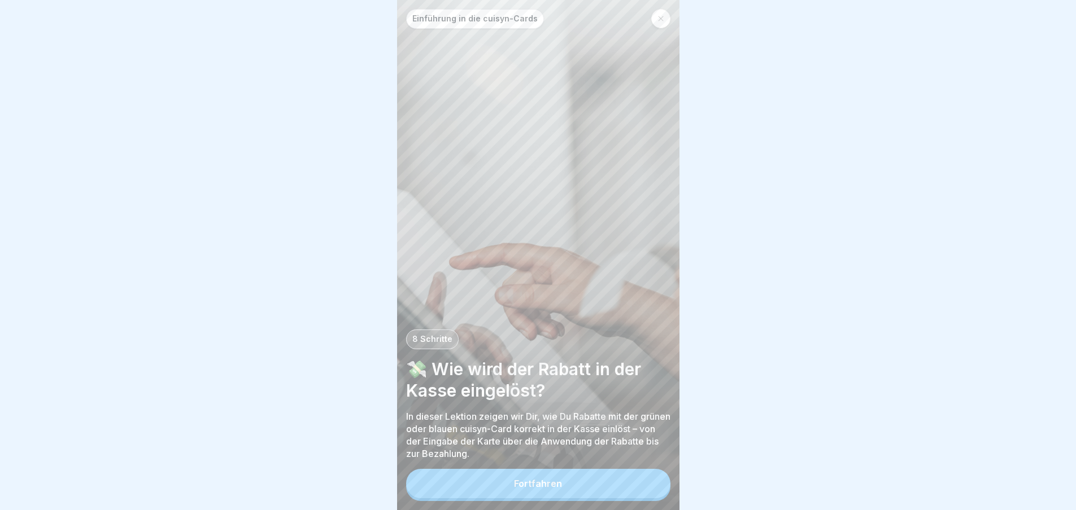
scroll to position [8, 0]
click at [528, 485] on div "Fortfahren" at bounding box center [538, 484] width 48 height 10
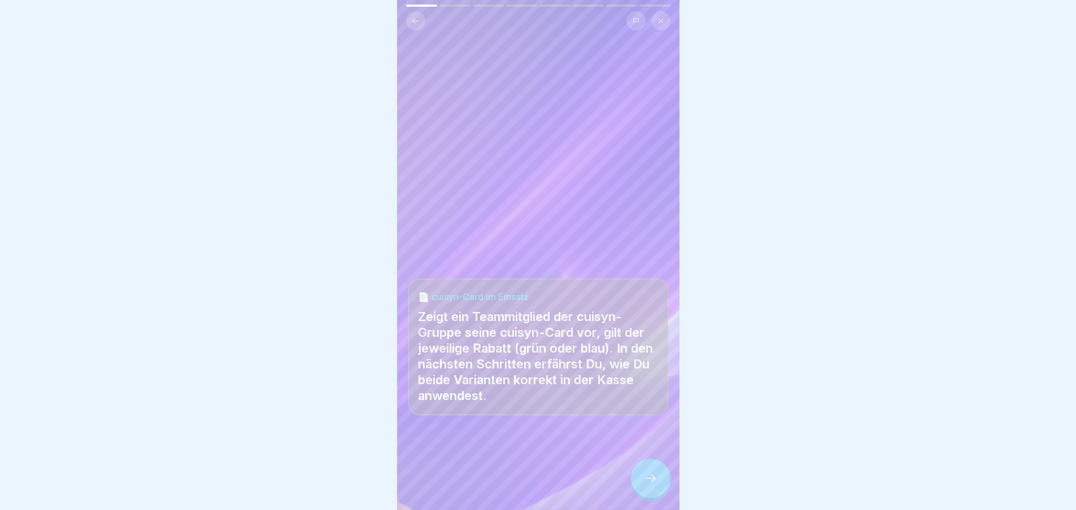
click at [670, 482] on div at bounding box center [651, 479] width 40 height 40
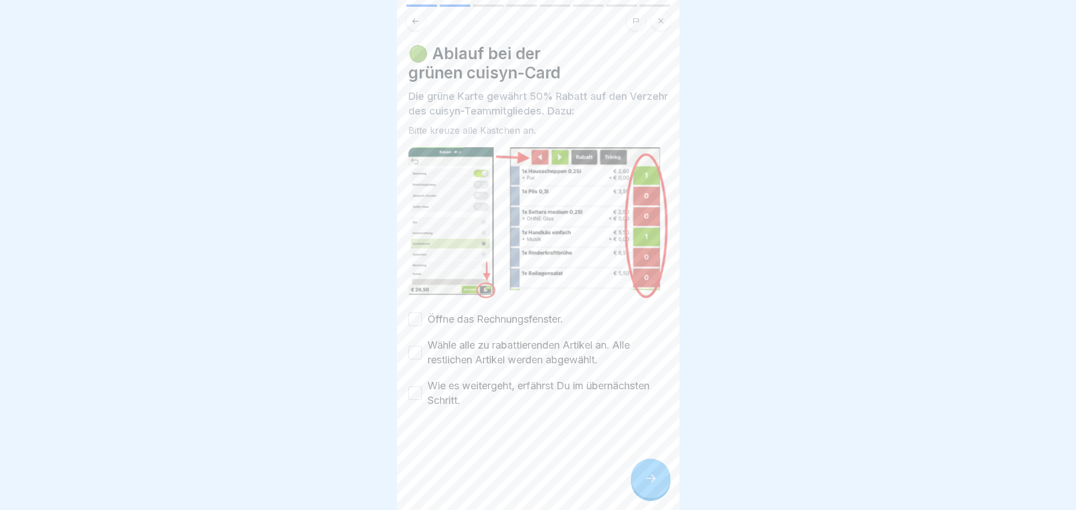
click at [437, 312] on label "Öffne das Rechnungsfenster." at bounding box center [495, 319] width 136 height 15
click at [422, 313] on button "Öffne das Rechnungsfenster." at bounding box center [415, 320] width 14 height 14
click at [442, 341] on label "Wähle alle zu rabattierenden Artikel an. Alle restlichen Artikel werden abgewäh…" at bounding box center [547, 352] width 241 height 29
click at [422, 346] on button "Wähle alle zu rabattierenden Artikel an. Alle restlichen Artikel werden abgewäh…" at bounding box center [415, 353] width 14 height 14
click at [448, 381] on label "Wie es weitergeht, erfährst Du im übernächsten Schritt." at bounding box center [547, 393] width 241 height 29
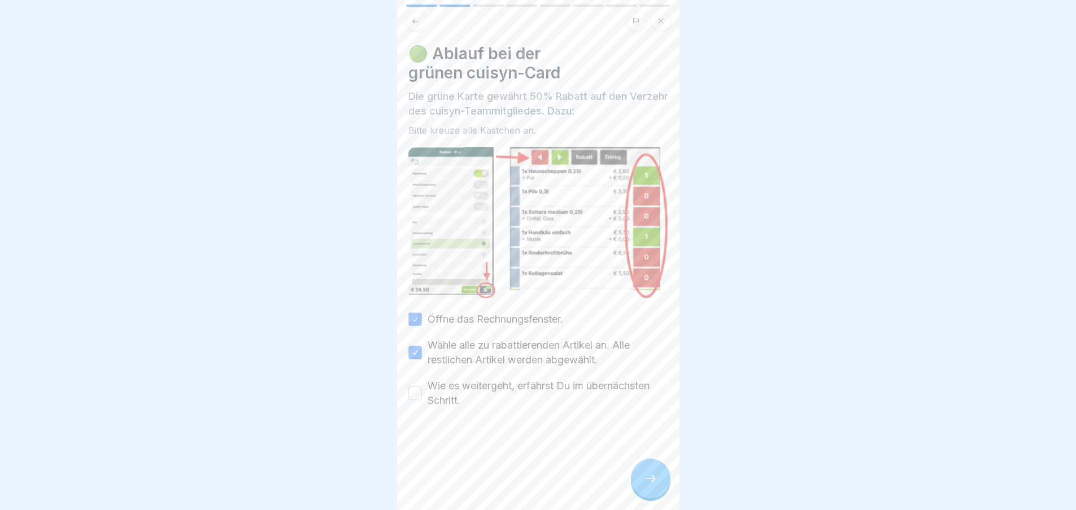
click at [422, 387] on button "Wie es weitergeht, erfährst Du im übernächsten Schritt." at bounding box center [415, 394] width 14 height 14
click at [653, 482] on icon at bounding box center [651, 479] width 14 height 14
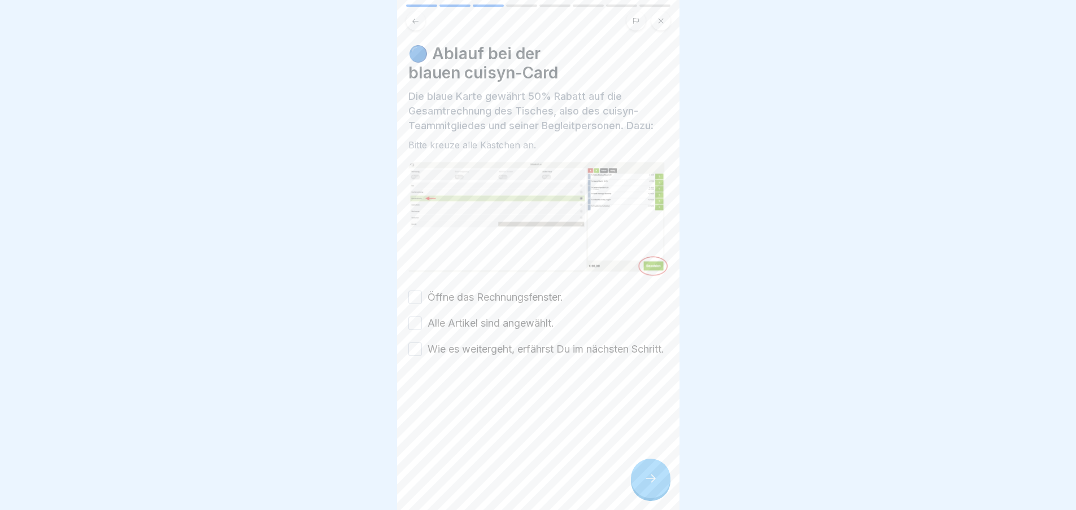
click at [437, 290] on label "Öffne das Rechnungsfenster." at bounding box center [495, 297] width 136 height 15
click at [422, 291] on button "Öffne das Rechnungsfenster." at bounding box center [415, 298] width 14 height 14
click at [406, 310] on div "🔵 Ablauf bei der blauen cuisyn-Card Die blaue Karte gewährt 50% Rabatt auf die …" at bounding box center [538, 255] width 282 height 510
click at [406, 313] on div "🔵 Ablauf bei der blauen cuisyn-Card Die blaue Karte gewährt 50% Rabatt auf die …" at bounding box center [538, 255] width 282 height 510
click at [412, 317] on button "Alle Artikel sind angewählt." at bounding box center [415, 324] width 14 height 14
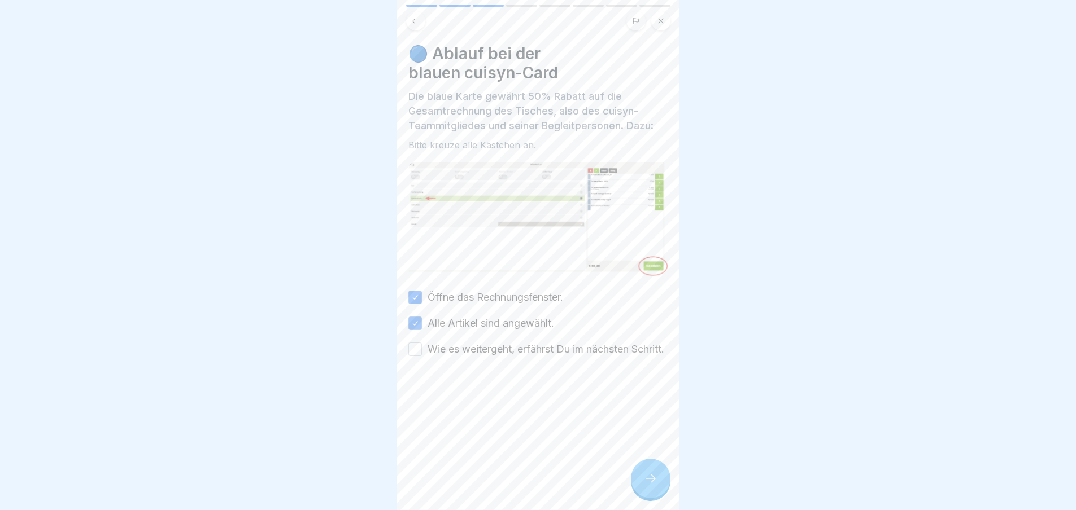
click at [420, 343] on button "Wie es weitergeht, erfährst Du im nächsten Schritt." at bounding box center [415, 350] width 14 height 14
click at [651, 479] on icon at bounding box center [651, 479] width 14 height 14
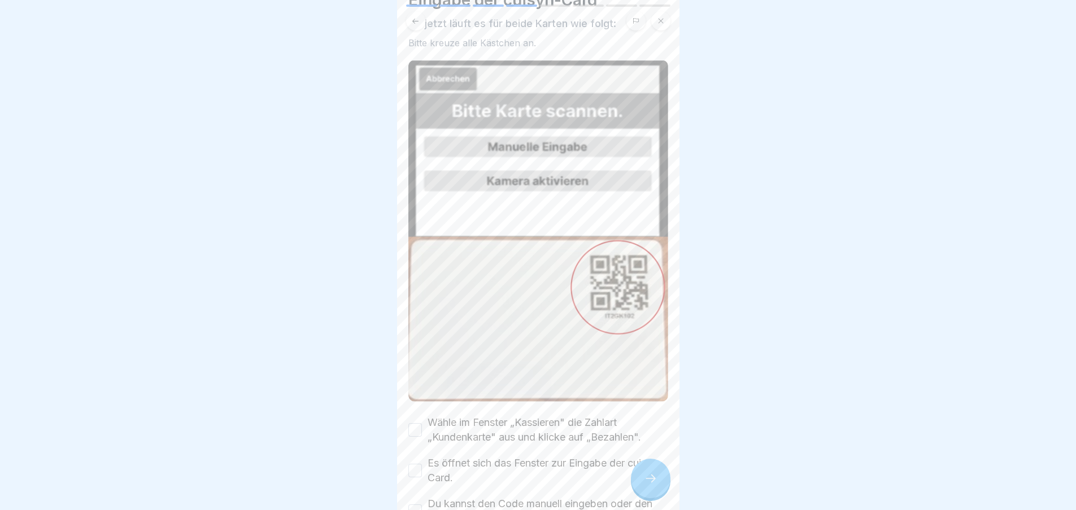
scroll to position [226, 0]
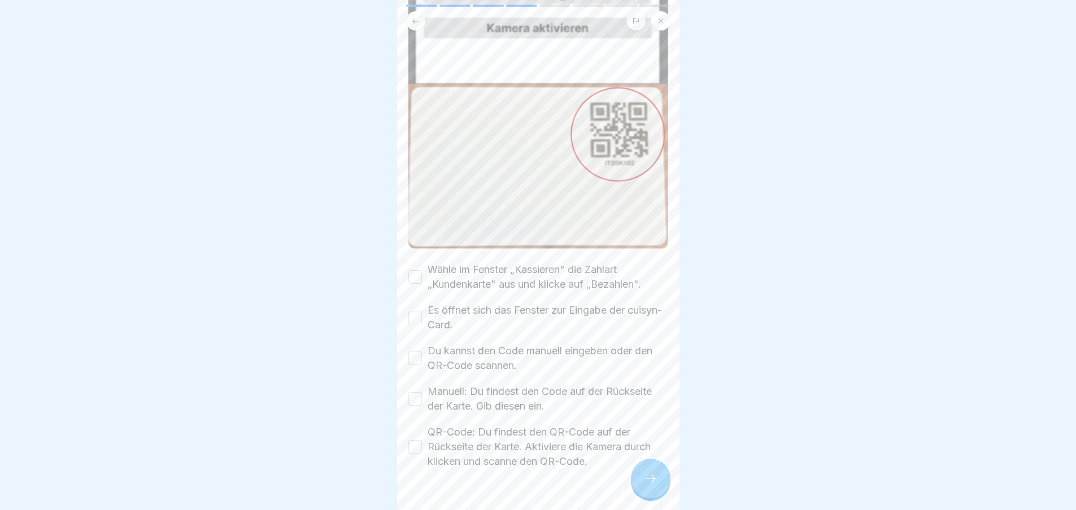
click at [446, 272] on div "Wähle im Fenster „Kassieren" die Zahlart „Kundenkarte" aus und klicke auf „Beza…" at bounding box center [538, 366] width 260 height 207
click at [448, 263] on label "Wähle im Fenster „Kassieren" die Zahlart „Kundenkarte" aus und klicke auf „Beza…" at bounding box center [547, 277] width 241 height 29
click at [422, 270] on button "Wähle im Fenster „Kassieren" die Zahlart „Kundenkarte" aus und klicke auf „Beza…" at bounding box center [415, 277] width 14 height 14
click at [440, 303] on label "Es öffnet sich das Fenster zur Eingabe der cuisyn-Card." at bounding box center [547, 317] width 241 height 29
click at [422, 311] on button "Es öffnet sich das Fenster zur Eingabe der cuisyn-Card." at bounding box center [415, 318] width 14 height 14
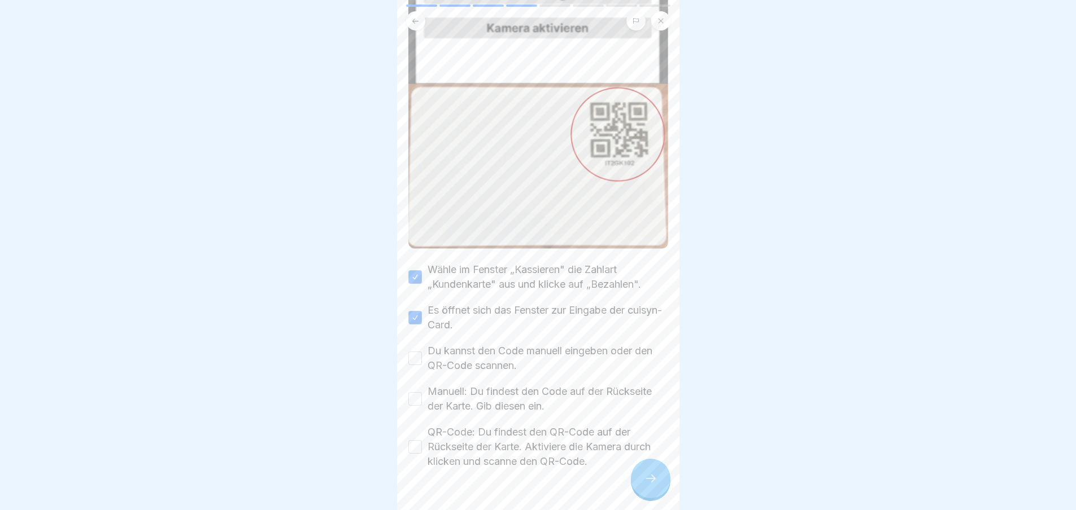
click at [472, 344] on label "Du kannst den Code manuell eingeben oder den QR-Code scannen." at bounding box center [547, 358] width 241 height 29
click at [422, 352] on button "Du kannst den Code manuell eingeben oder den QR-Code scannen." at bounding box center [415, 359] width 14 height 14
click at [491, 385] on label "Manuell: Du findest den Code auf der Rückseite der Karte. Gib diesen ein." at bounding box center [547, 399] width 241 height 29
click at [422, 392] on button "Manuell: Du findest den Code auf der Rückseite der Karte. Gib diesen ein." at bounding box center [415, 399] width 14 height 14
click at [470, 425] on label "QR-Code: Du findest den QR-Code auf der Rückseite der Karte. Aktiviere die Kame…" at bounding box center [547, 447] width 241 height 44
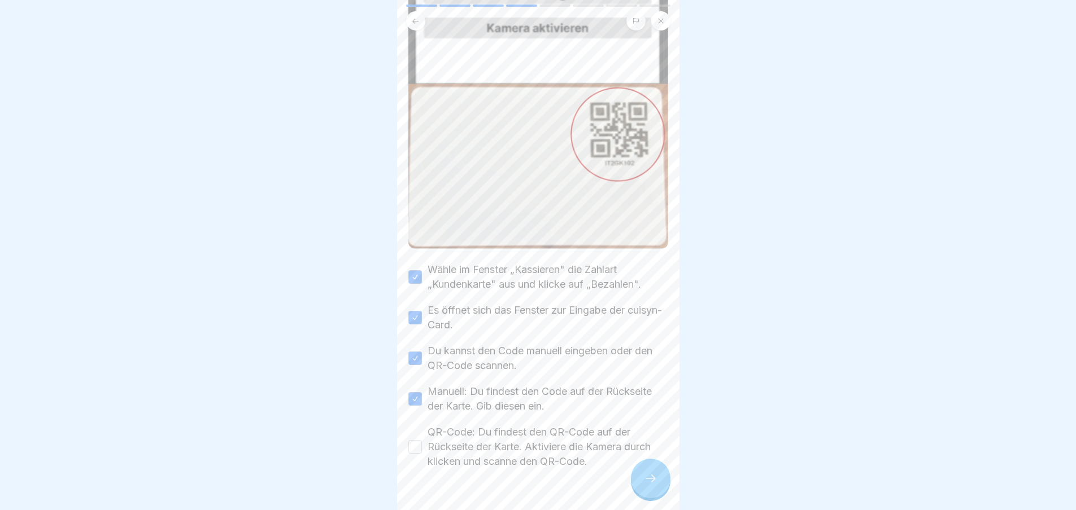
click at [422, 440] on button "QR-Code: Du findest den QR-Code auf der Rückseite der Karte. Aktiviere die Kame…" at bounding box center [415, 447] width 14 height 14
click at [640, 484] on div at bounding box center [651, 479] width 40 height 40
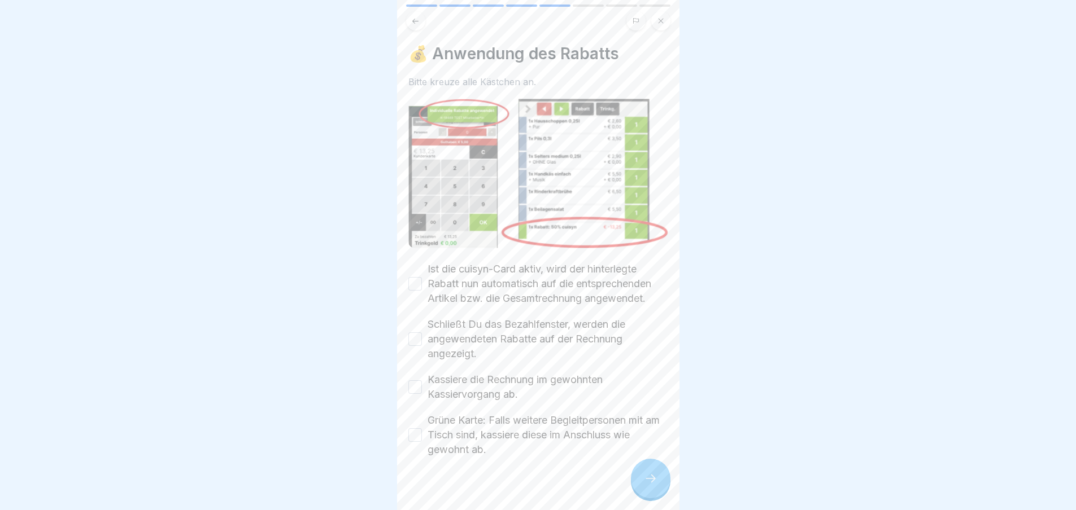
scroll to position [0, 0]
click at [460, 268] on label "Ist die cuisyn-Card aktiv, wird der hinterlegte Rabatt nun automatisch auf die …" at bounding box center [547, 284] width 241 height 44
click at [422, 277] on button "Ist die cuisyn-Card aktiv, wird der hinterlegte Rabatt nun automatisch auf die …" at bounding box center [415, 284] width 14 height 14
click at [455, 333] on label "Schließt Du das Bezahlfenster, werden die angewendeten Rabatte auf der Rechnung…" at bounding box center [547, 339] width 241 height 44
click at [422, 333] on button "Schließt Du das Bezahlfenster, werden die angewendeten Rabatte auf der Rechnung…" at bounding box center [415, 340] width 14 height 14
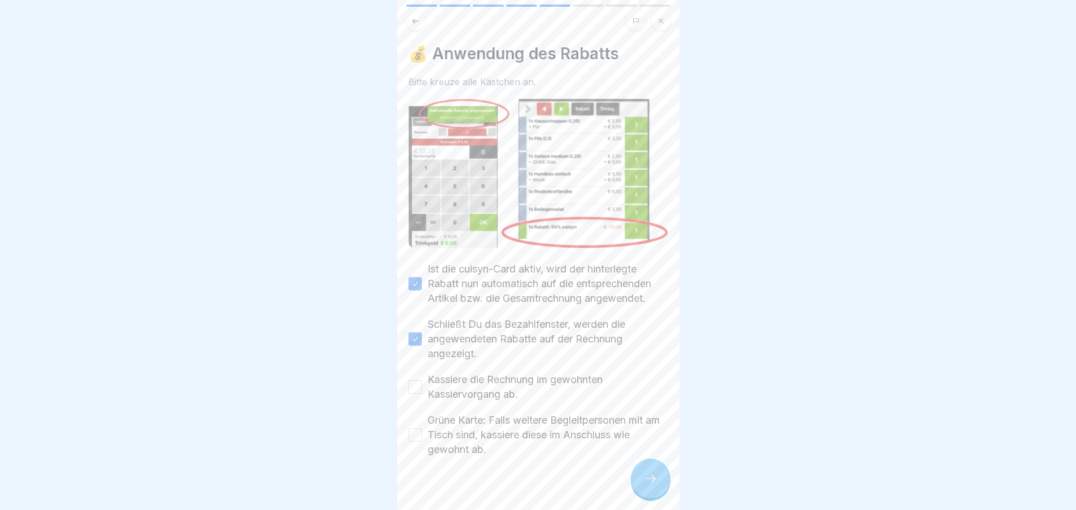
click at [461, 382] on label "Kassiere die Rechnung im gewohnten Kassiervorgang ab." at bounding box center [547, 387] width 241 height 29
click at [422, 382] on button "Kassiere die Rechnung im gewohnten Kassiervorgang ab." at bounding box center [415, 388] width 14 height 14
click at [479, 437] on label "Grüne Karte: Falls weitere Begleitpersonen mit am Tisch sind, kassiere diese im…" at bounding box center [547, 435] width 241 height 44
click at [422, 437] on button "Grüne Karte: Falls weitere Begleitpersonen mit am Tisch sind, kassiere diese im…" at bounding box center [415, 436] width 14 height 14
click at [649, 486] on icon at bounding box center [651, 479] width 14 height 14
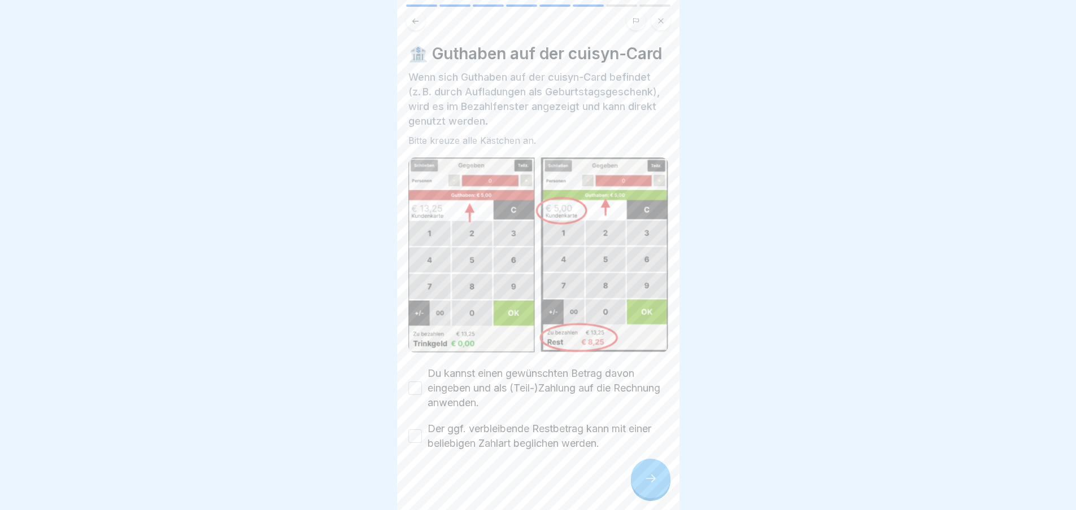
scroll to position [21, 0]
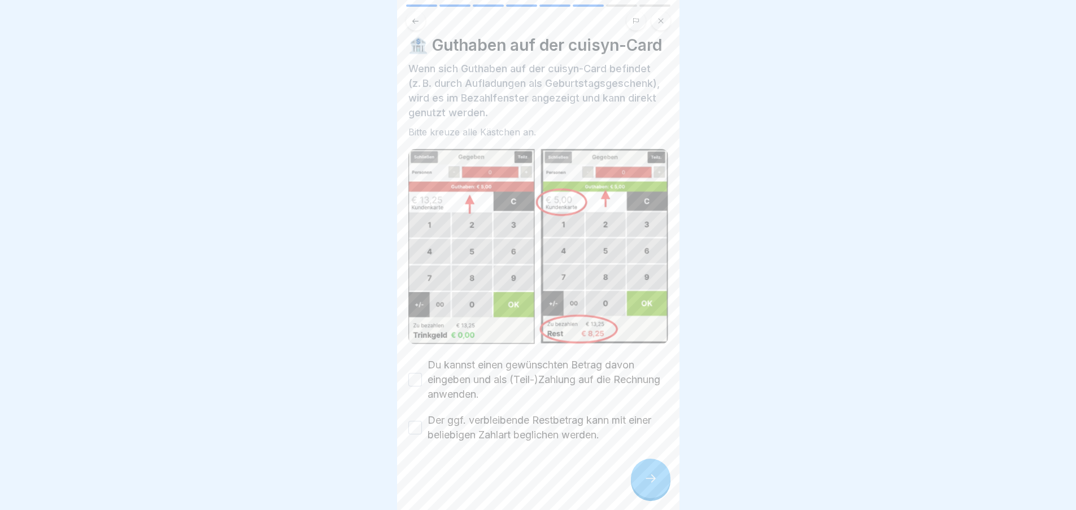
click at [468, 372] on label "Du kannst einen gewünschten Betrag davon eingeben und als (Teil-)Zahlung auf di…" at bounding box center [547, 380] width 241 height 44
click at [422, 373] on button "Du kannst einen gewünschten Betrag davon eingeben und als (Teil-)Zahlung auf di…" at bounding box center [415, 380] width 14 height 14
click at [469, 428] on label "Der ggf. verbleibende Restbetrag kann mit einer beliebigen Zahlart beglichen we…" at bounding box center [547, 427] width 241 height 29
click at [422, 428] on button "Der ggf. verbleibende Restbetrag kann mit einer beliebigen Zahlart beglichen we…" at bounding box center [415, 428] width 14 height 14
click at [652, 486] on icon at bounding box center [651, 479] width 14 height 14
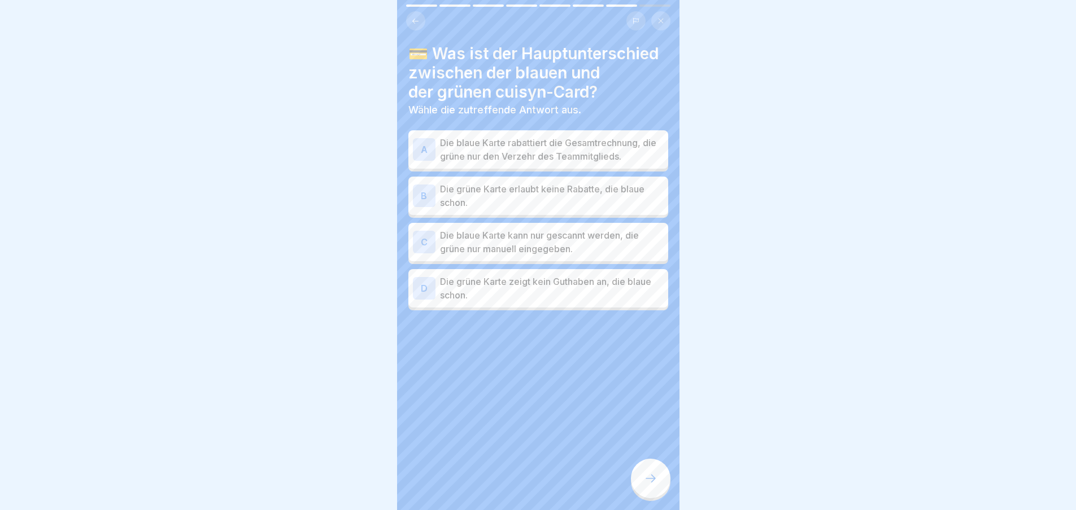
click at [518, 159] on p "Die blaue Karte rabattiert die Gesamtrechnung, die grüne nur den Verzehr des Te…" at bounding box center [552, 149] width 224 height 27
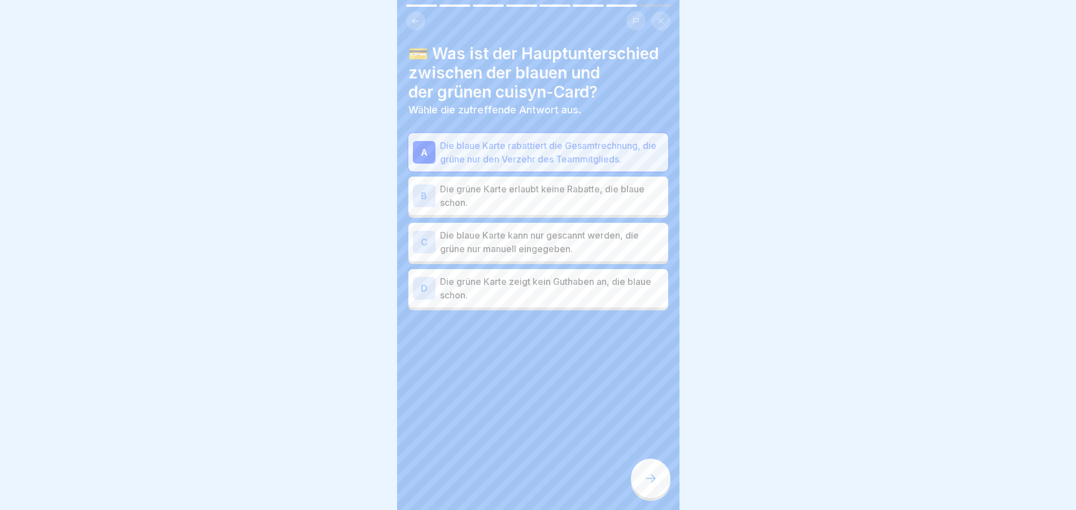
click at [662, 482] on div at bounding box center [651, 479] width 40 height 40
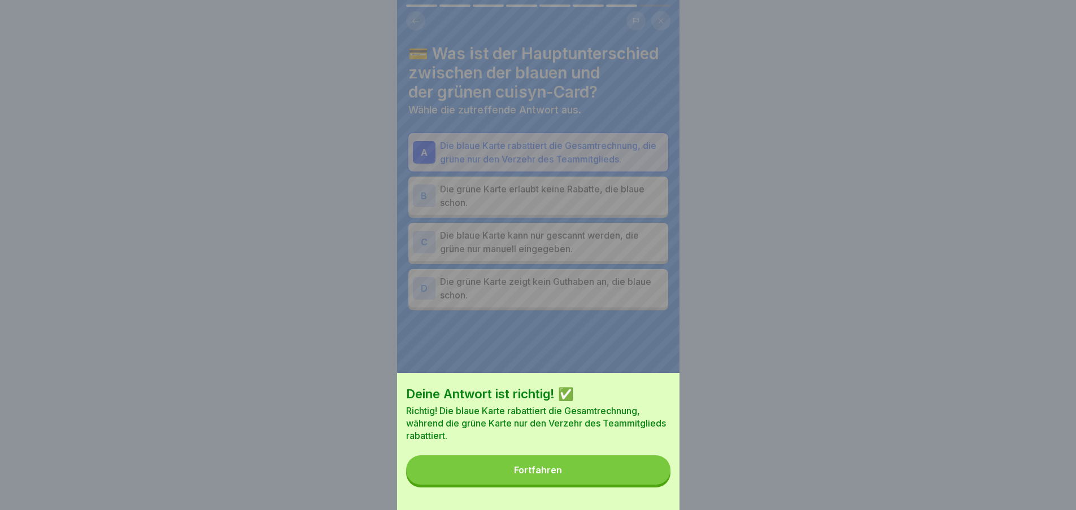
click at [550, 468] on button "Fortfahren" at bounding box center [538, 470] width 264 height 29
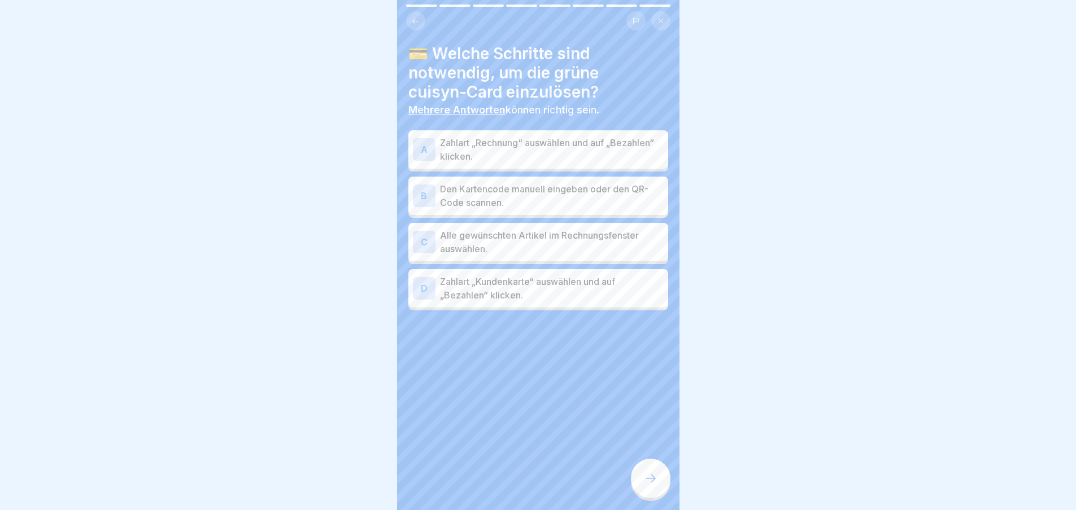
click at [523, 156] on p "Zahlart „Rechnung“ auswählen und auf „Bezahlen“ klicken." at bounding box center [552, 149] width 224 height 27
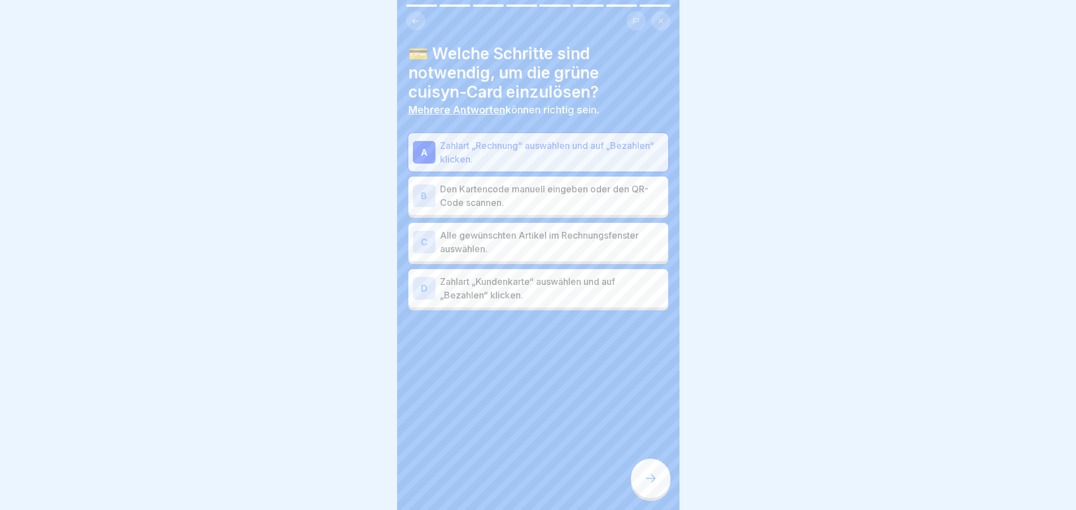
click at [551, 194] on p "Den Kartencode manuell eingeben oder den QR-Code scannen." at bounding box center [552, 195] width 224 height 27
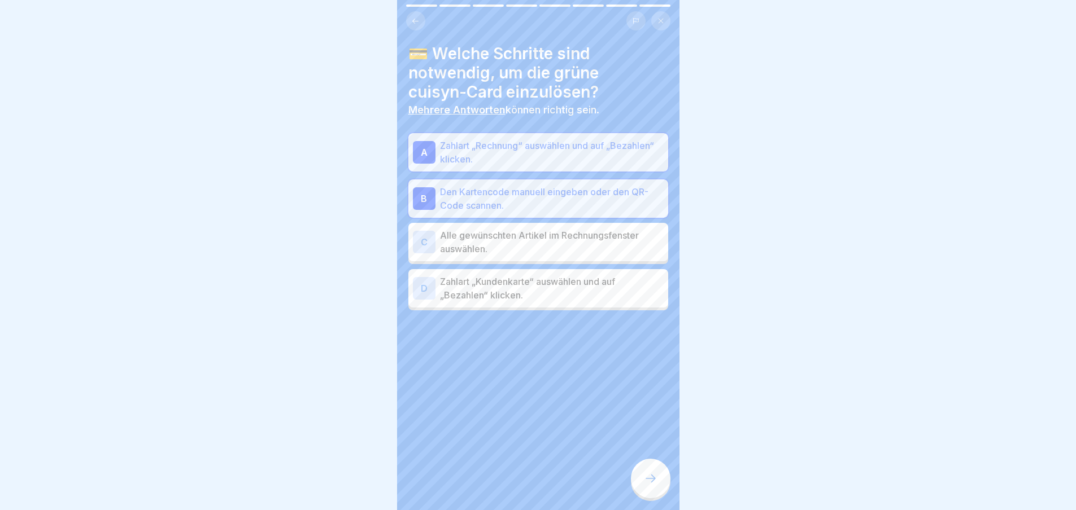
click at [534, 252] on p "Alle gewünschten Artikel im Rechnungsfenster auswählen." at bounding box center [552, 242] width 224 height 27
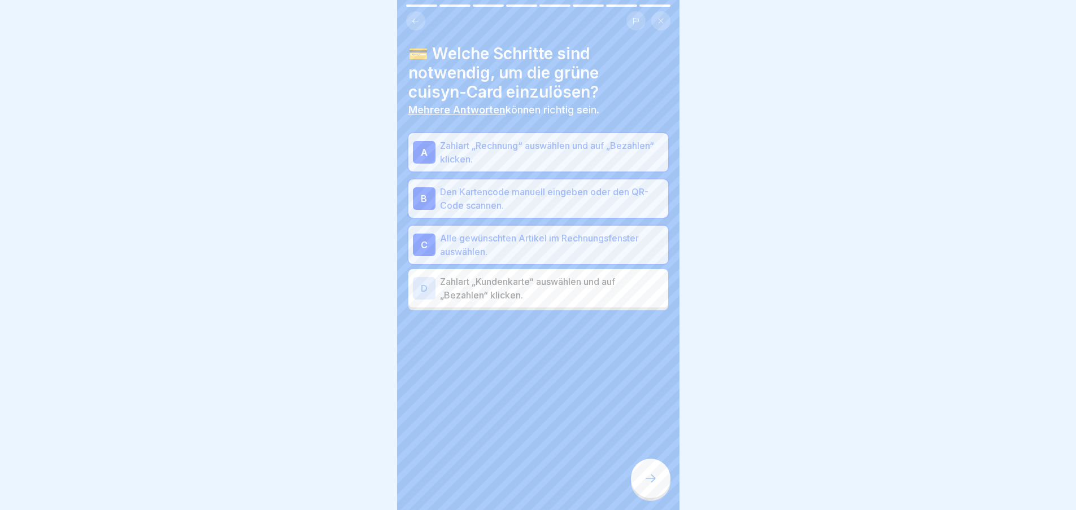
click at [543, 292] on p "Zahlart „Kundenkarte“ auswählen und auf „Bezahlen“ klicken." at bounding box center [552, 288] width 224 height 27
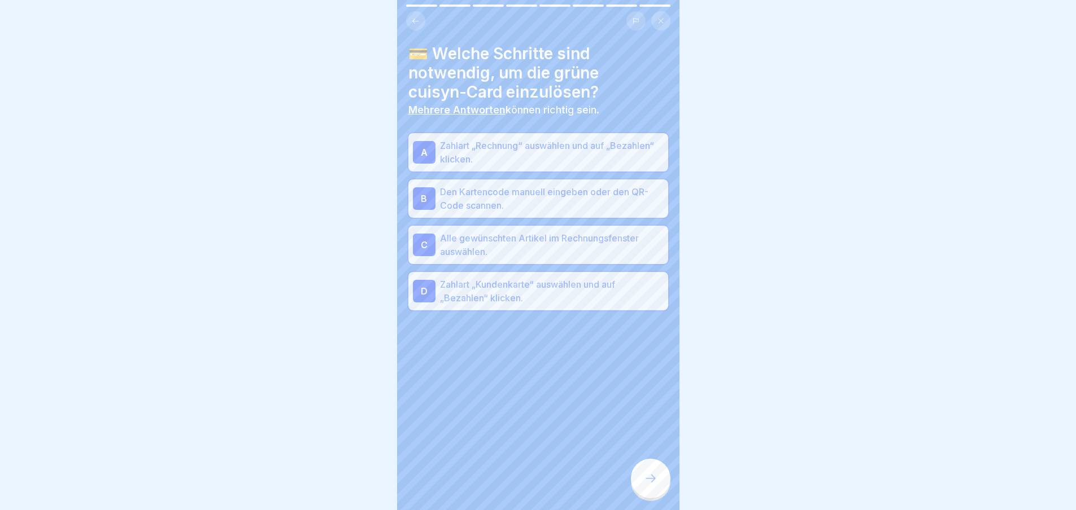
click at [653, 477] on div at bounding box center [651, 479] width 40 height 40
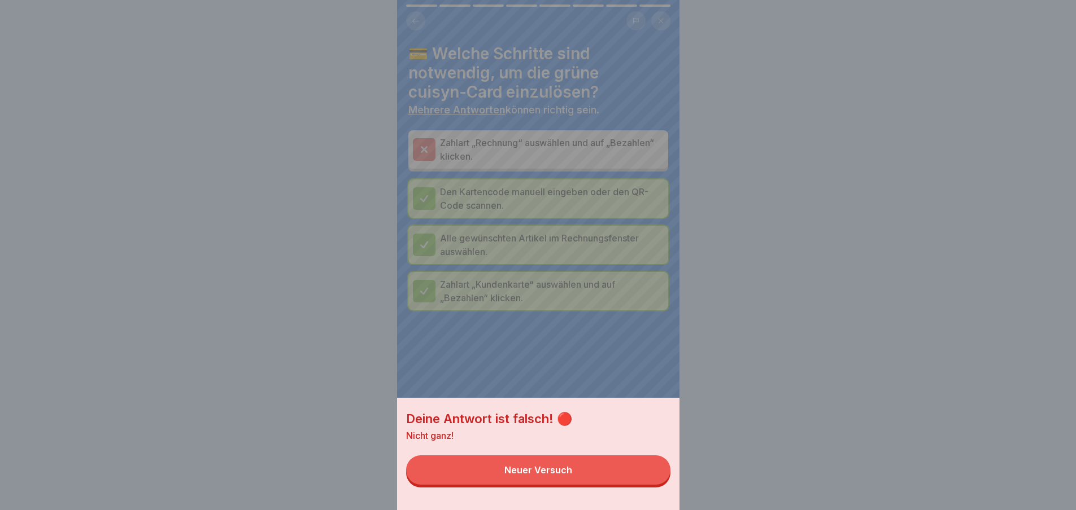
click at [513, 471] on button "Neuer Versuch" at bounding box center [538, 470] width 264 height 29
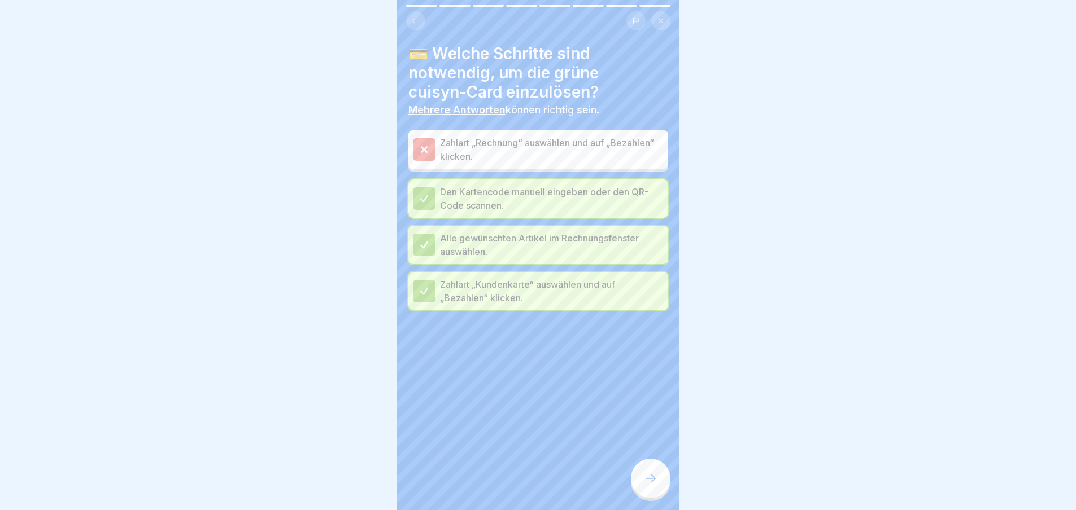
click at [647, 486] on icon at bounding box center [651, 479] width 14 height 14
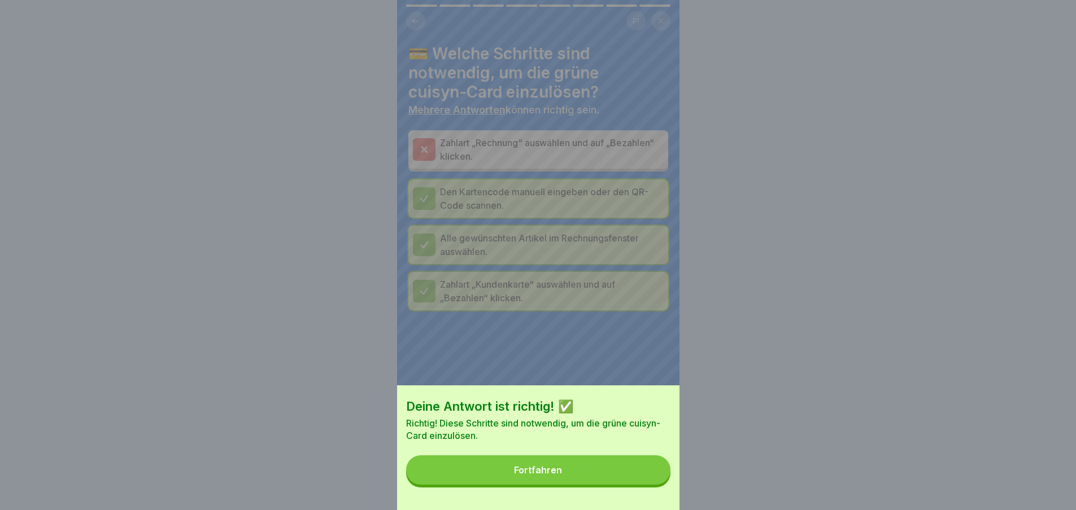
click at [524, 475] on div "Fortfahren" at bounding box center [538, 470] width 48 height 10
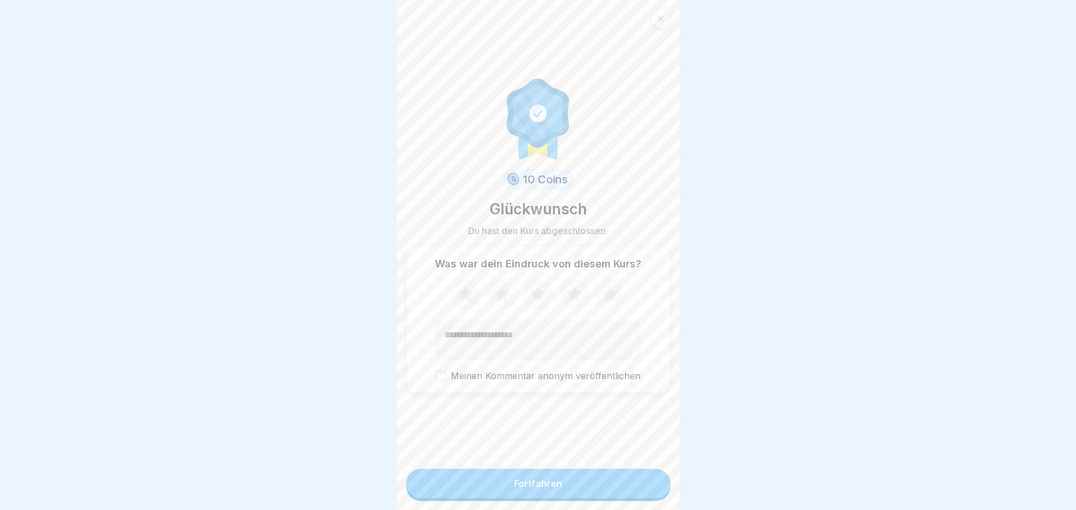
click at [529, 489] on div "Fortfahren" at bounding box center [538, 484] width 48 height 10
